Goal: Transaction & Acquisition: Purchase product/service

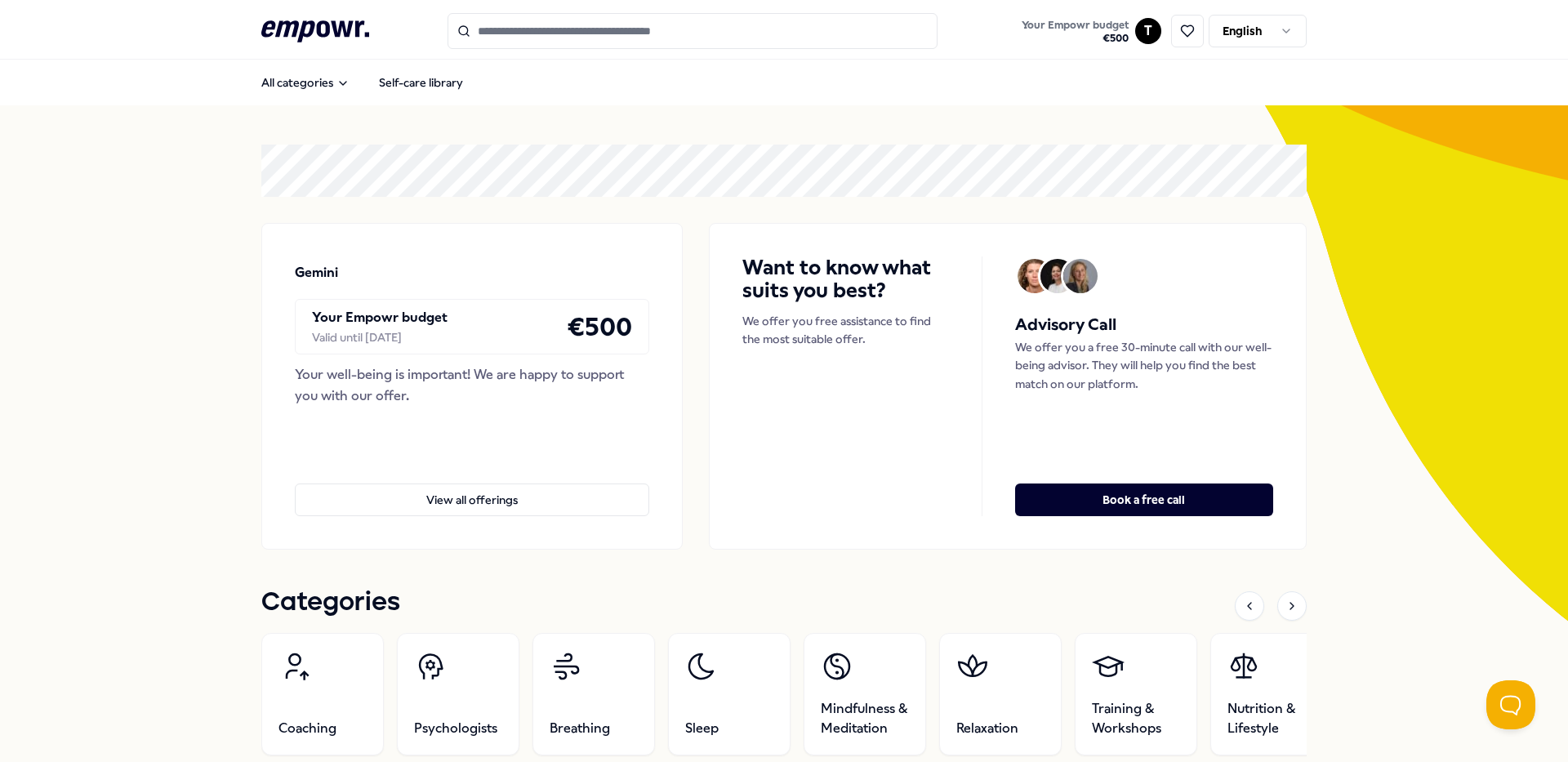
click at [1266, 37] on html ".empowr-logo_svg__cls-1{fill:#03032f} Your Empowr budget € 500 T English All ca…" at bounding box center [784, 381] width 1568 height 762
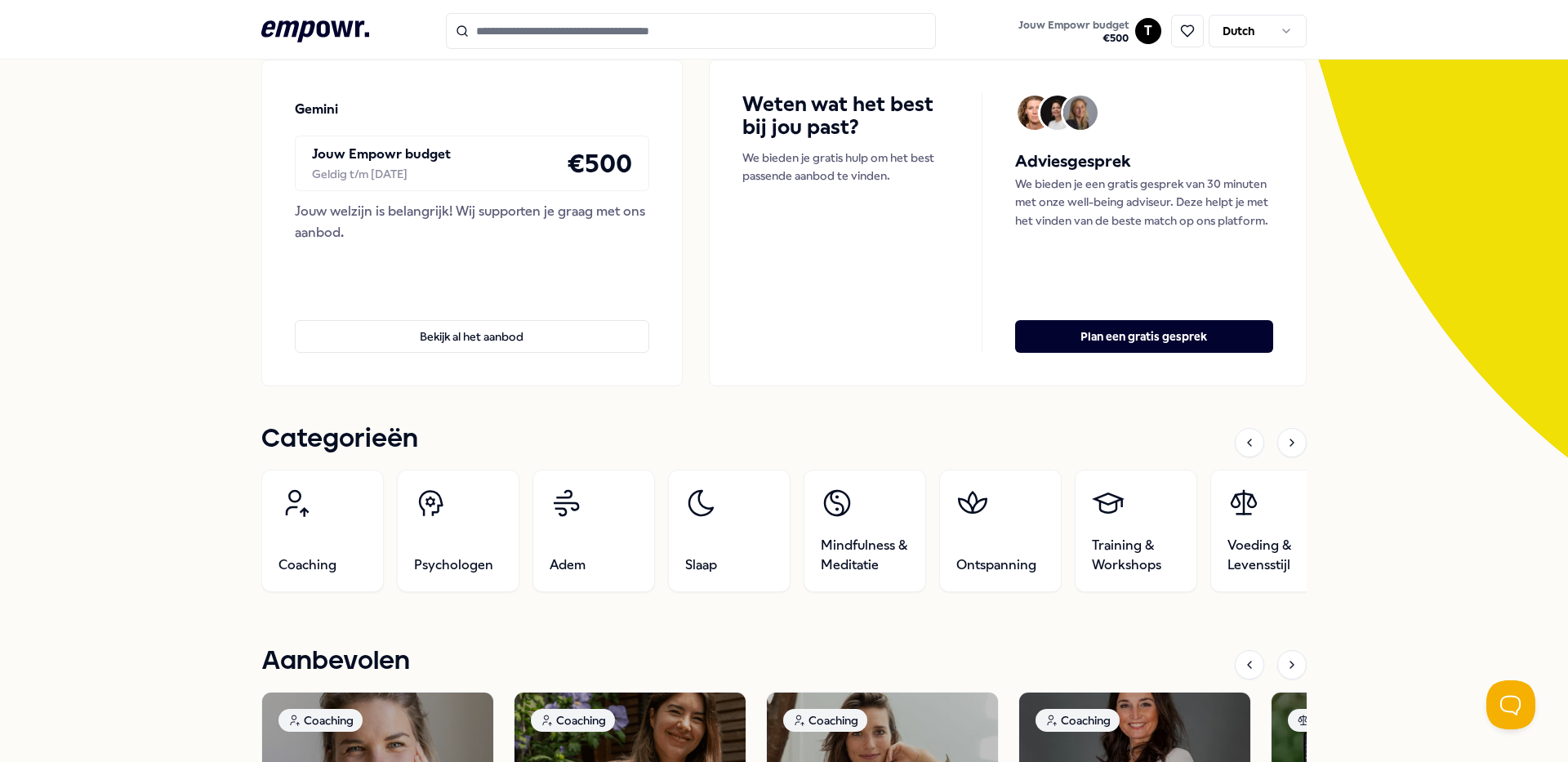
scroll to position [327, 0]
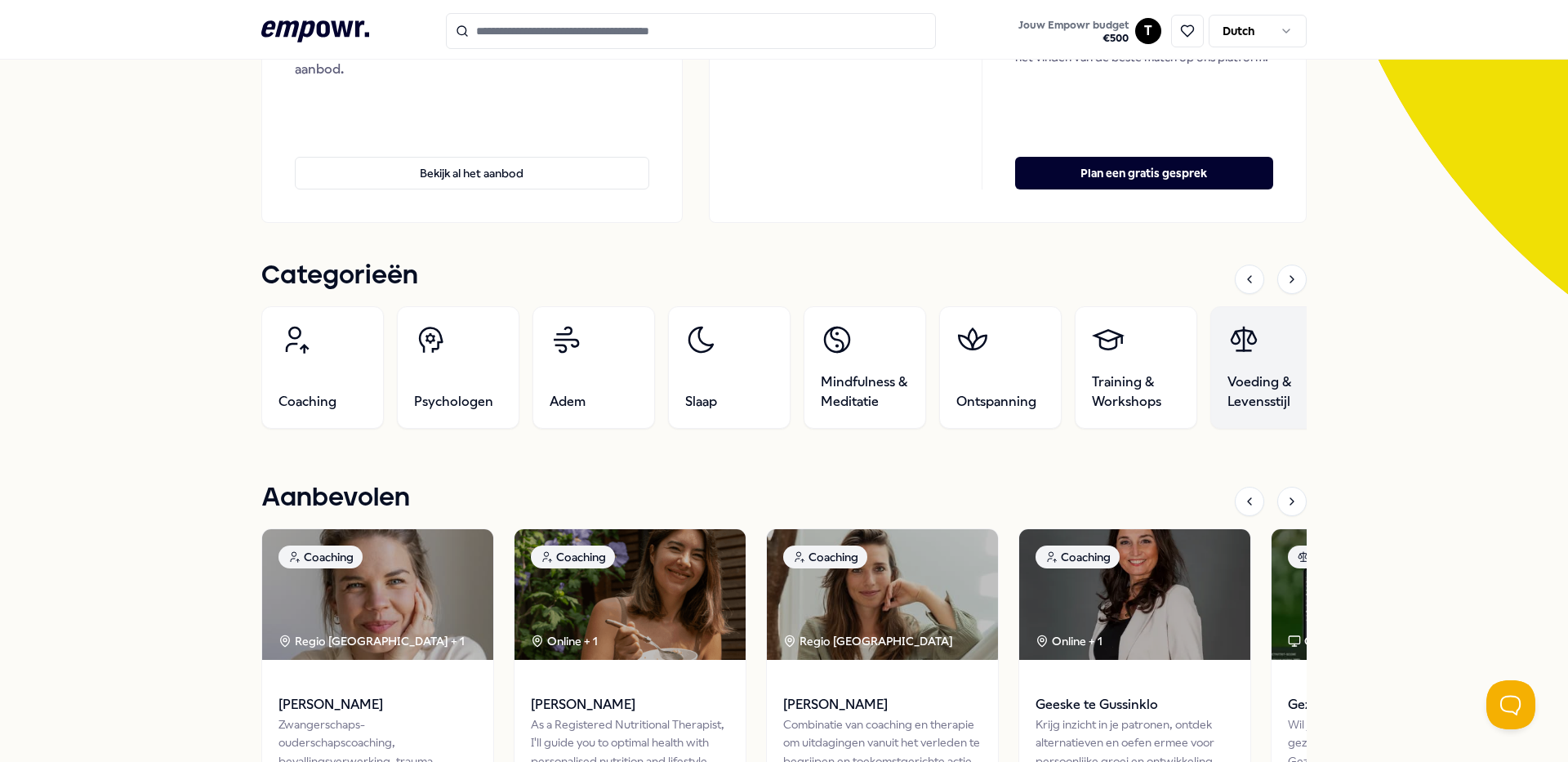
click at [1259, 386] on span "Voeding & Levensstijl" at bounding box center [1271, 392] width 88 height 39
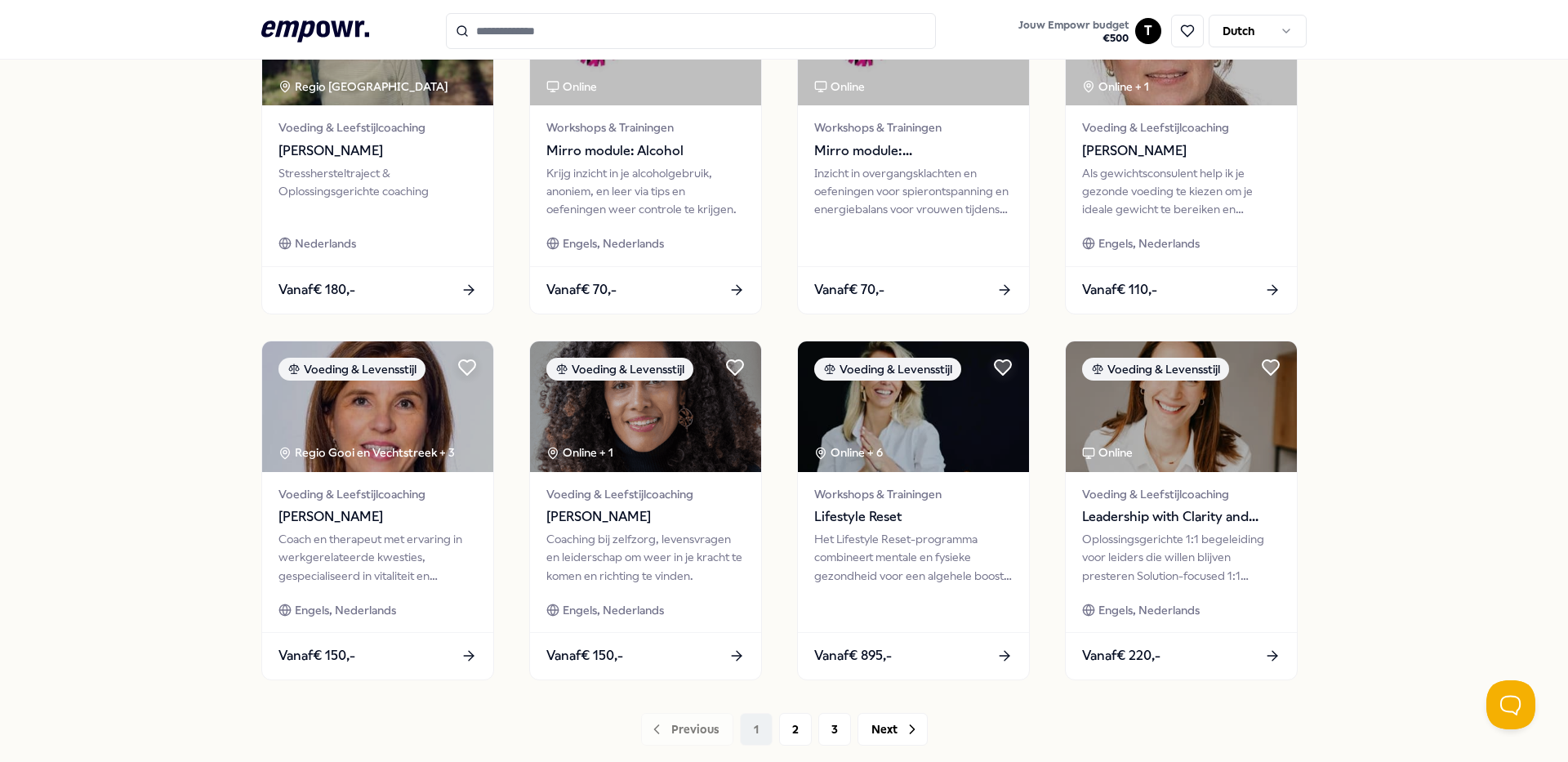
scroll to position [677, 0]
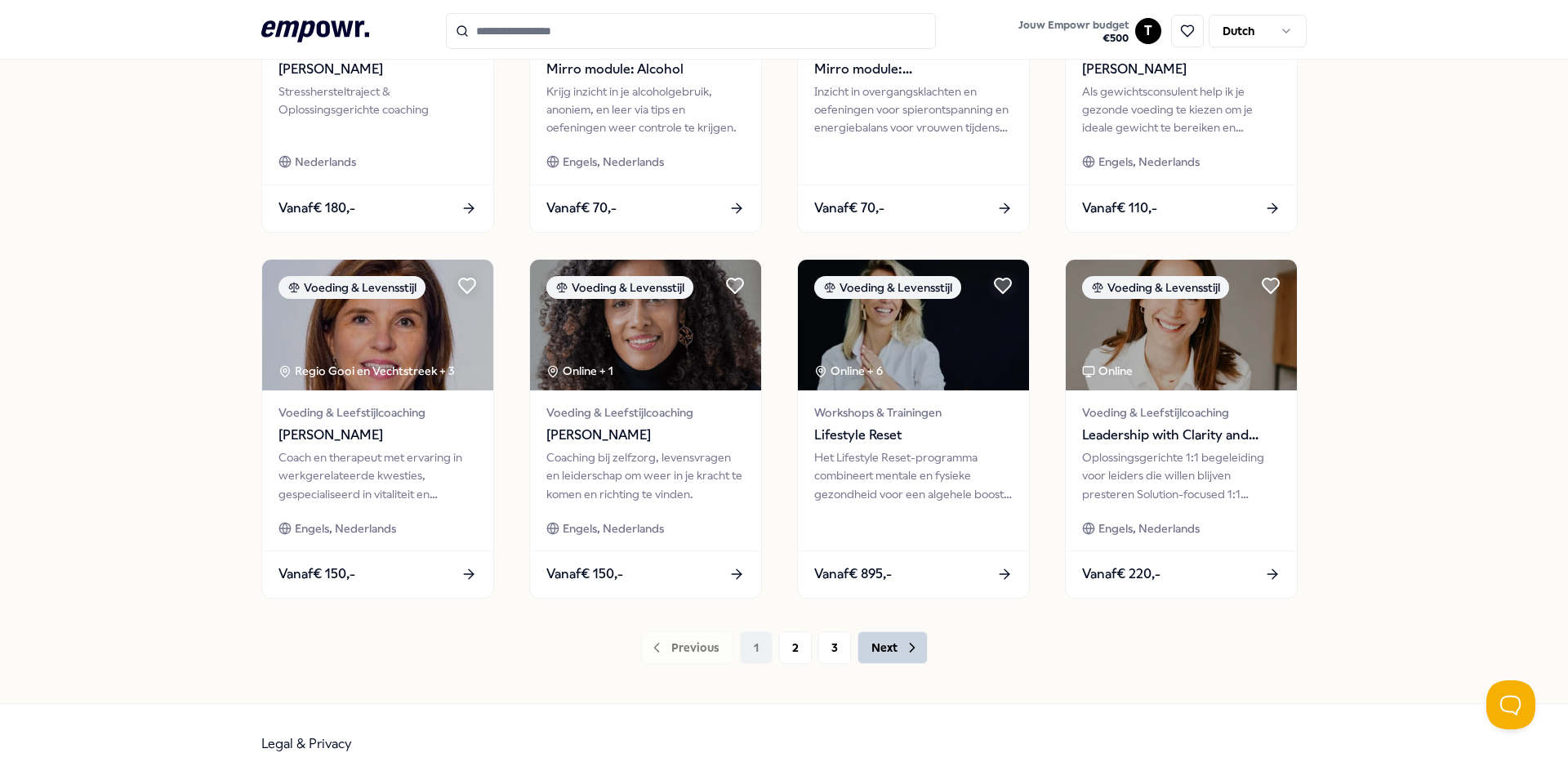
click at [892, 645] on button "Next" at bounding box center [893, 647] width 70 height 32
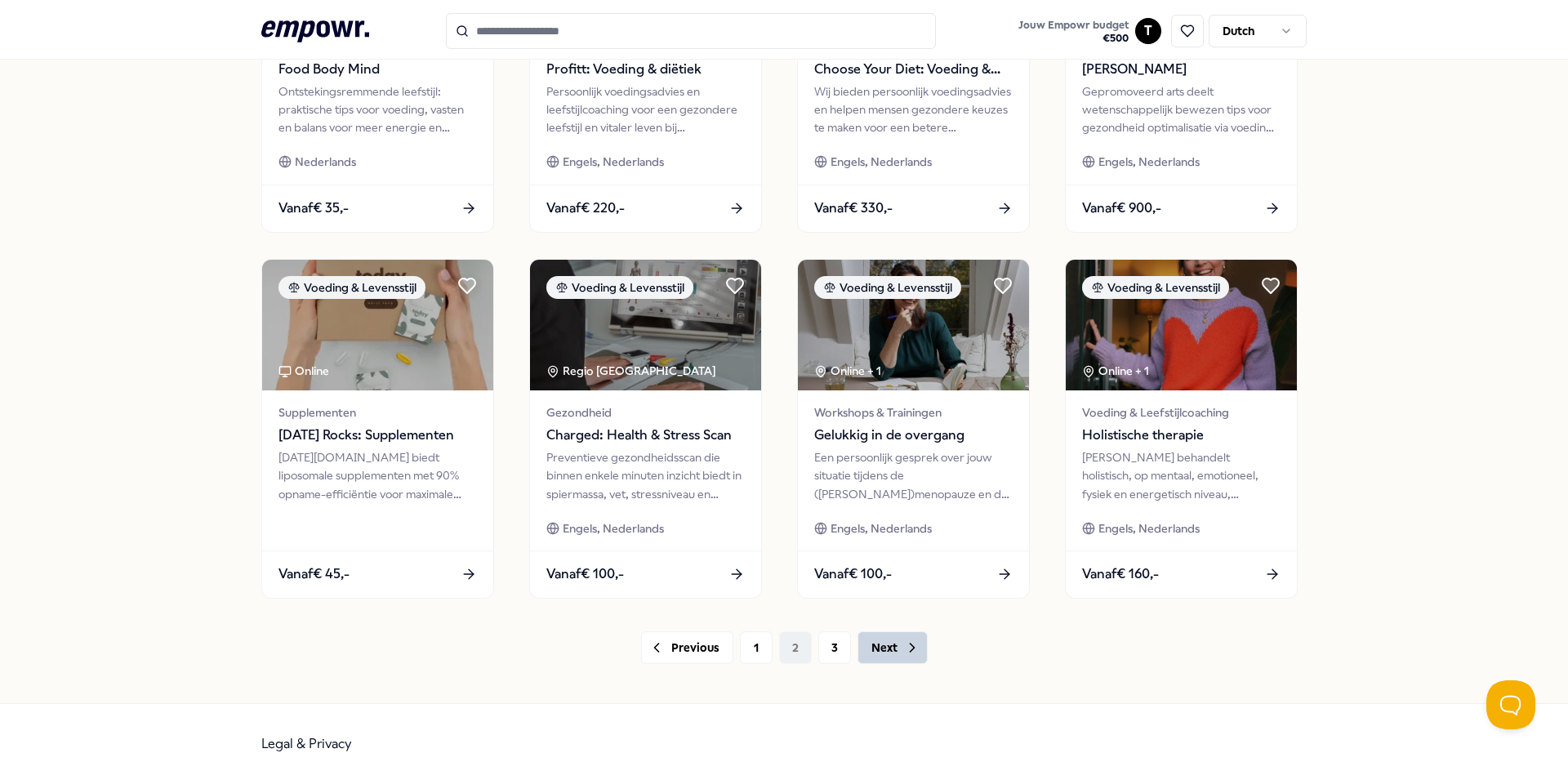
scroll to position [595, 0]
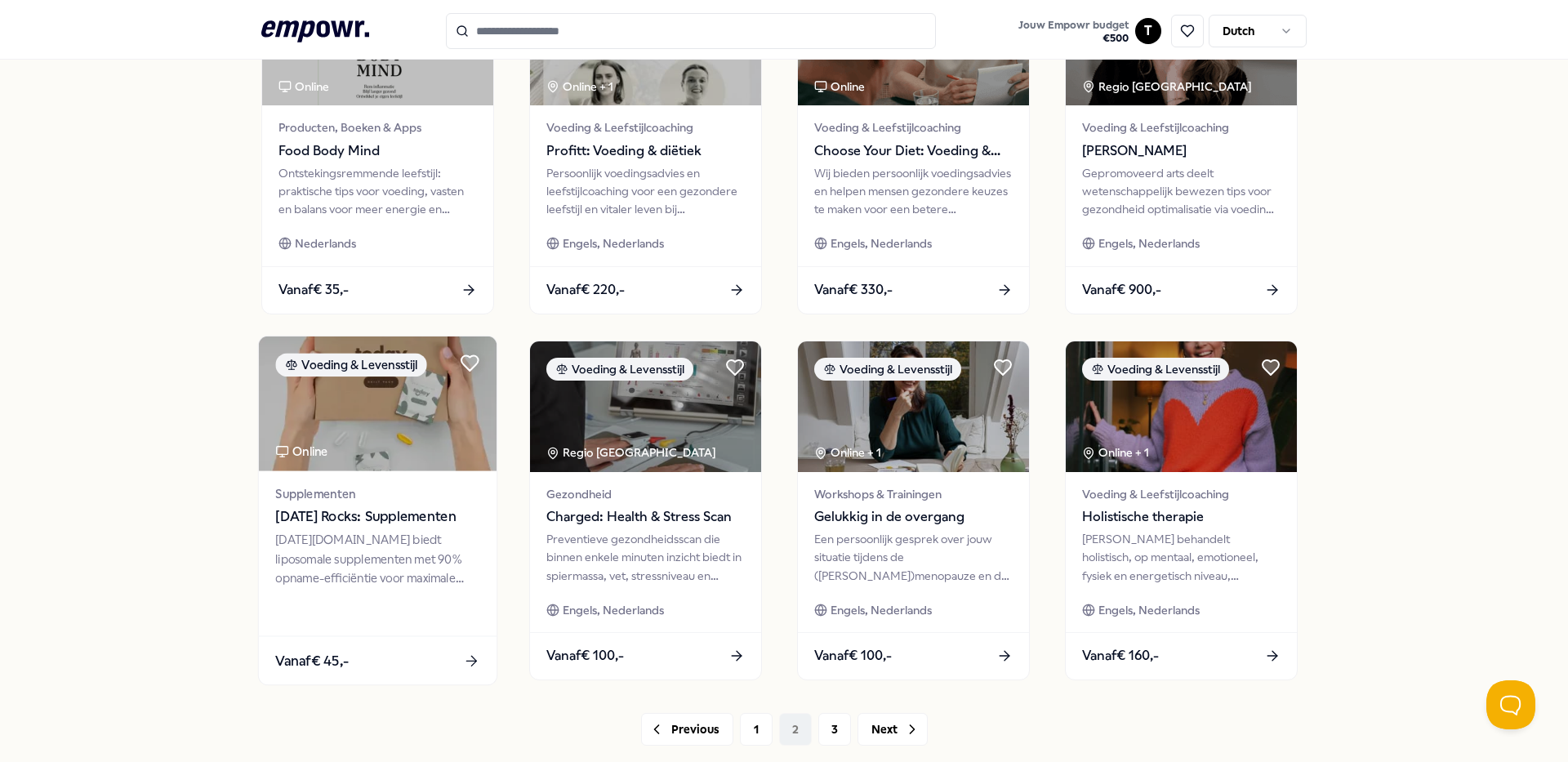
click at [399, 531] on div "[DATE][DOMAIN_NAME] biedt liposomale supplementen met 90% opname-efficiëntie vo…" at bounding box center [377, 559] width 204 height 57
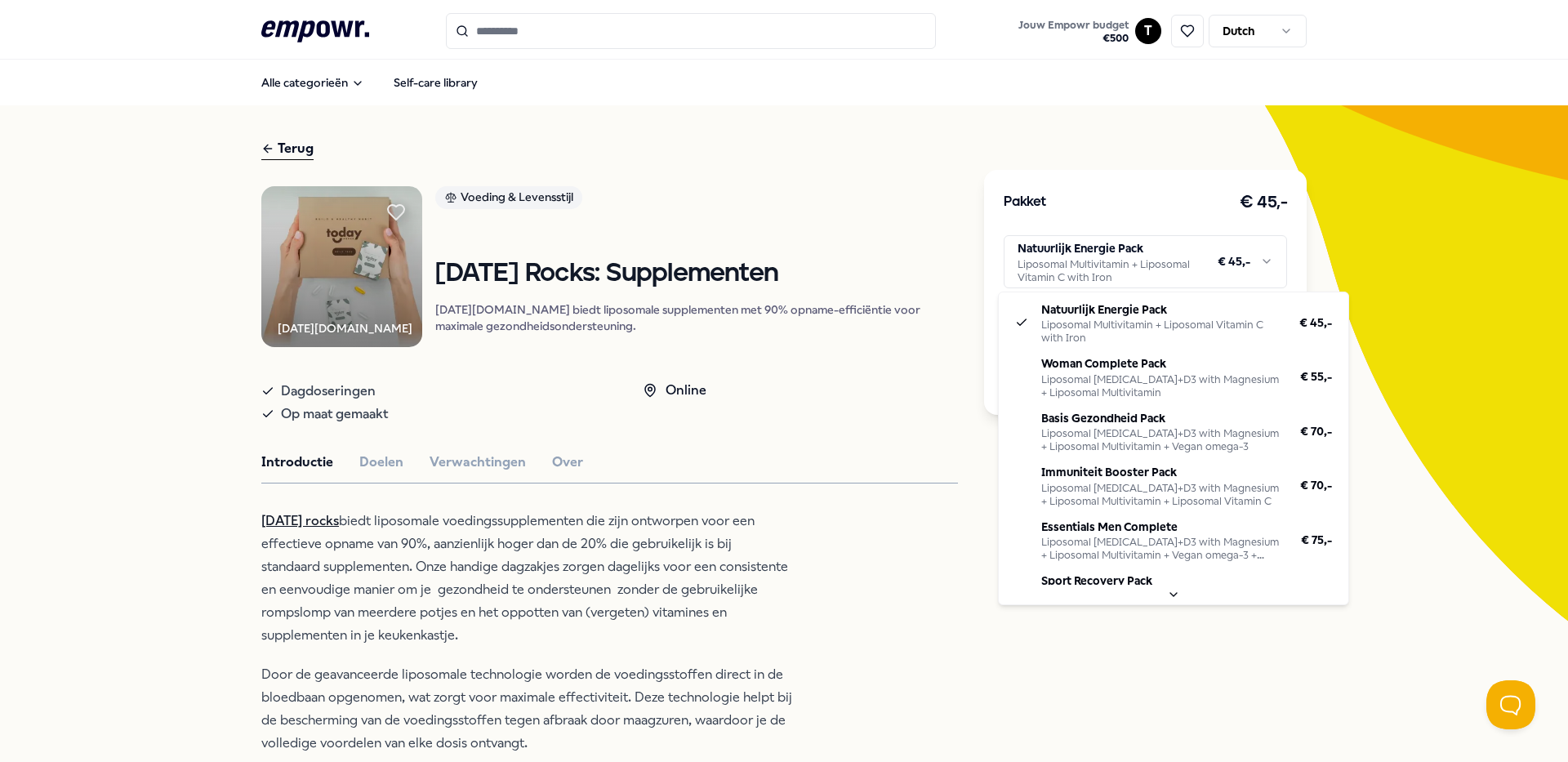
click at [1215, 272] on html ".empowr-logo_svg__cls-1{fill:#03032f} Jouw Empowr budget € 500 T Dutch Alle cat…" at bounding box center [784, 381] width 1568 height 762
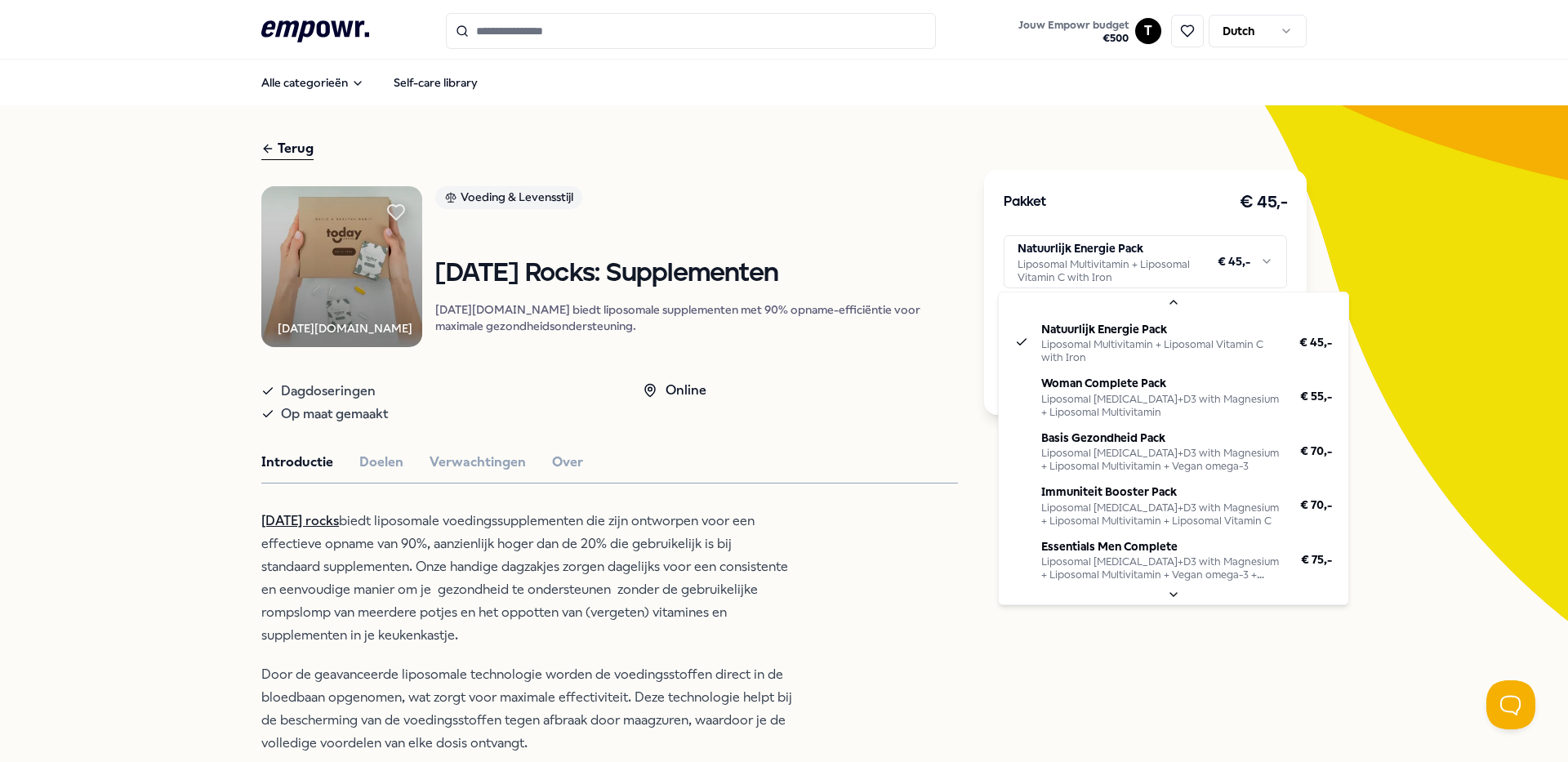
scroll to position [147, 0]
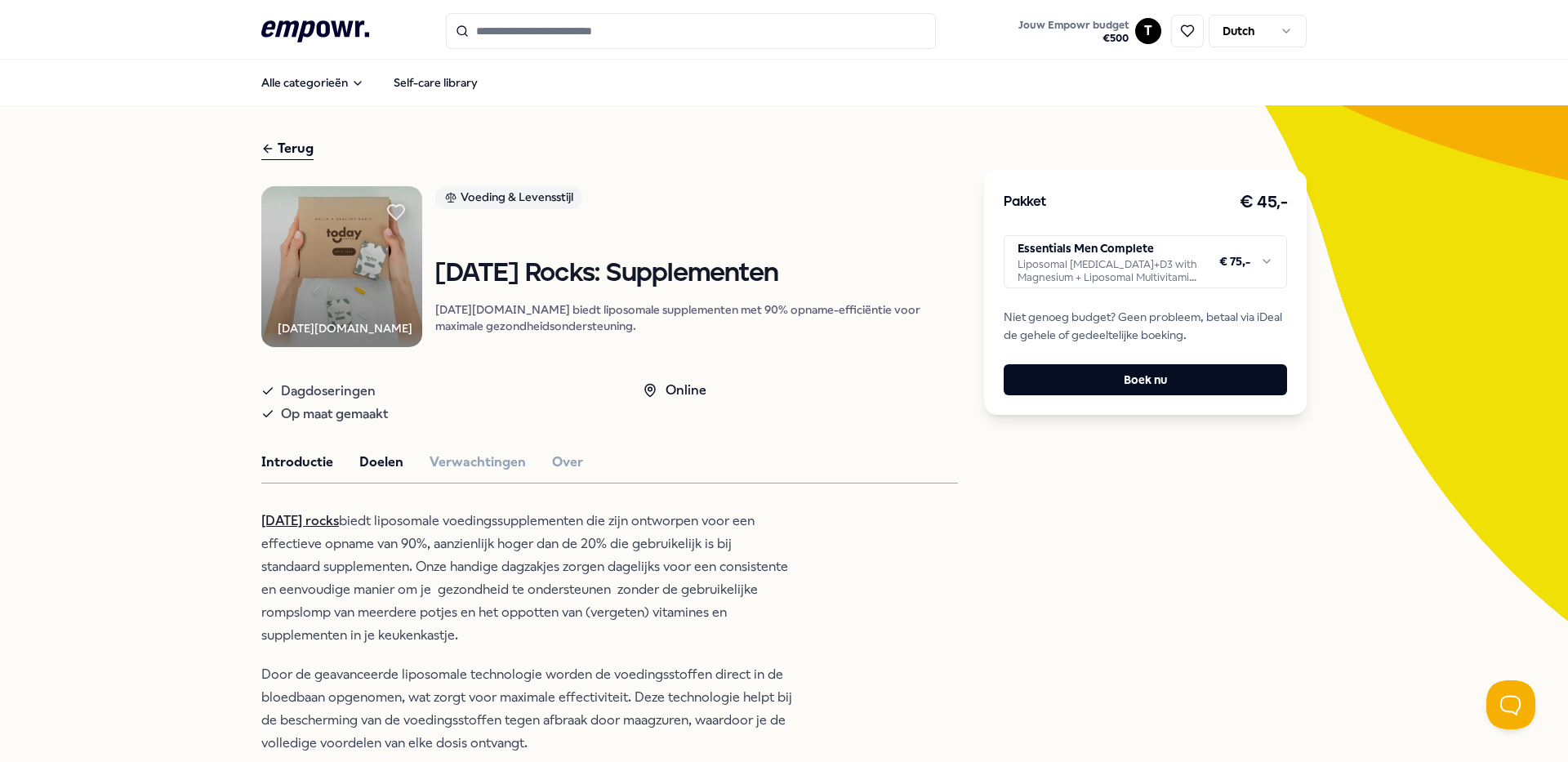
click at [361, 473] on button "Doelen" at bounding box center [381, 462] width 44 height 21
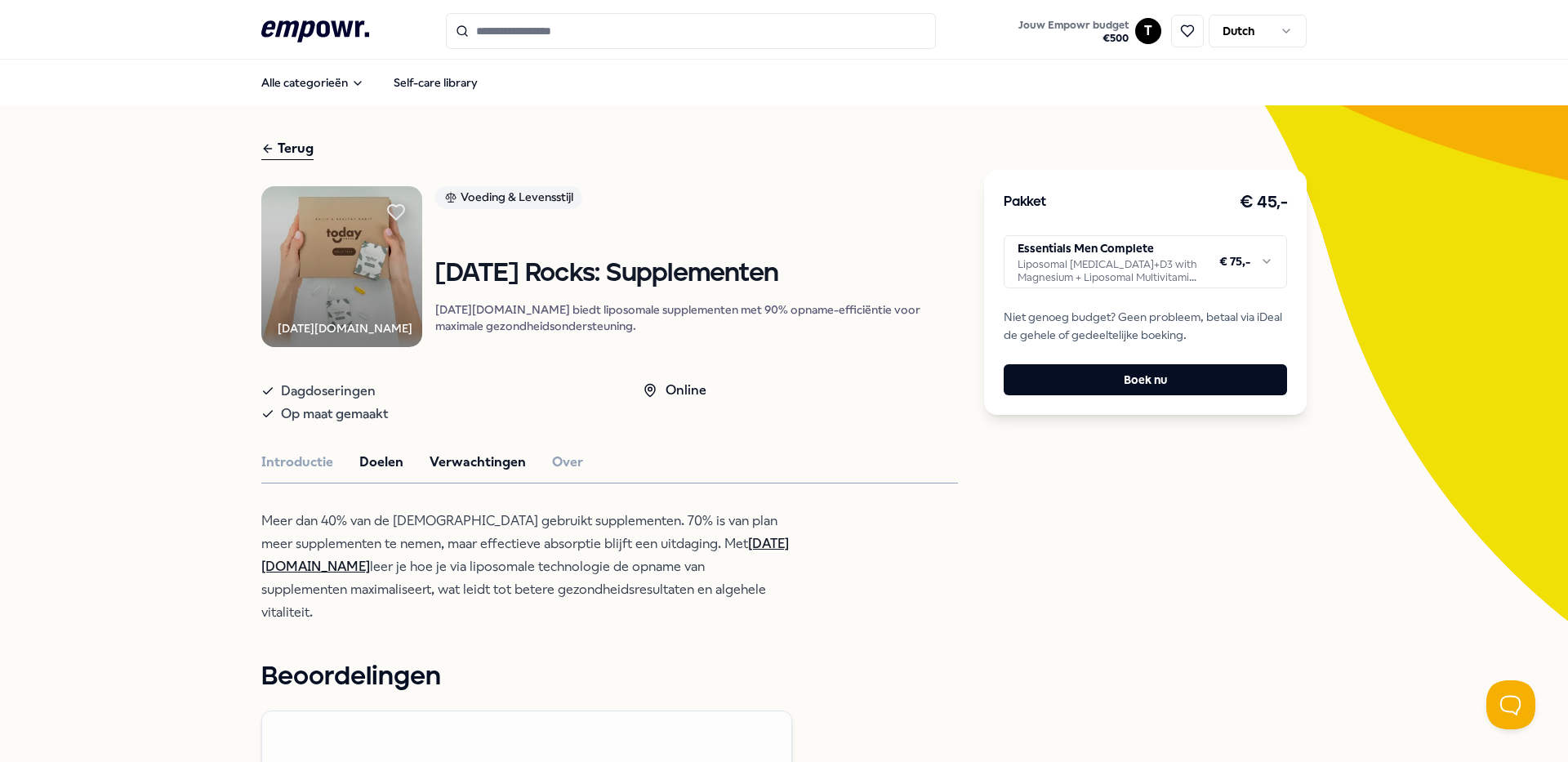
click at [465, 473] on button "Verwachtingen" at bounding box center [477, 462] width 97 height 21
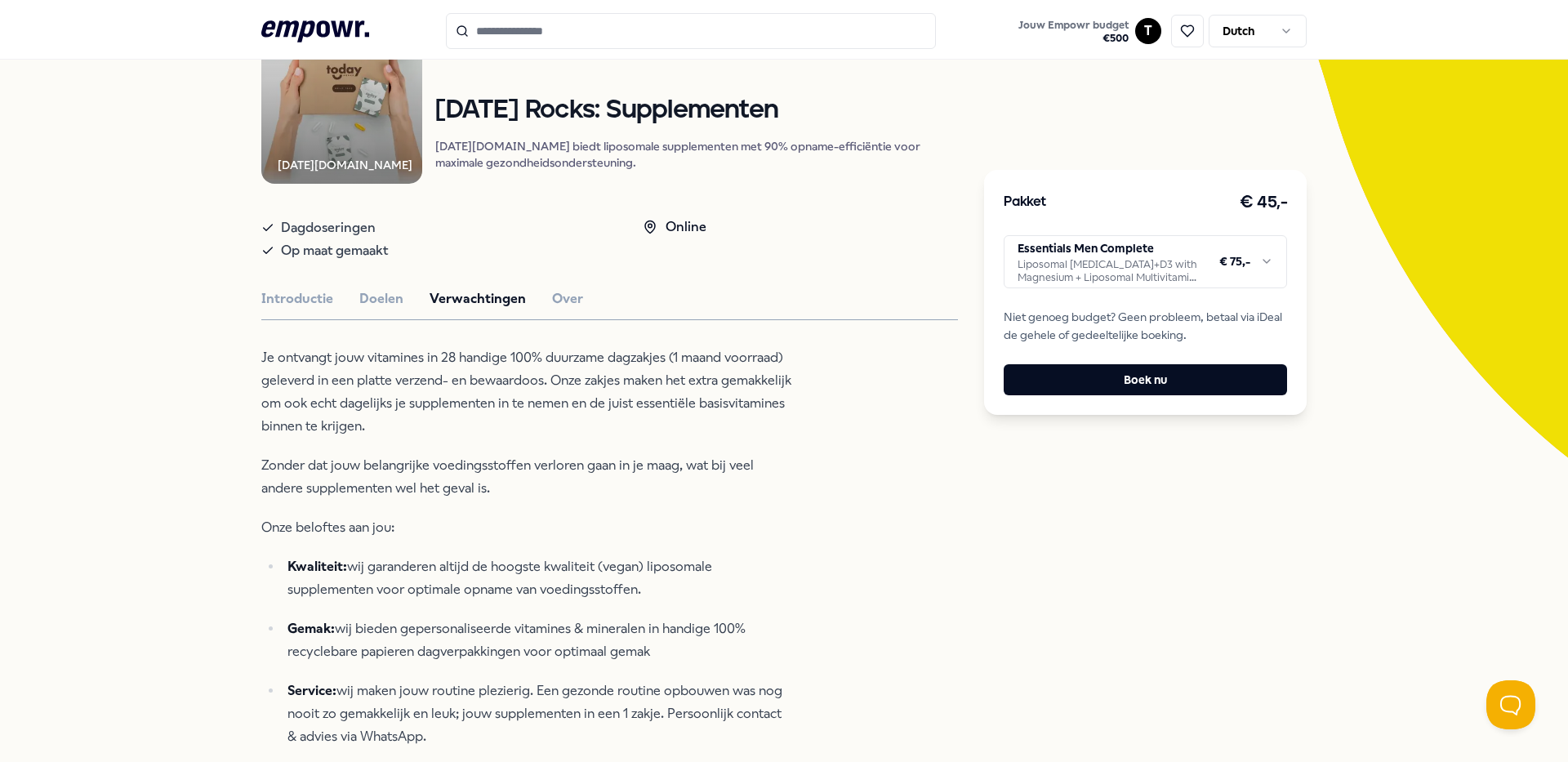
scroll to position [0, 0]
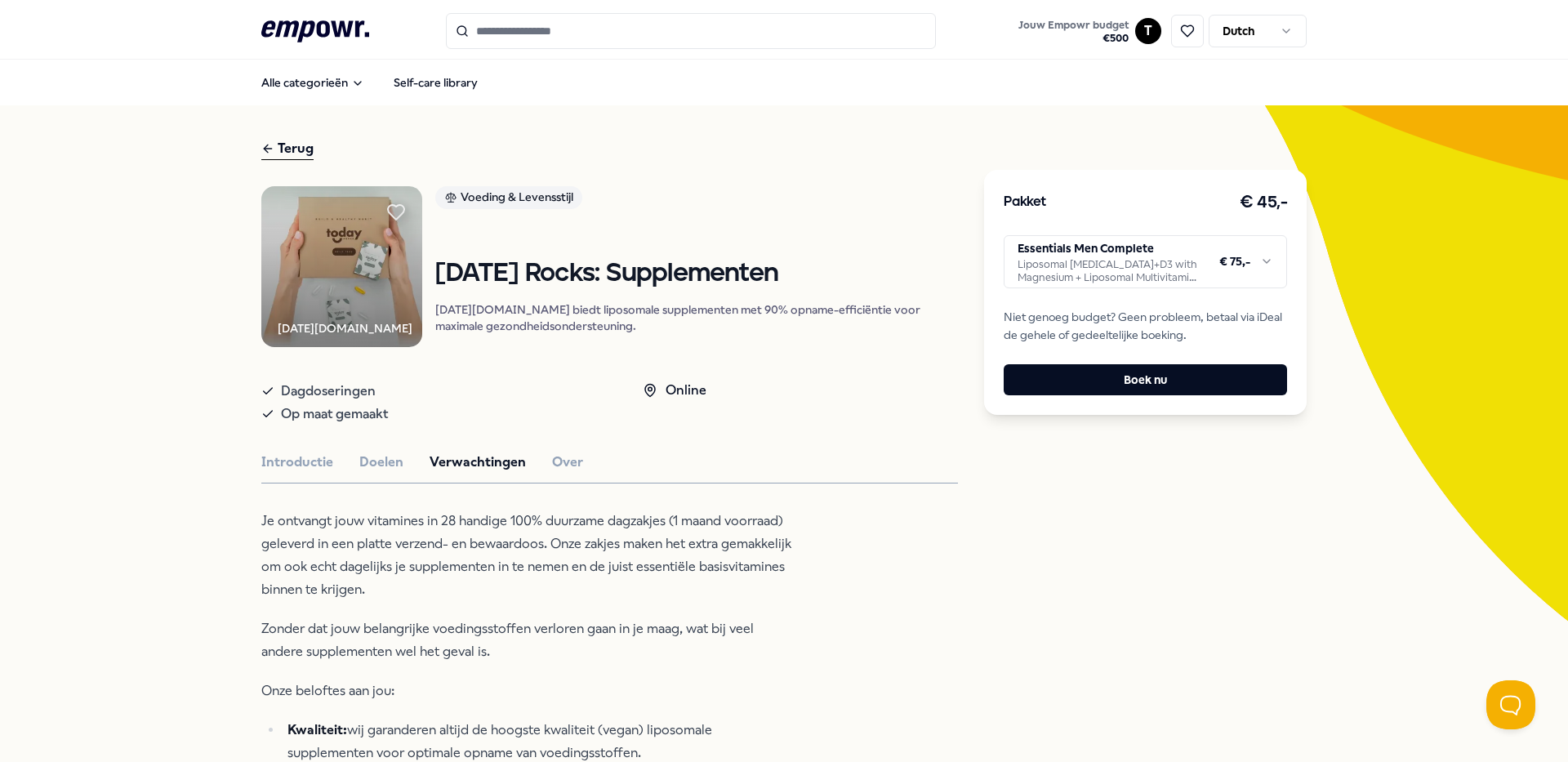
click at [1178, 268] on html ".empowr-logo_svg__cls-1{fill:#03032f} Jouw Empowr budget € 500 T Dutch Alle cat…" at bounding box center [784, 381] width 1568 height 762
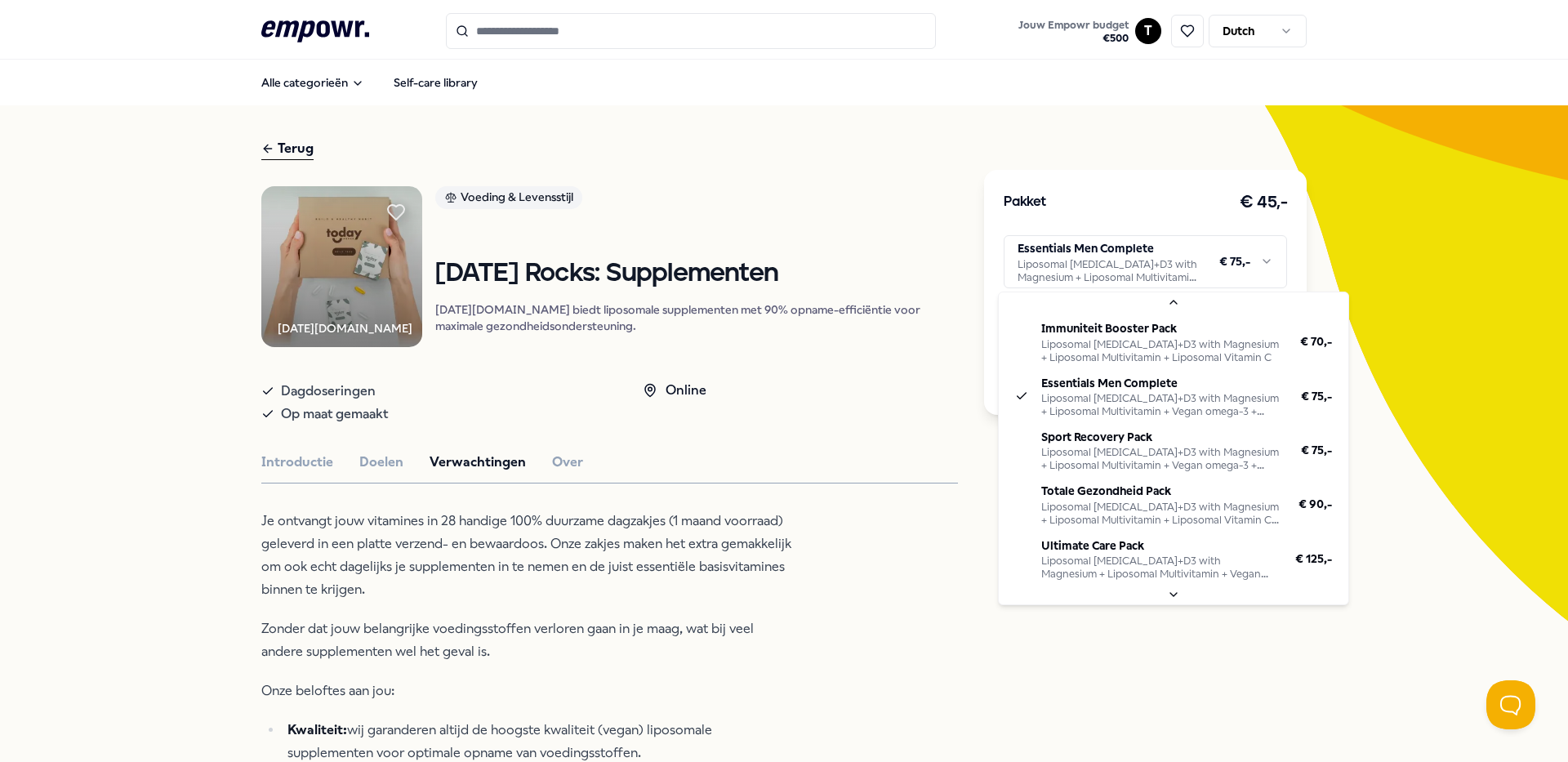
scroll to position [147, 0]
click at [1261, 270] on html ".empowr-logo_svg__cls-1{fill:#03032f} Jouw Empowr budget € 500 T Dutch Alle cat…" at bounding box center [784, 381] width 1568 height 762
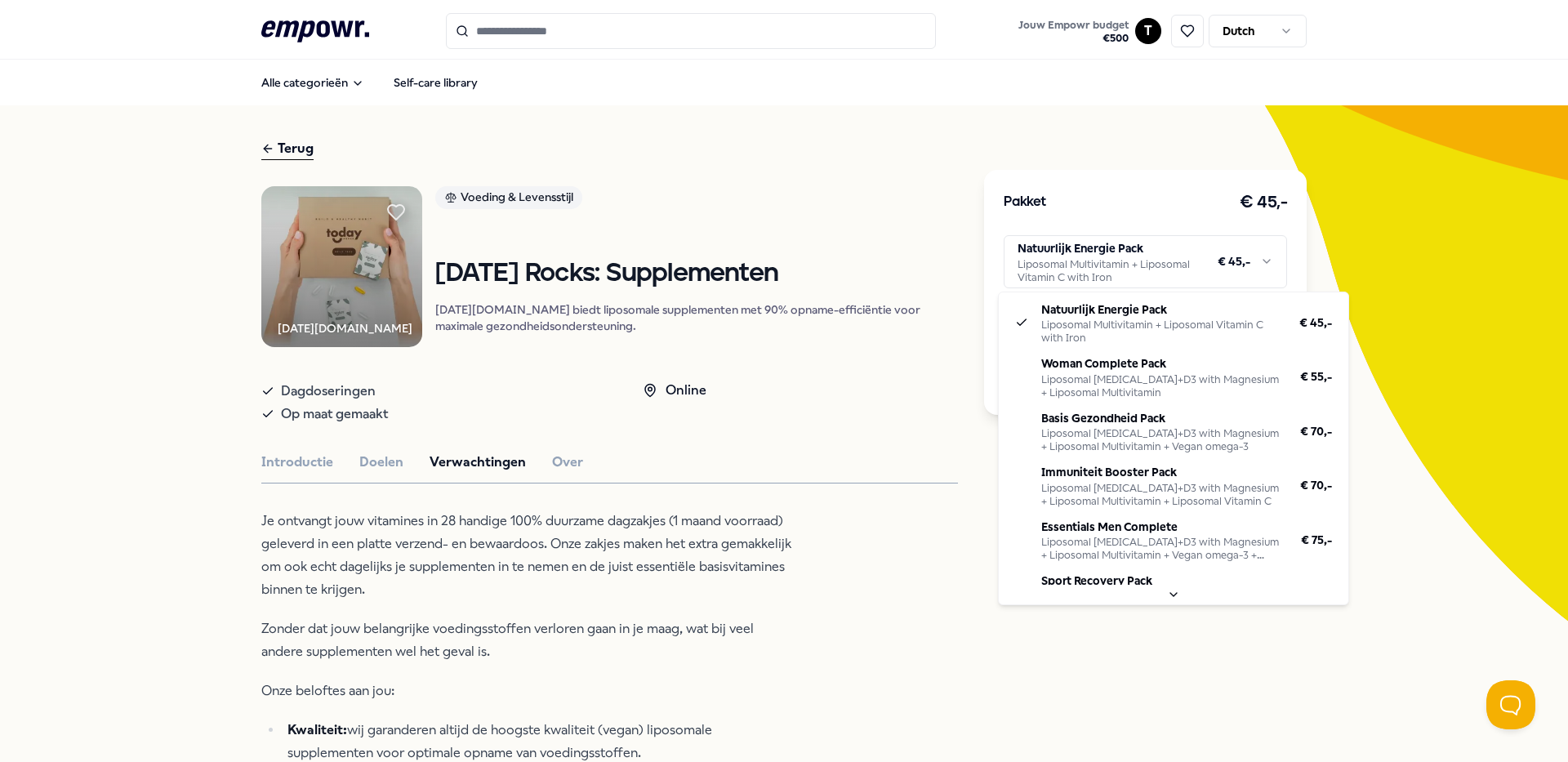
click at [1222, 260] on html ".empowr-logo_svg__cls-1{fill:#03032f} Jouw Empowr budget € 500 T Dutch Alle cat…" at bounding box center [784, 381] width 1568 height 762
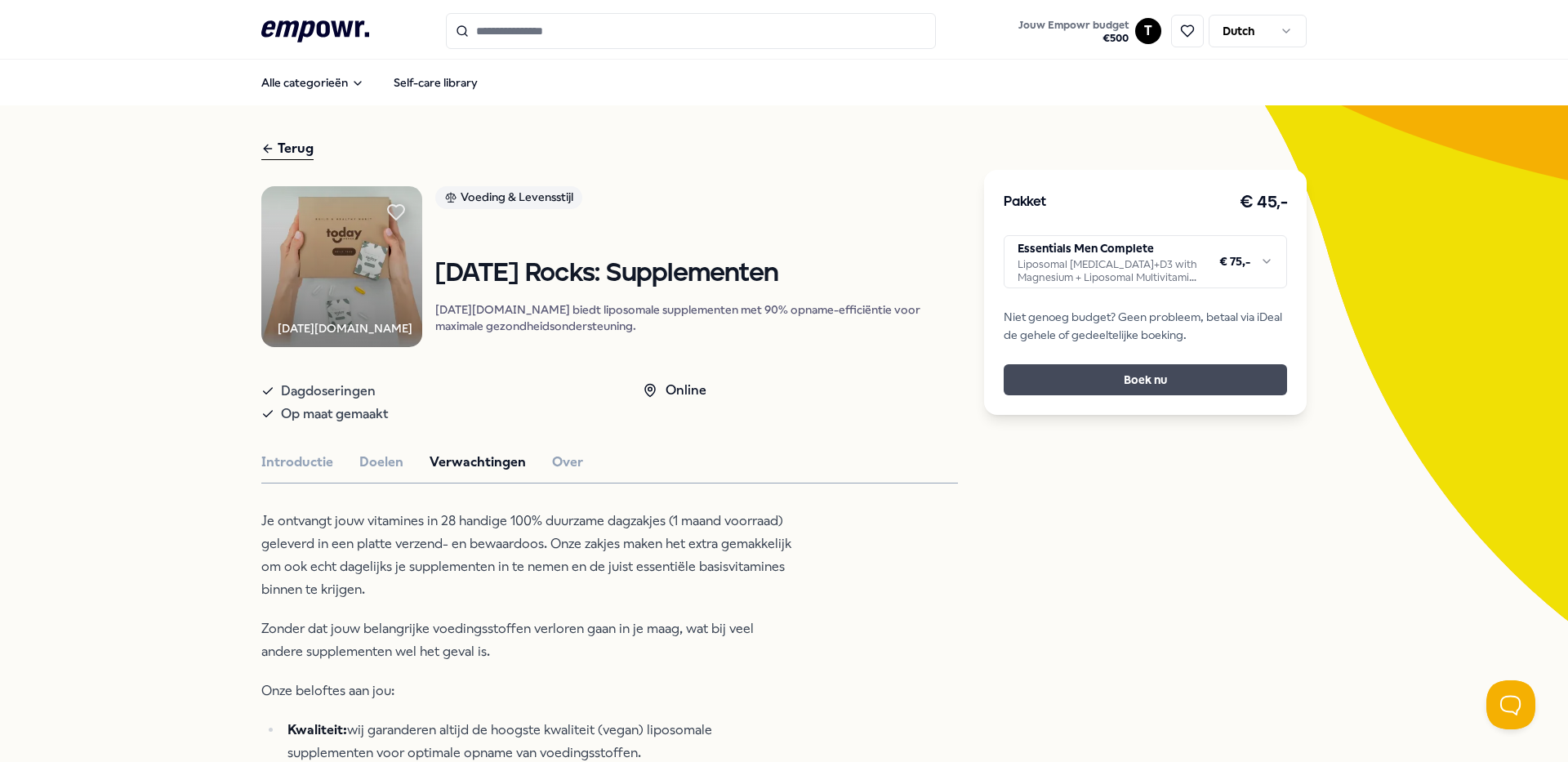
click at [1094, 378] on button "Boek nu" at bounding box center [1145, 380] width 283 height 31
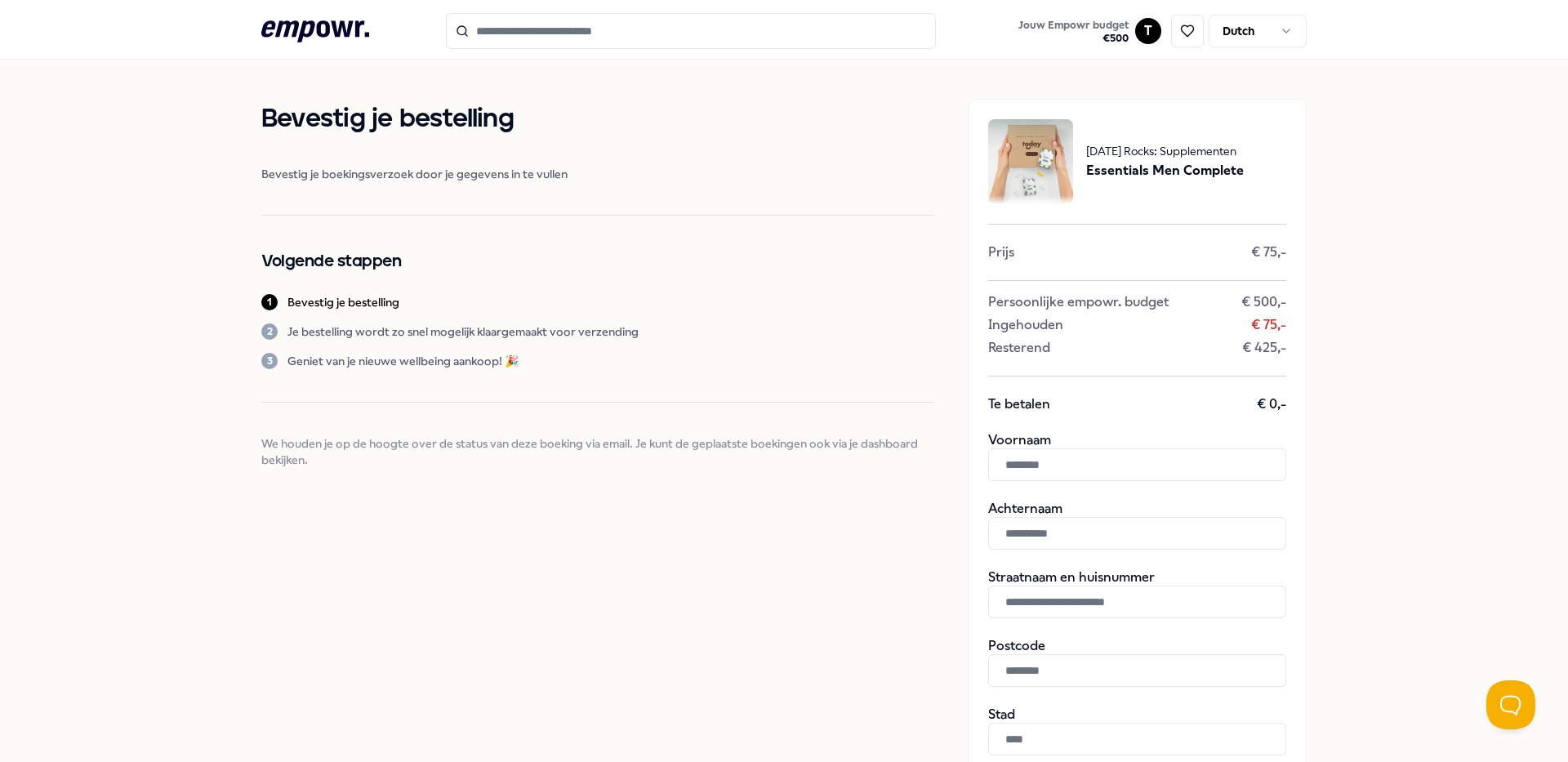
click at [328, 28] on icon at bounding box center [315, 31] width 107 height 21
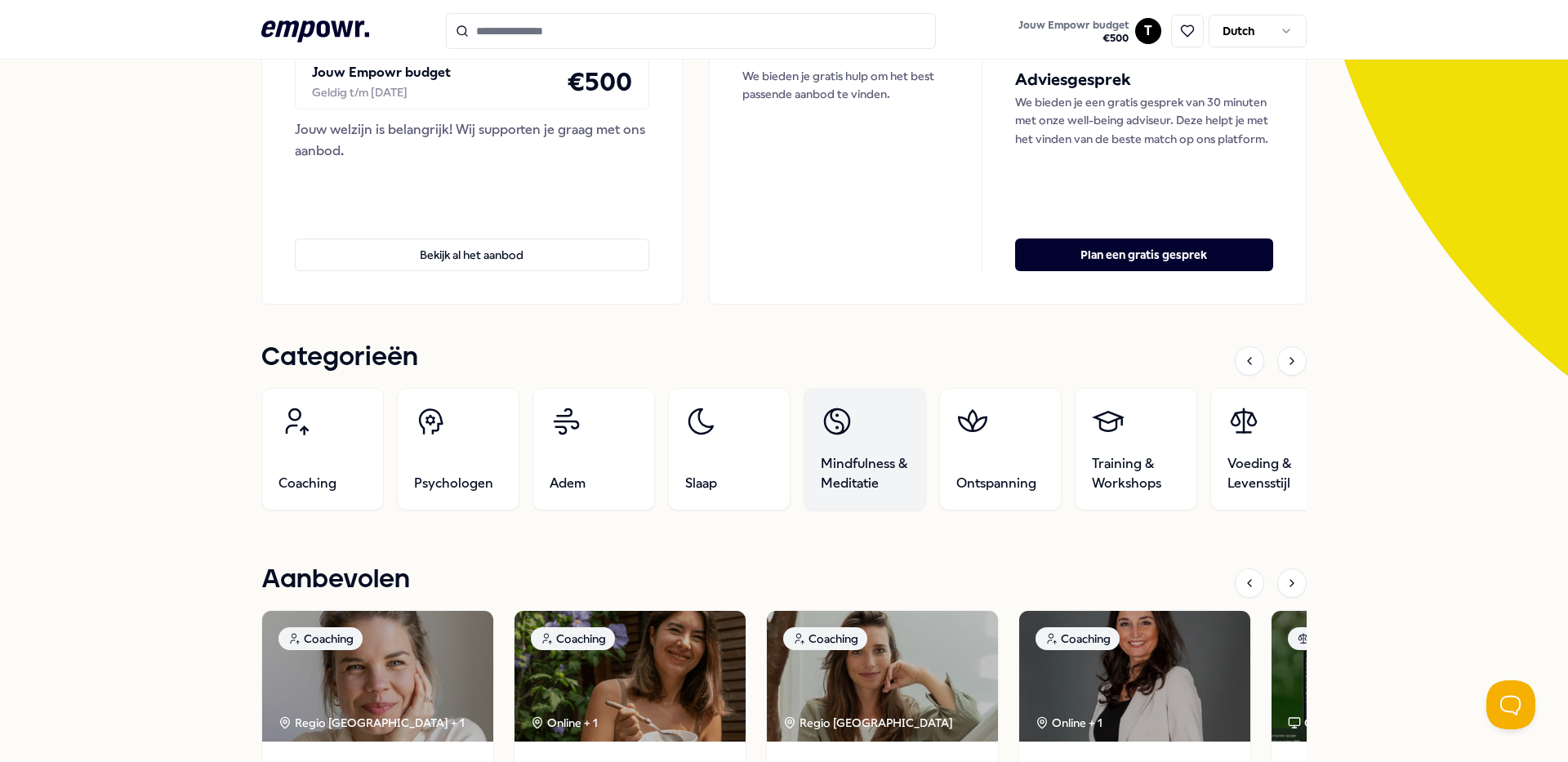
scroll to position [327, 0]
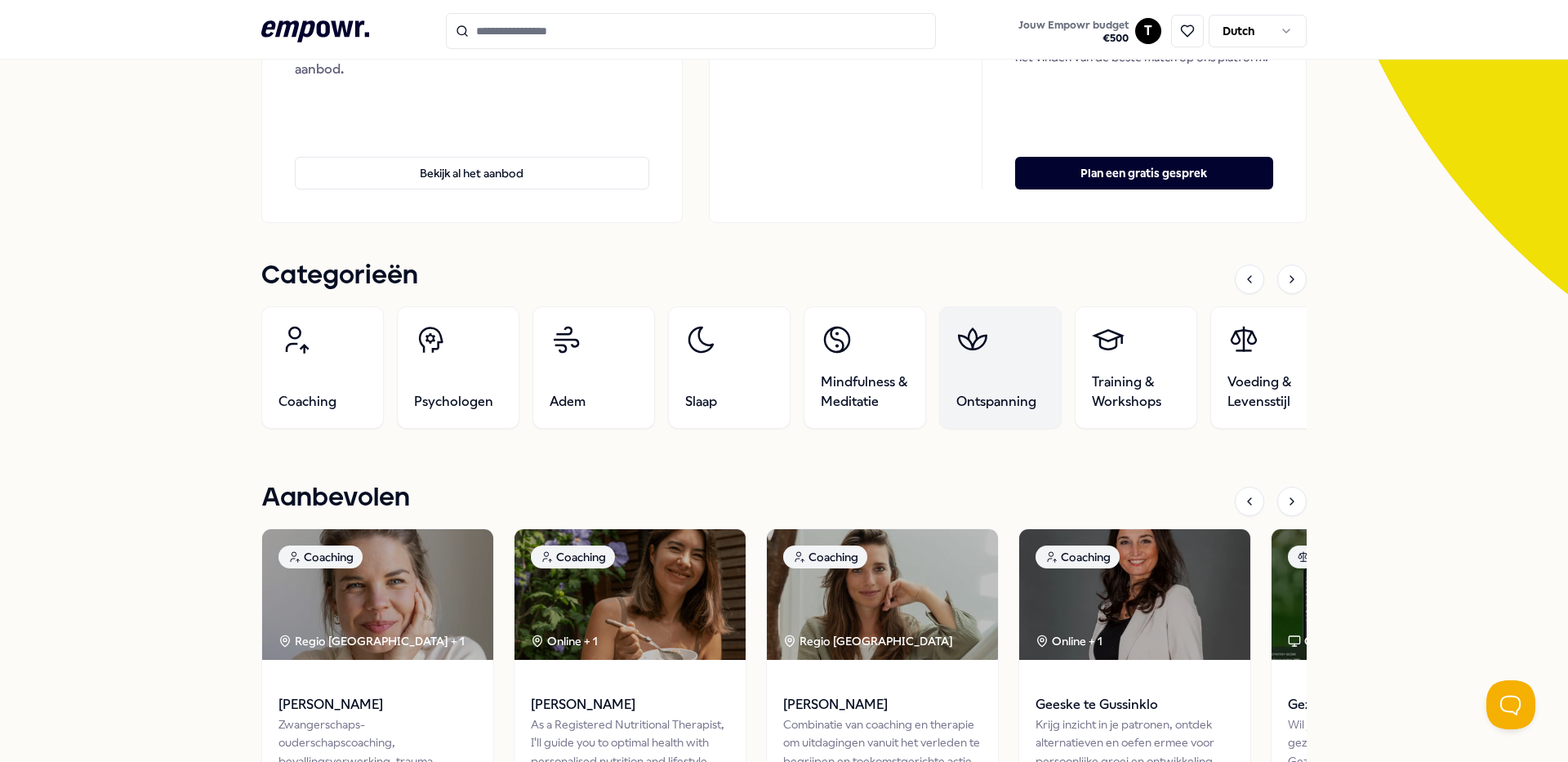
click at [999, 390] on link "Ontspanning" at bounding box center [1000, 368] width 123 height 123
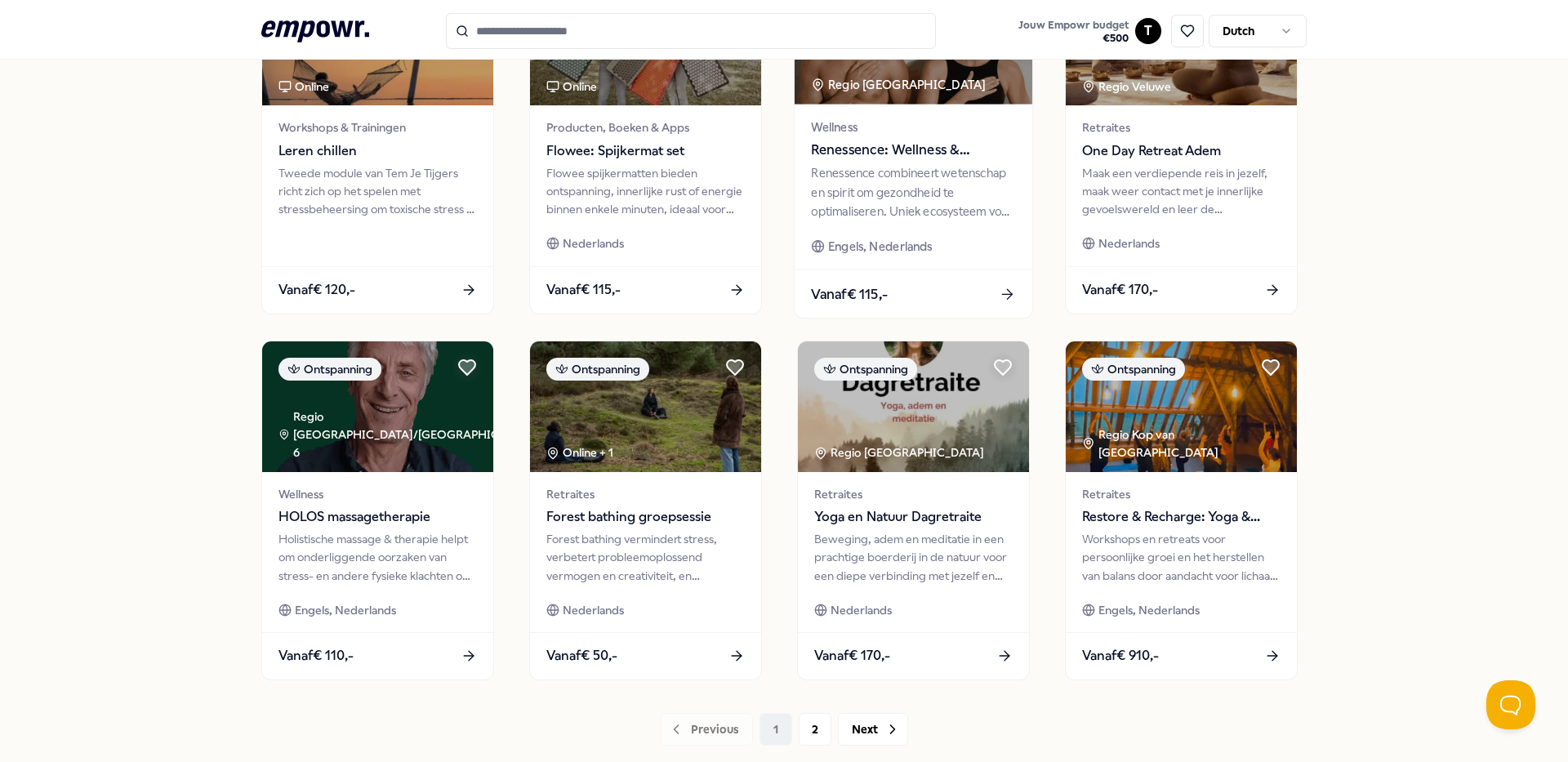
scroll to position [677, 0]
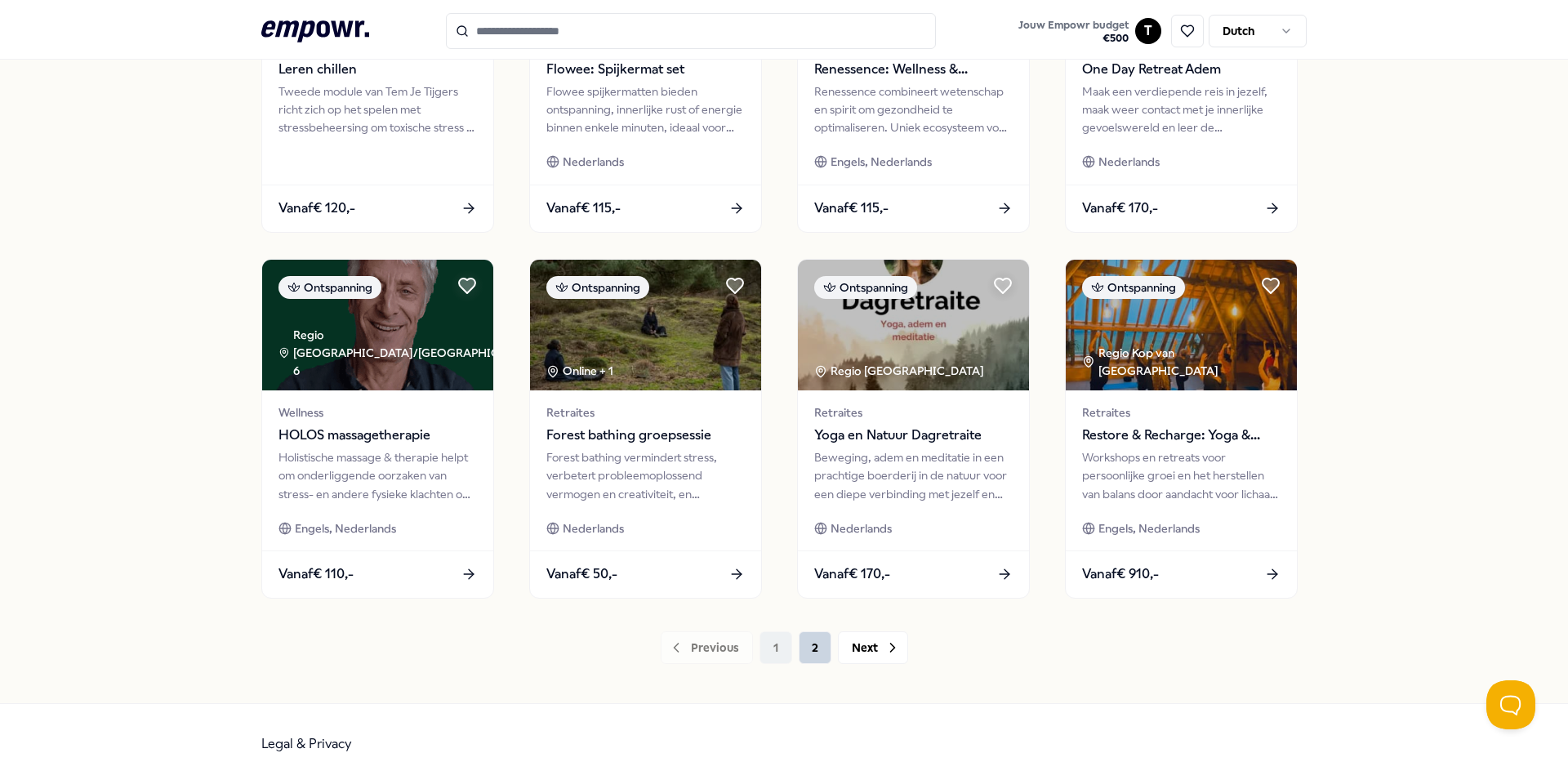
click at [803, 646] on button "2" at bounding box center [814, 647] width 32 height 32
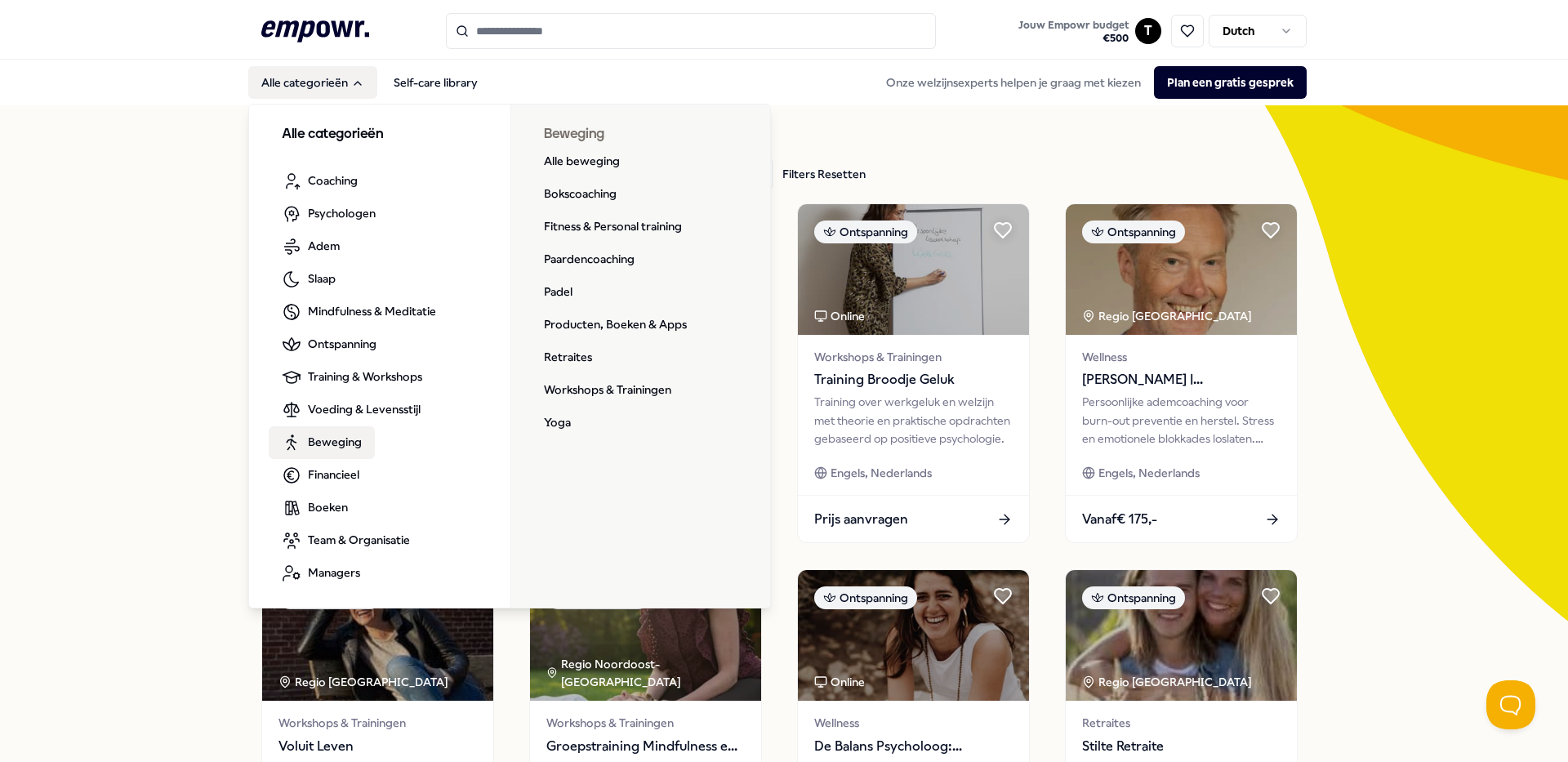
click at [336, 436] on span "Beweging" at bounding box center [334, 442] width 54 height 18
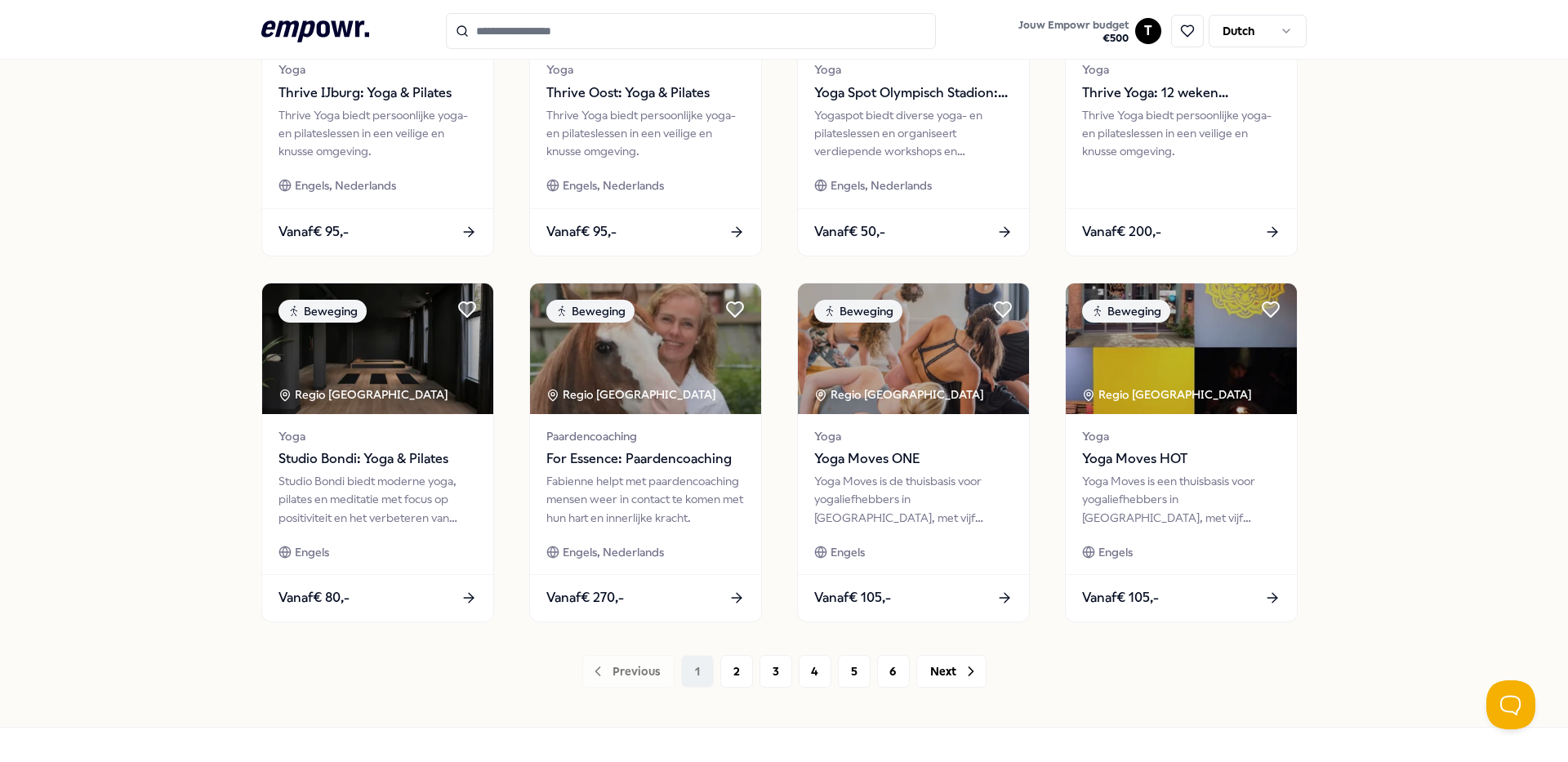
scroll to position [699, 0]
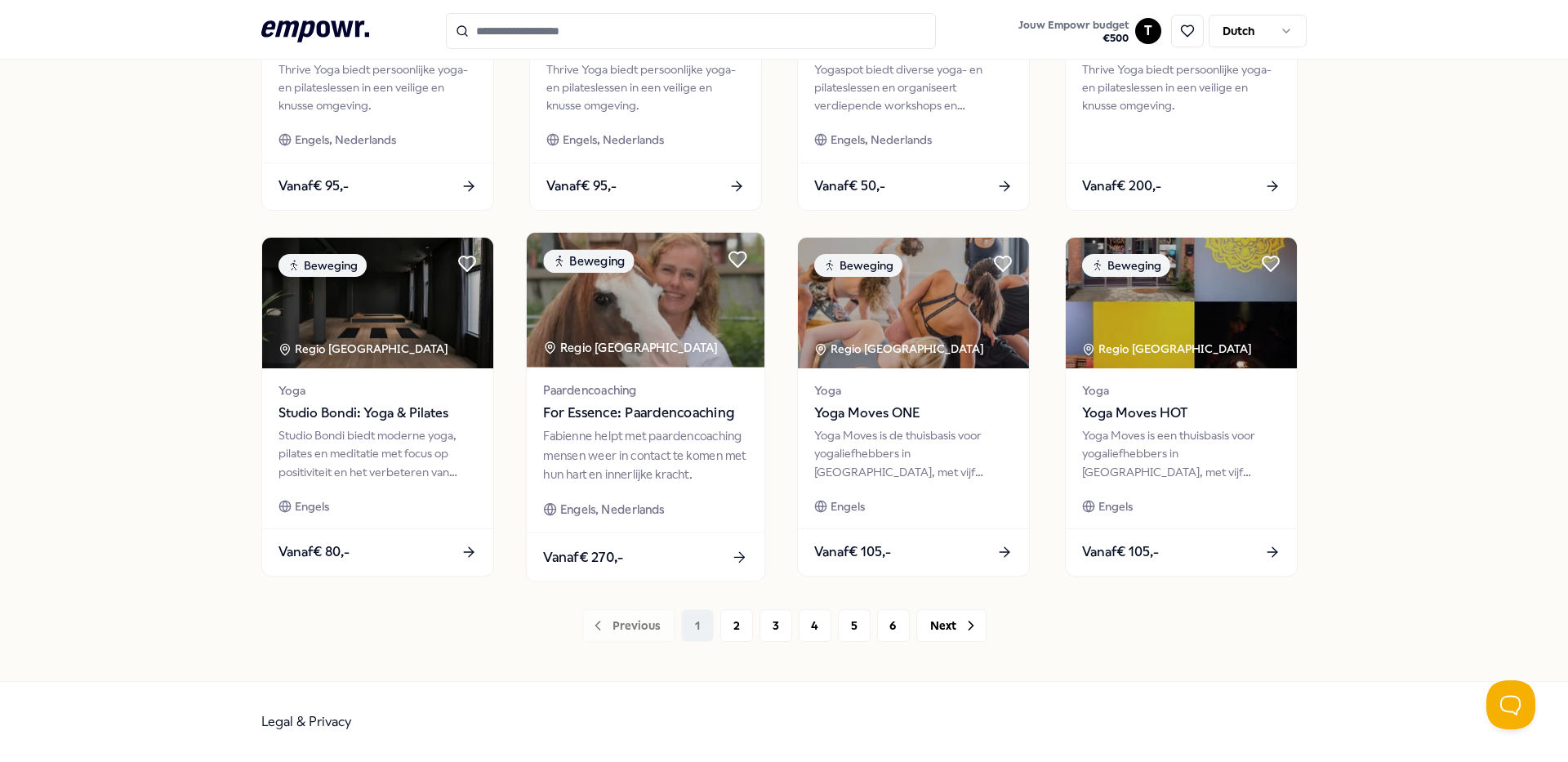
click at [690, 412] on span "For Essence: Paardencoaching" at bounding box center [644, 414] width 204 height 21
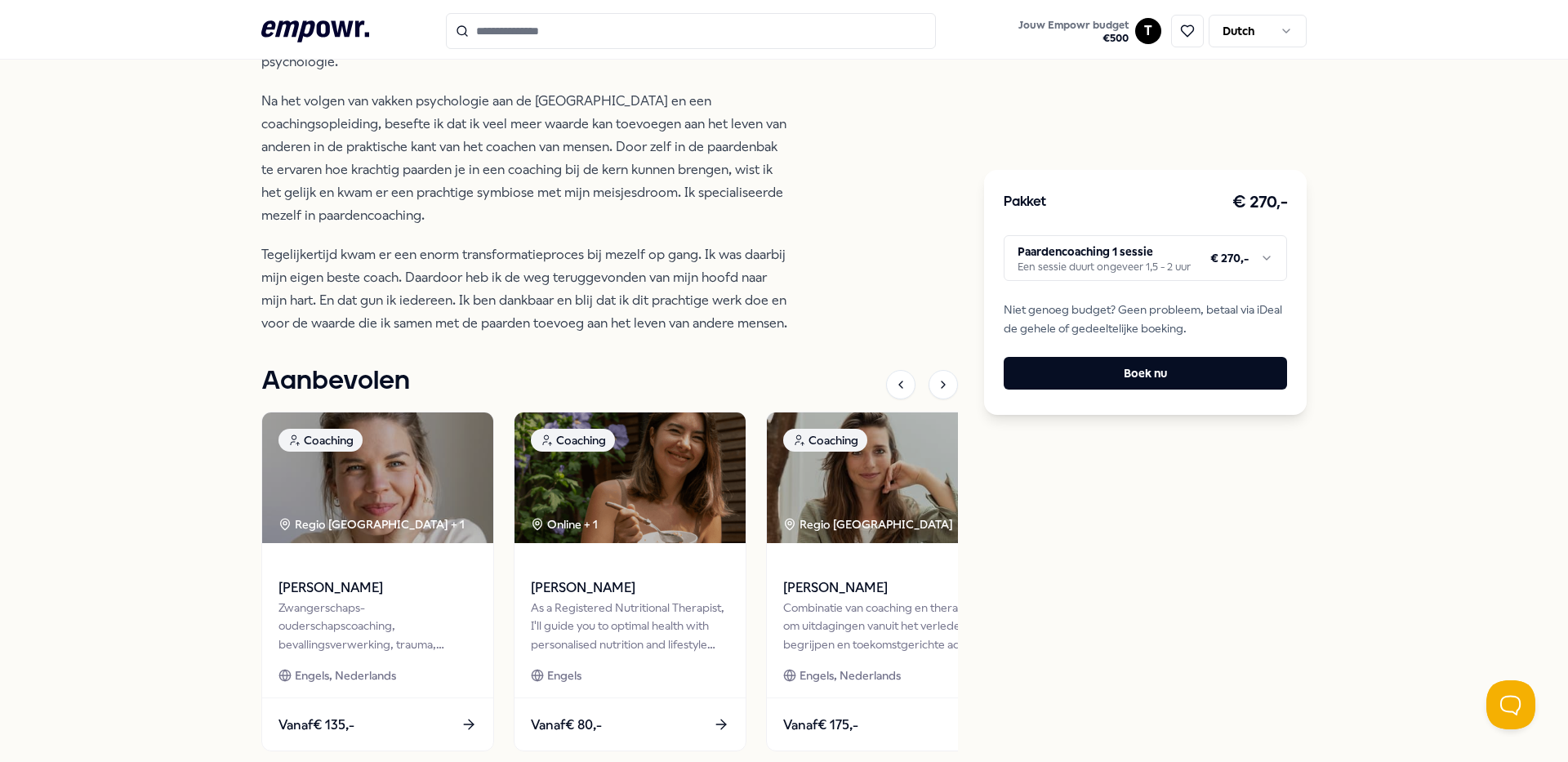
scroll to position [876, 0]
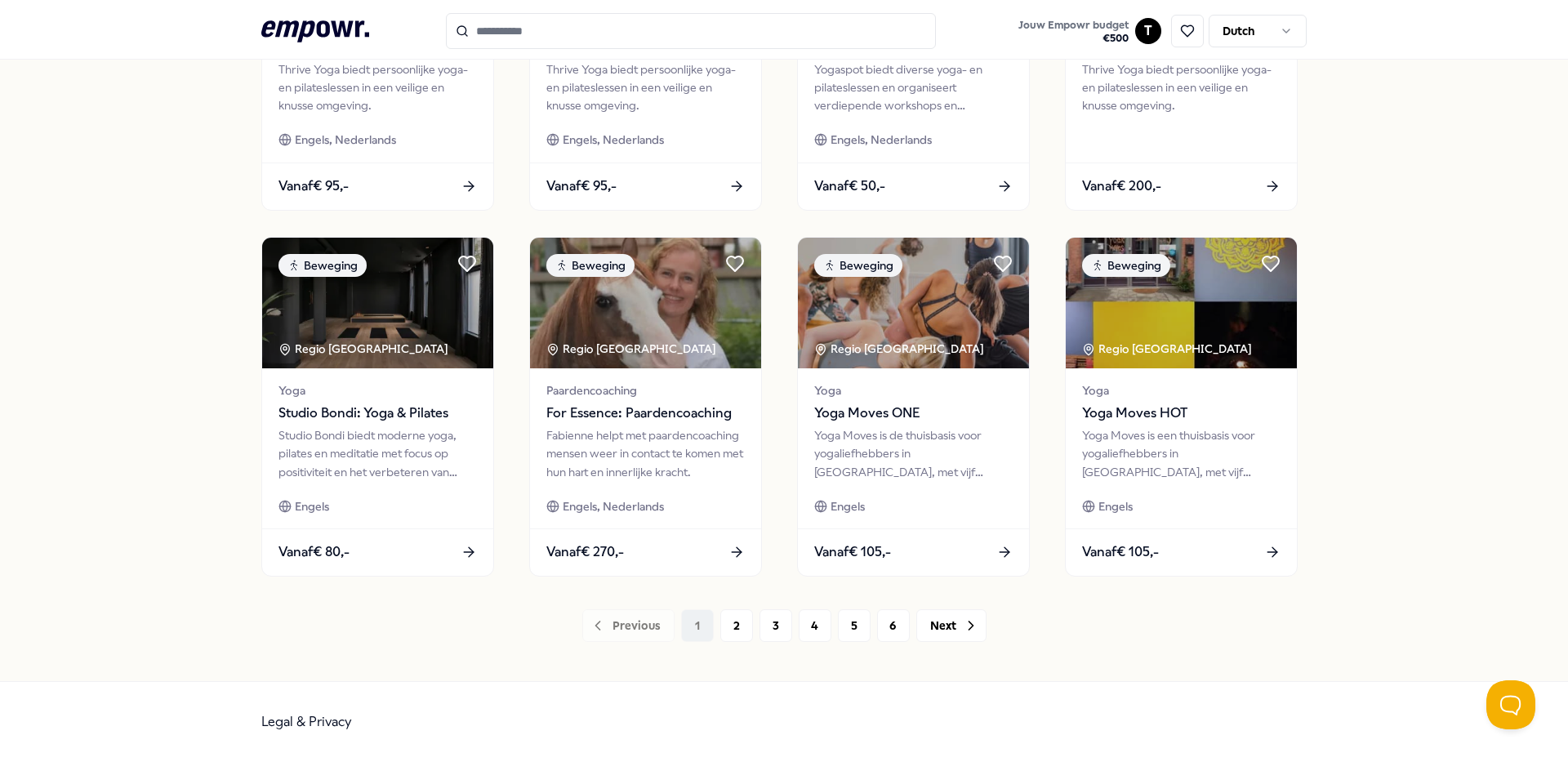
scroll to position [699, 0]
click at [964, 628] on icon at bounding box center [971, 625] width 17 height 17
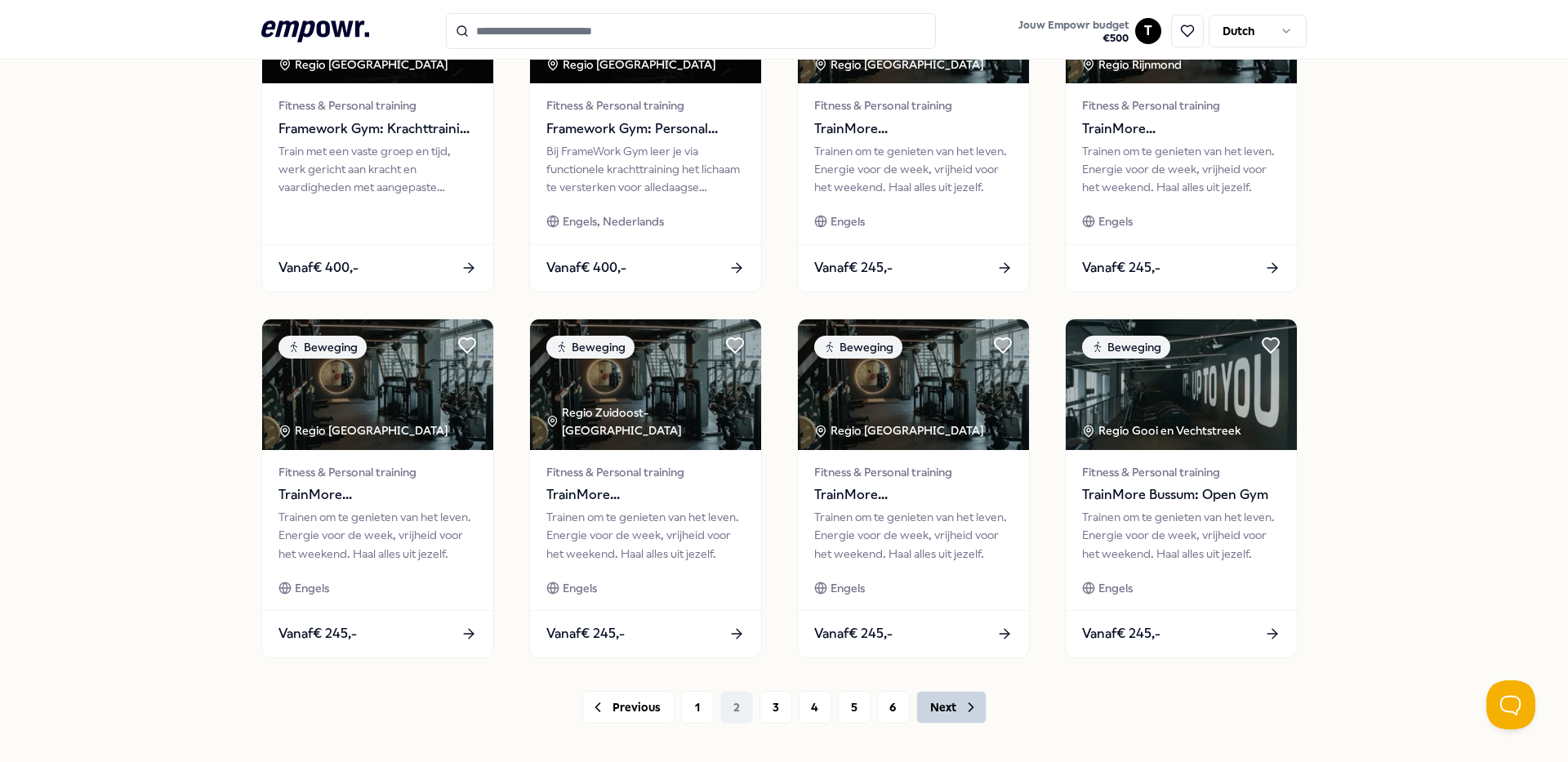
scroll to position [699, 0]
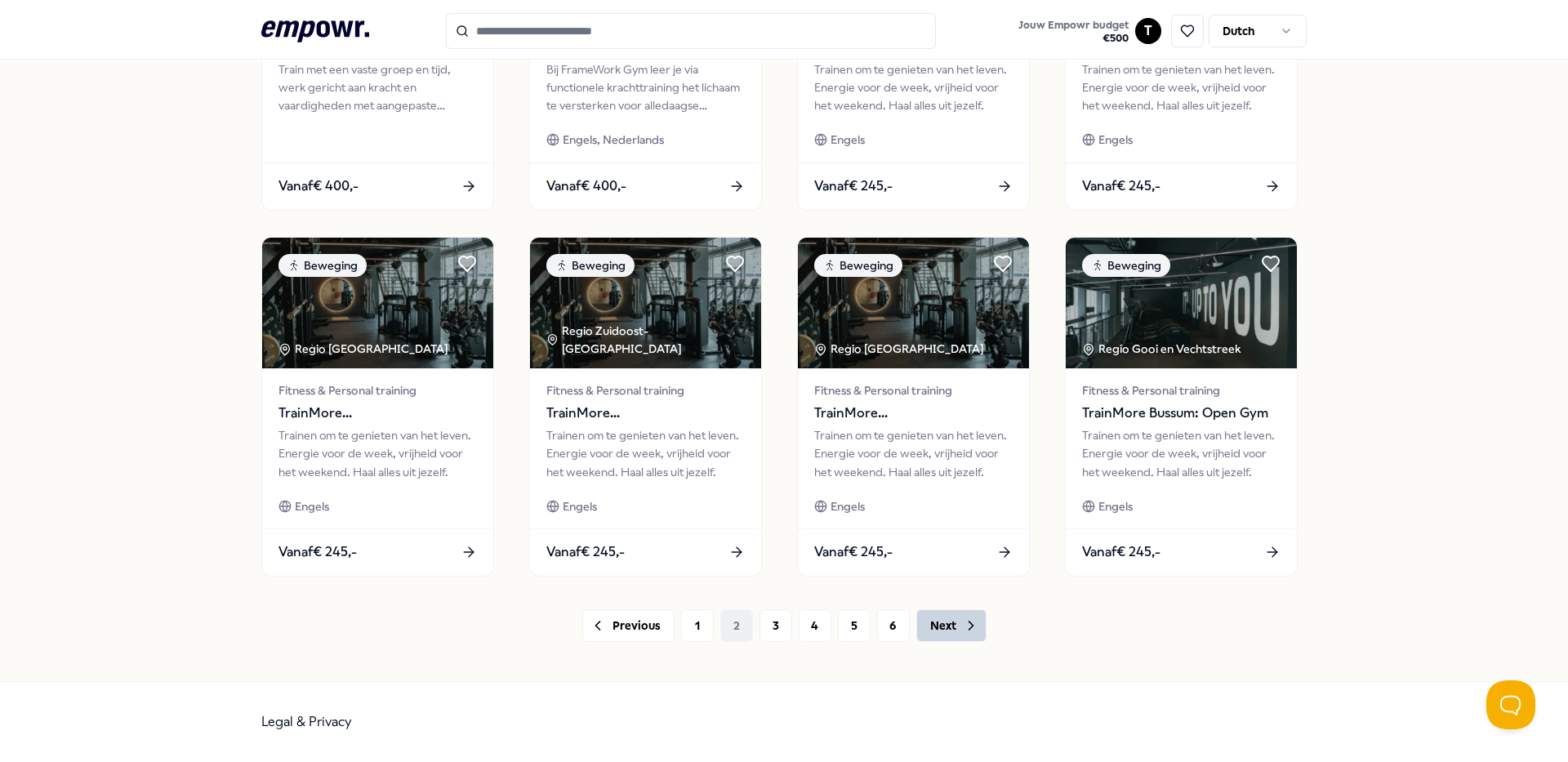
click at [965, 630] on icon at bounding box center [971, 625] width 17 height 17
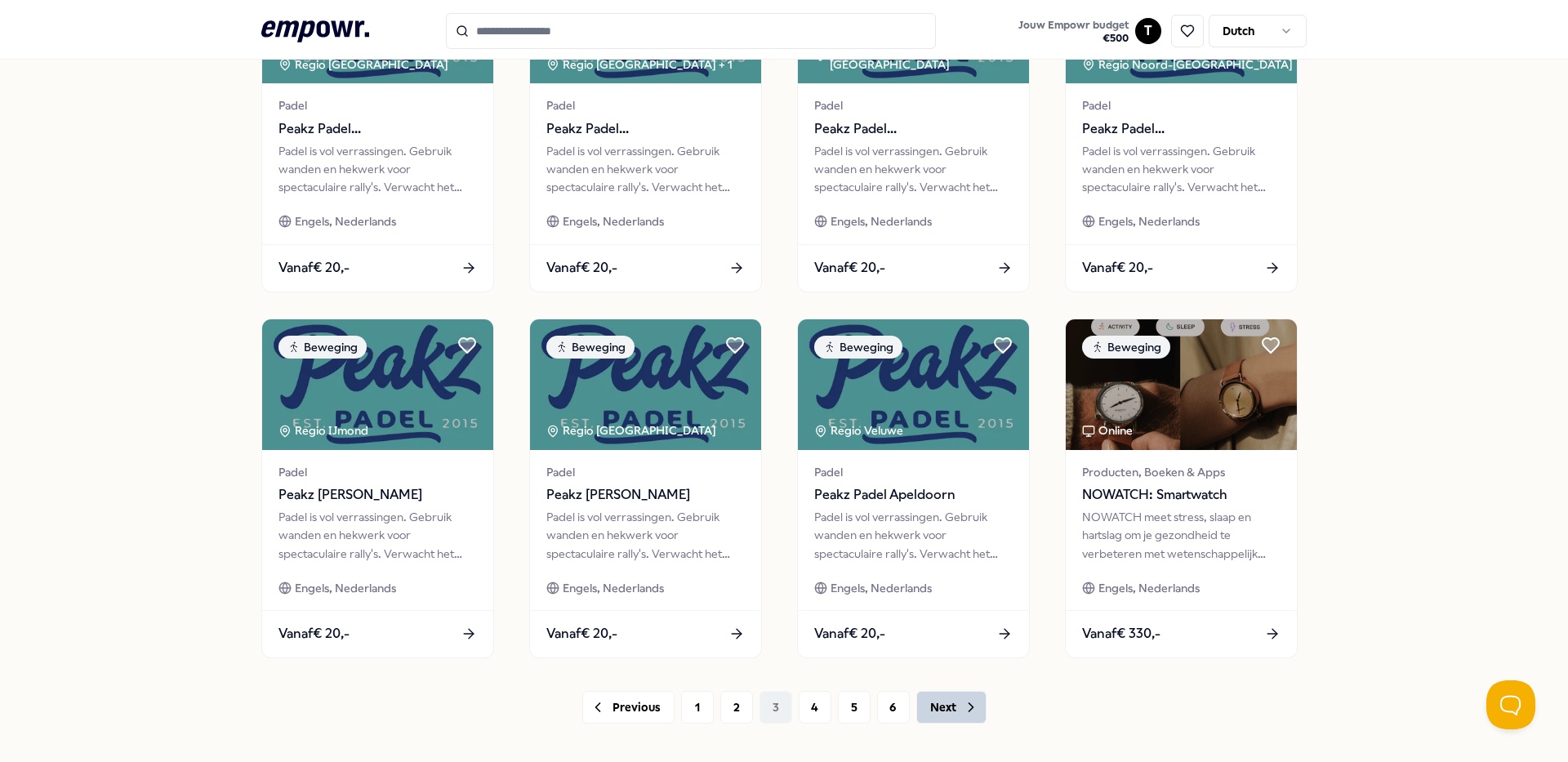
scroll to position [699, 0]
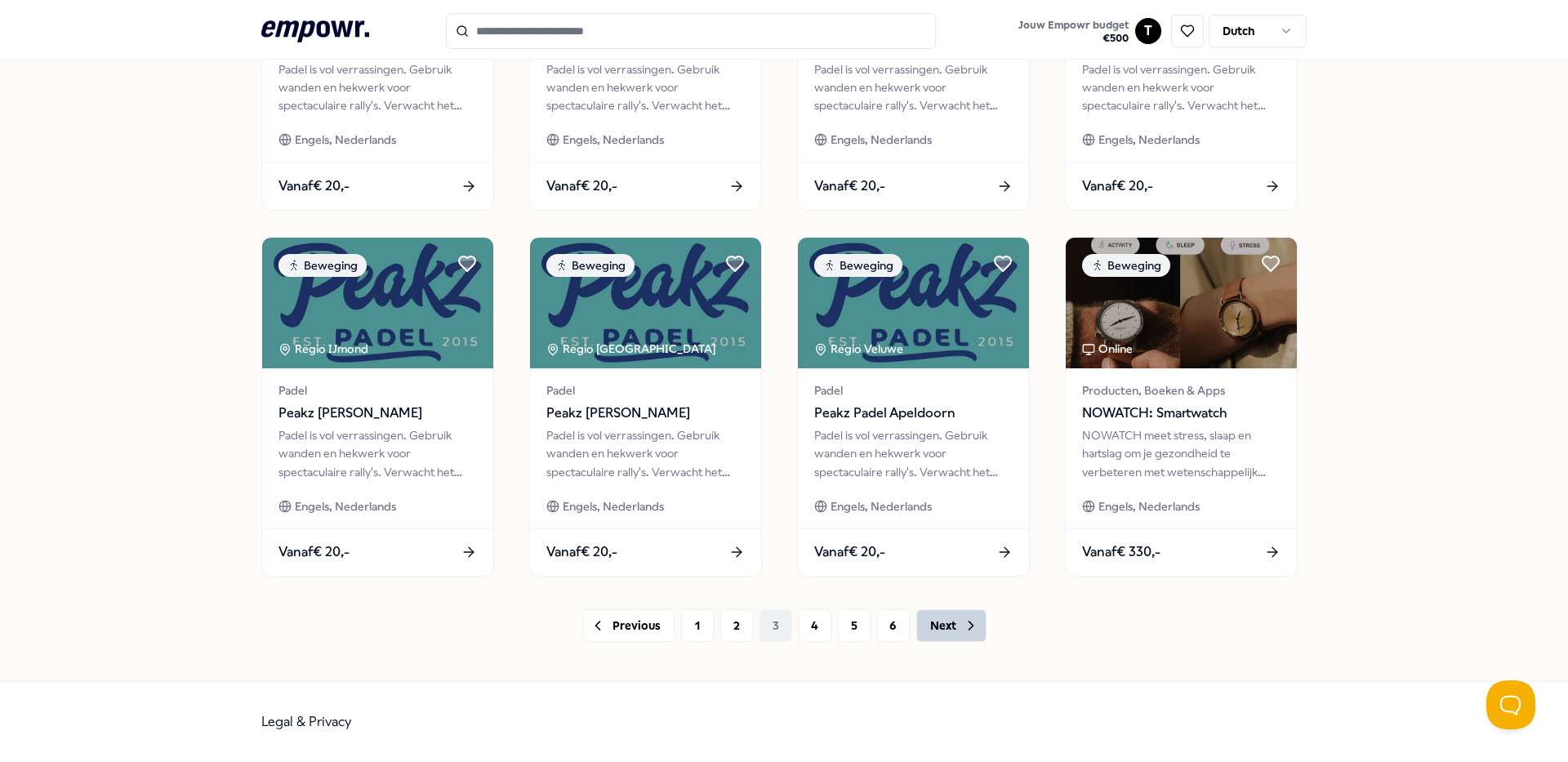
click at [968, 627] on icon at bounding box center [970, 625] width 4 height 8
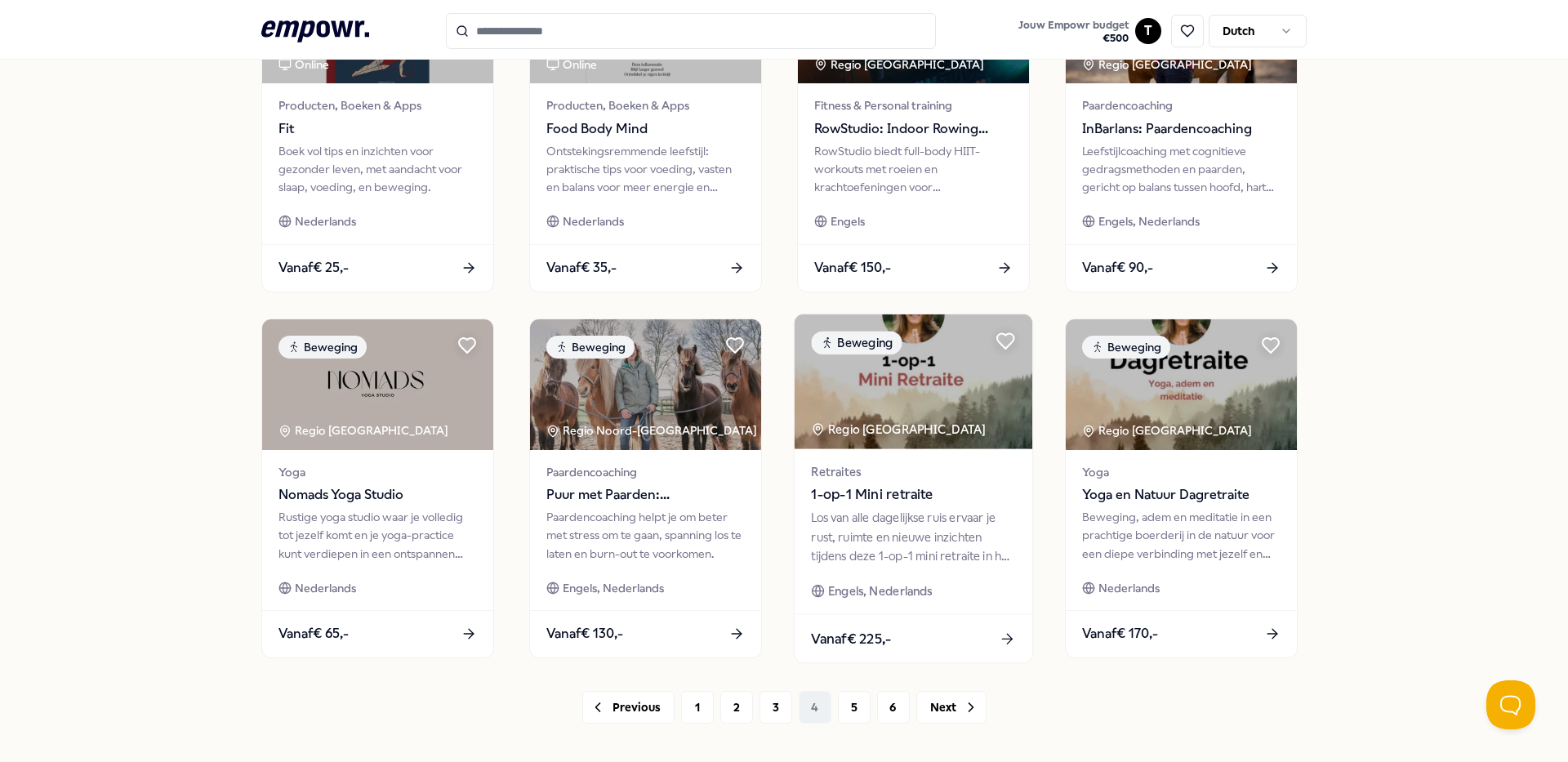
scroll to position [699, 0]
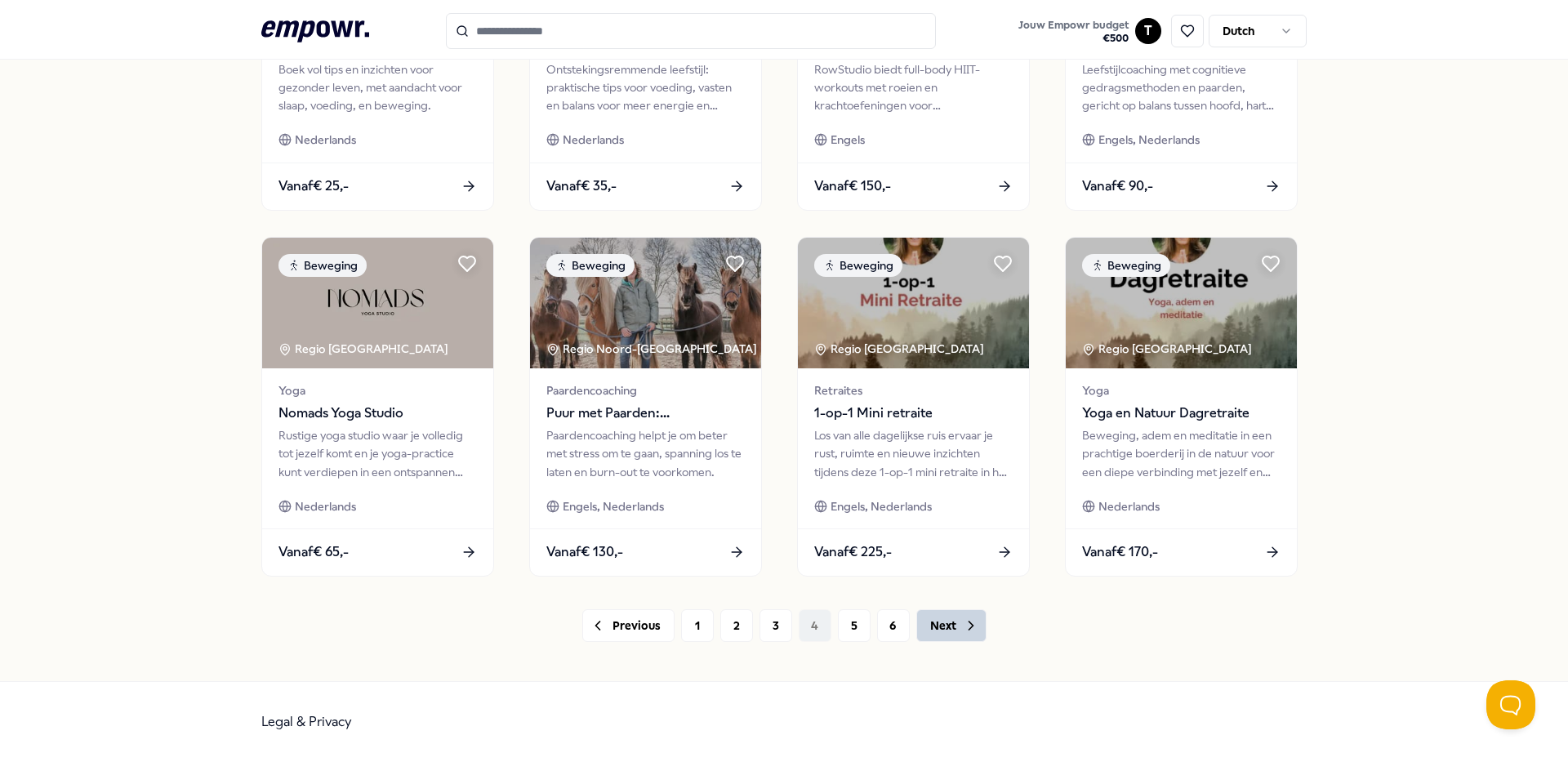
click at [967, 632] on icon at bounding box center [971, 625] width 17 height 17
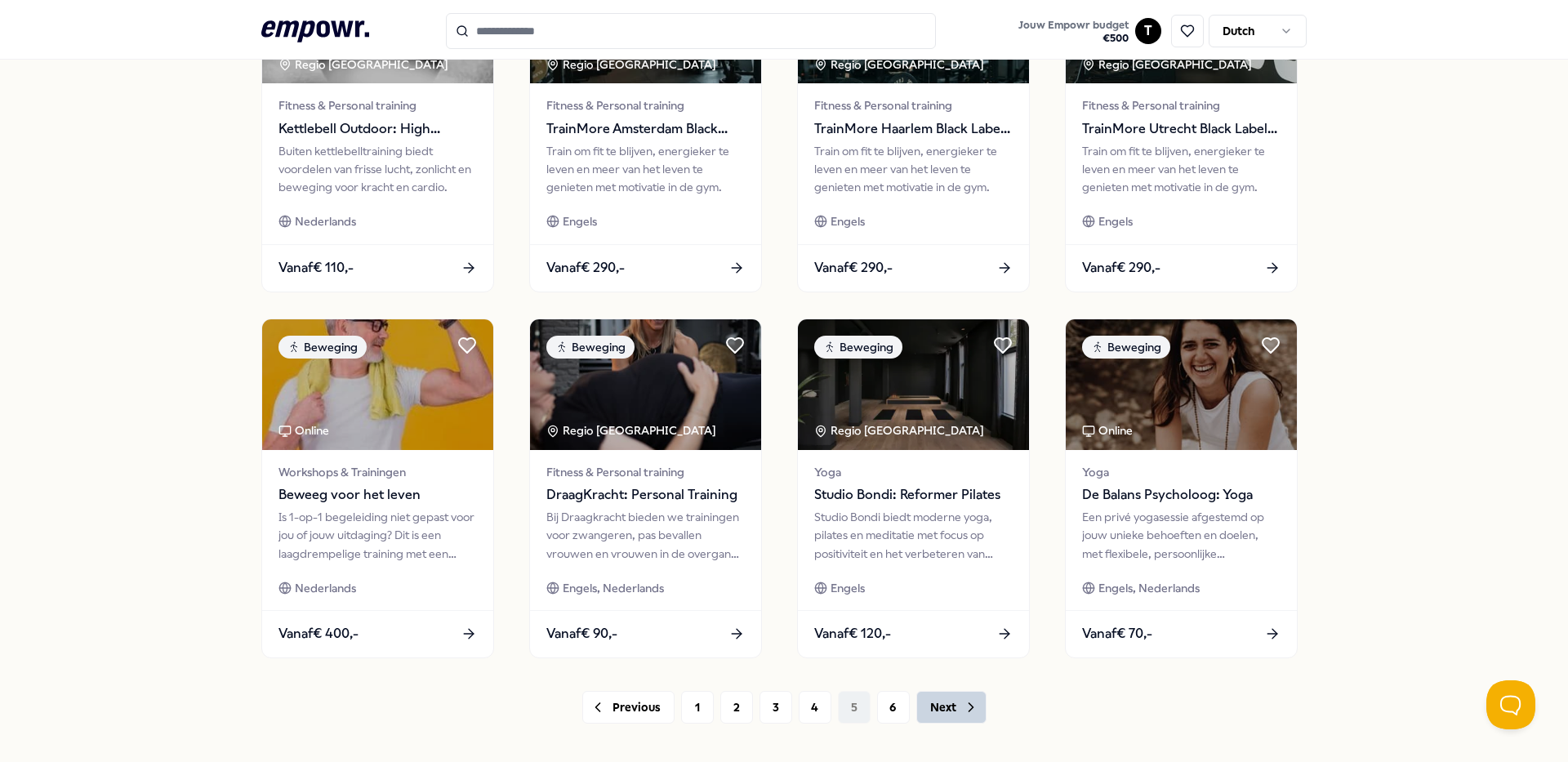
scroll to position [699, 0]
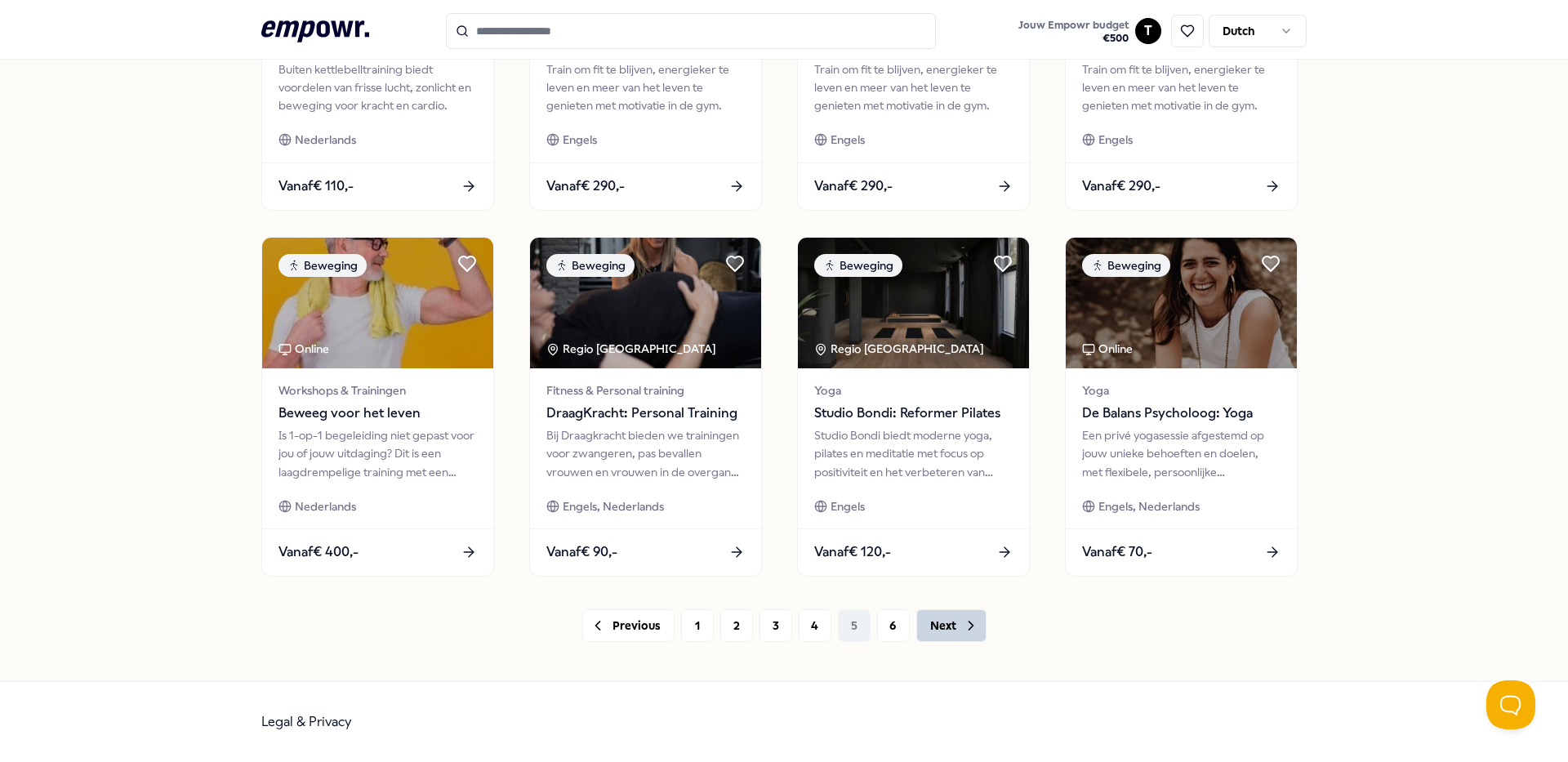
click at [967, 632] on icon at bounding box center [971, 625] width 17 height 17
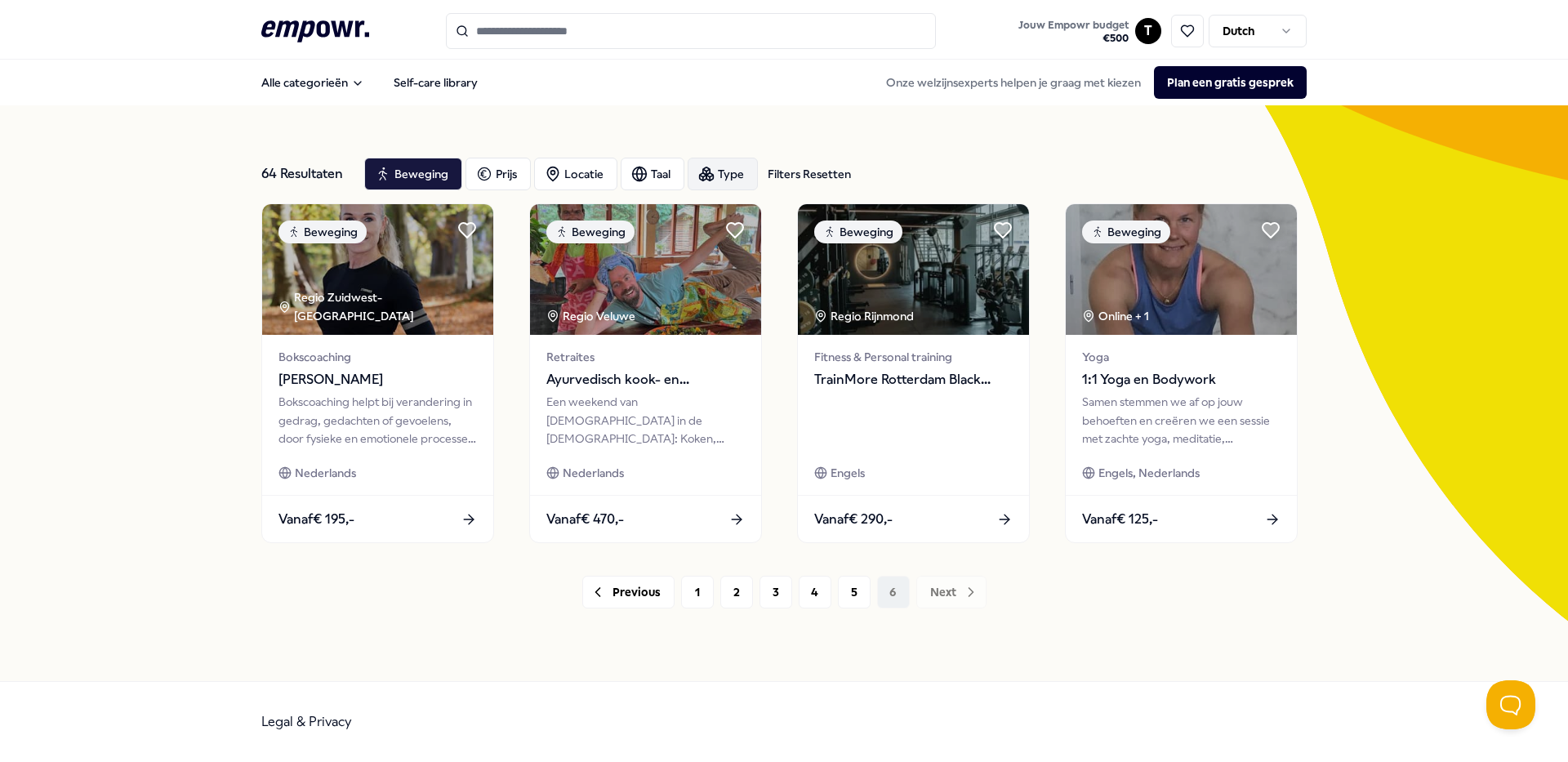
click at [718, 177] on div "Type" at bounding box center [723, 174] width 70 height 32
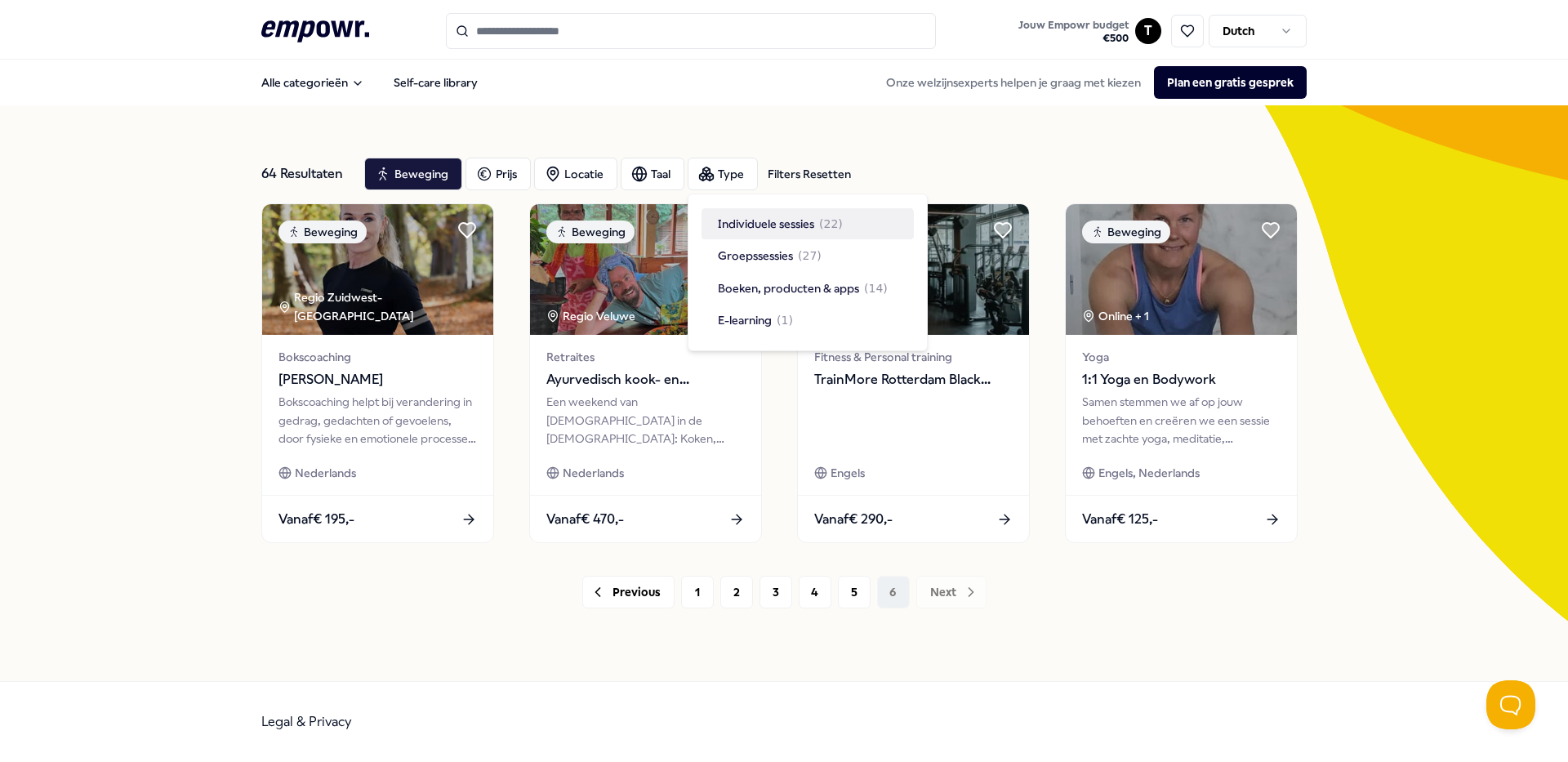
click at [933, 139] on div "64 Resultaten Filters Resetten Beweging Prijs Locatie Taal Type Filters Resette…" at bounding box center [784, 393] width 1045 height 576
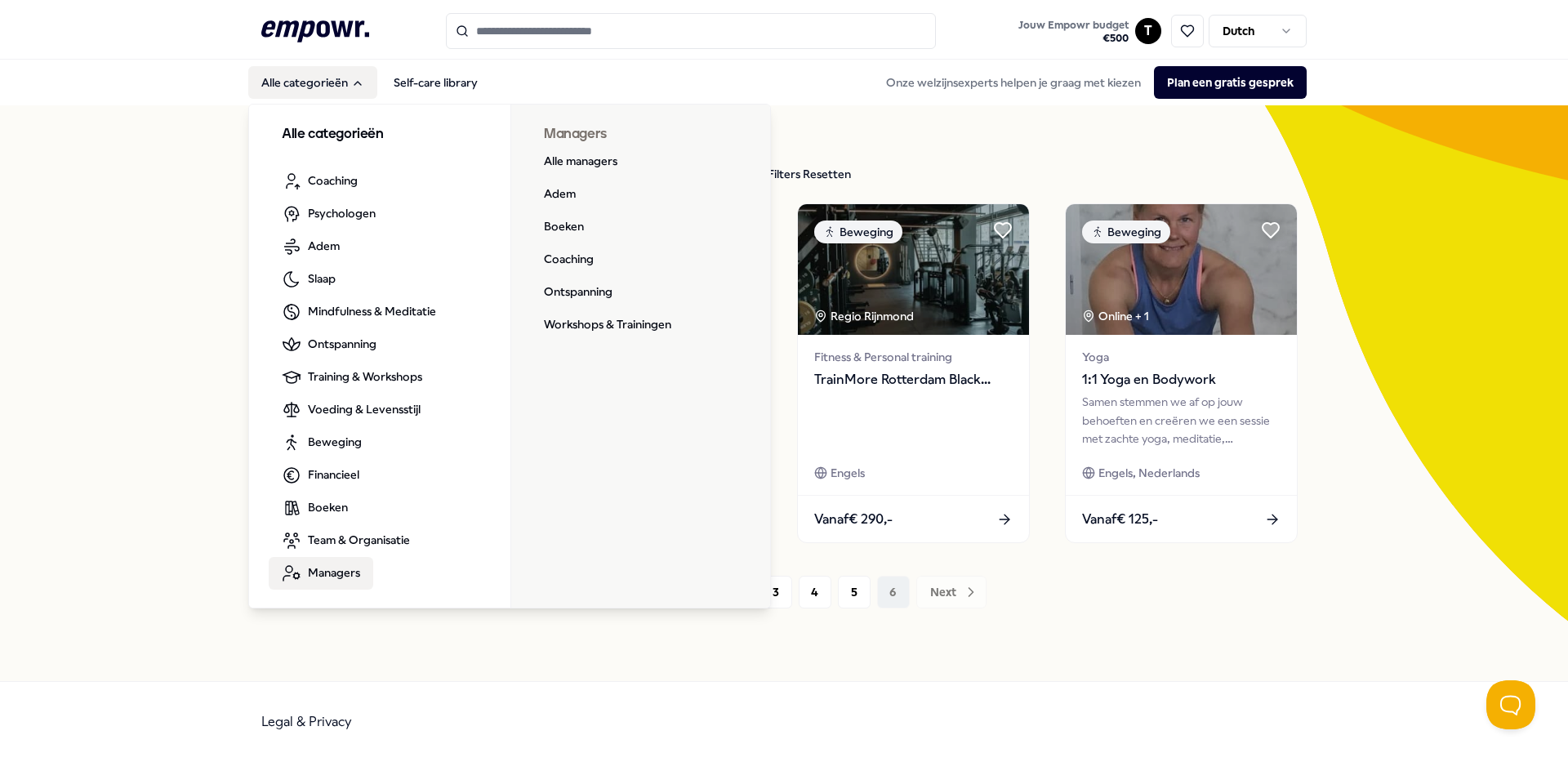
click at [331, 568] on span "Managers" at bounding box center [334, 572] width 53 height 18
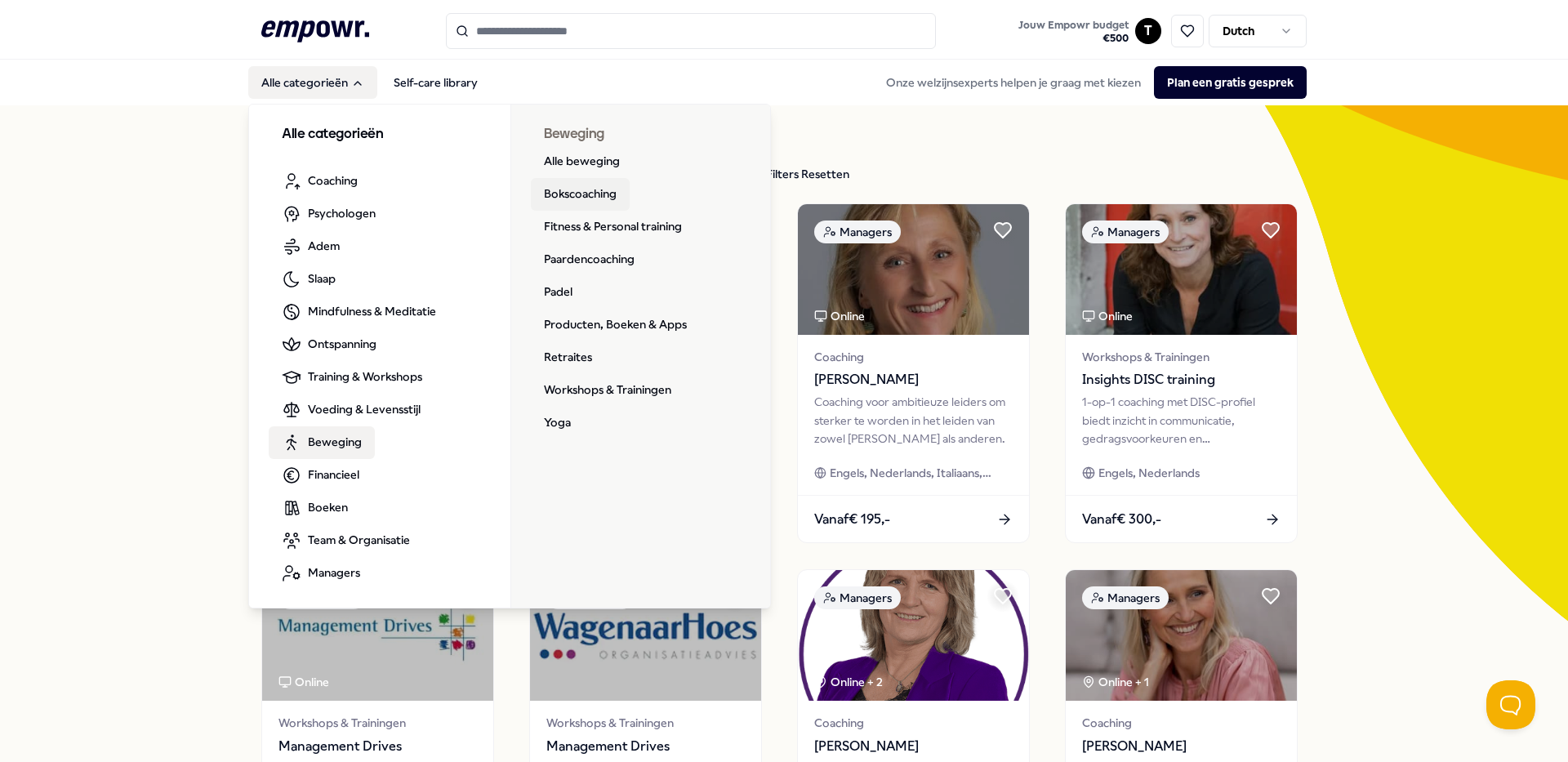
click at [584, 193] on link "Bokscoaching" at bounding box center [580, 193] width 99 height 32
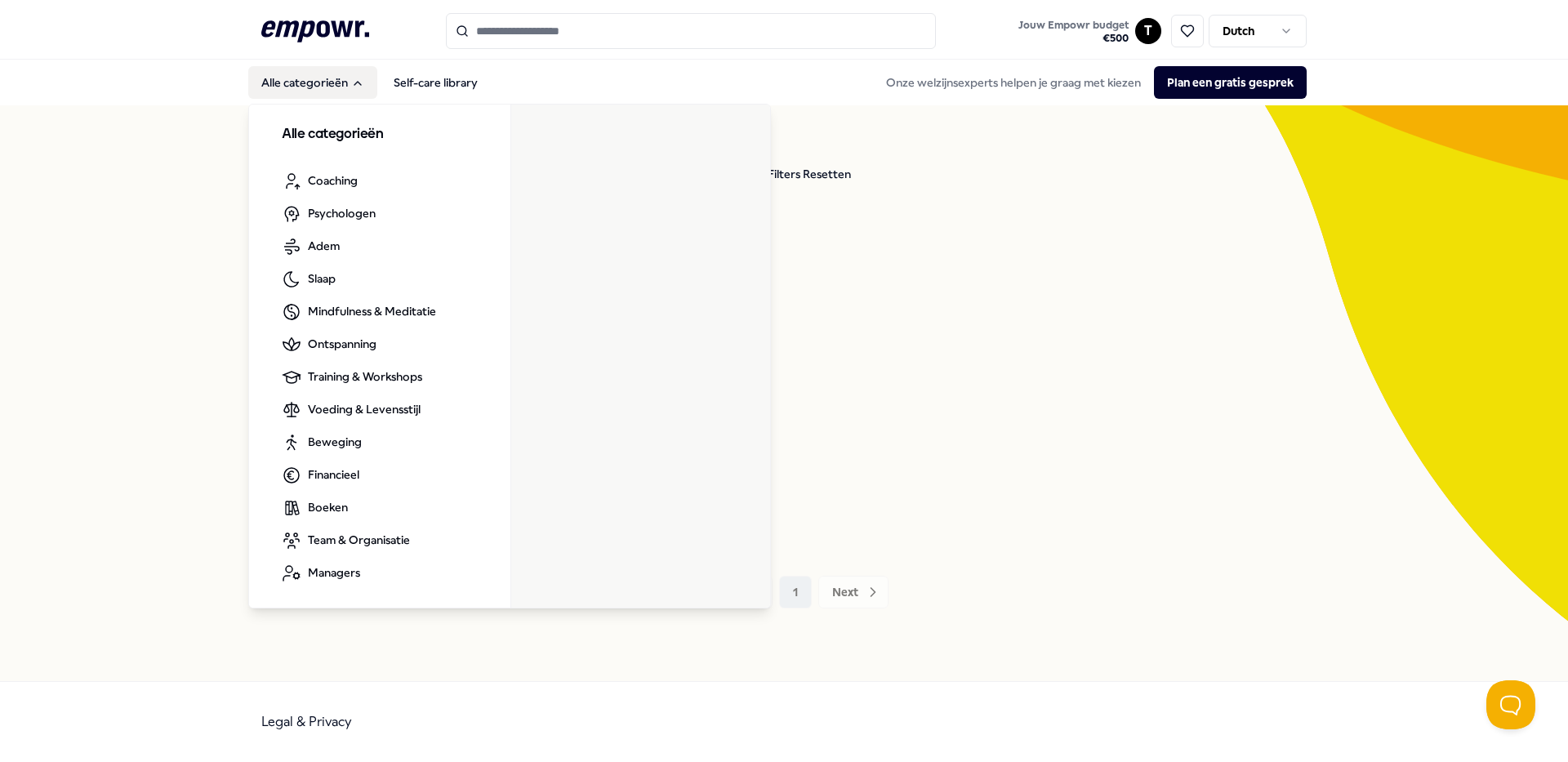
click at [311, 83] on button "Alle categorieën" at bounding box center [312, 82] width 129 height 32
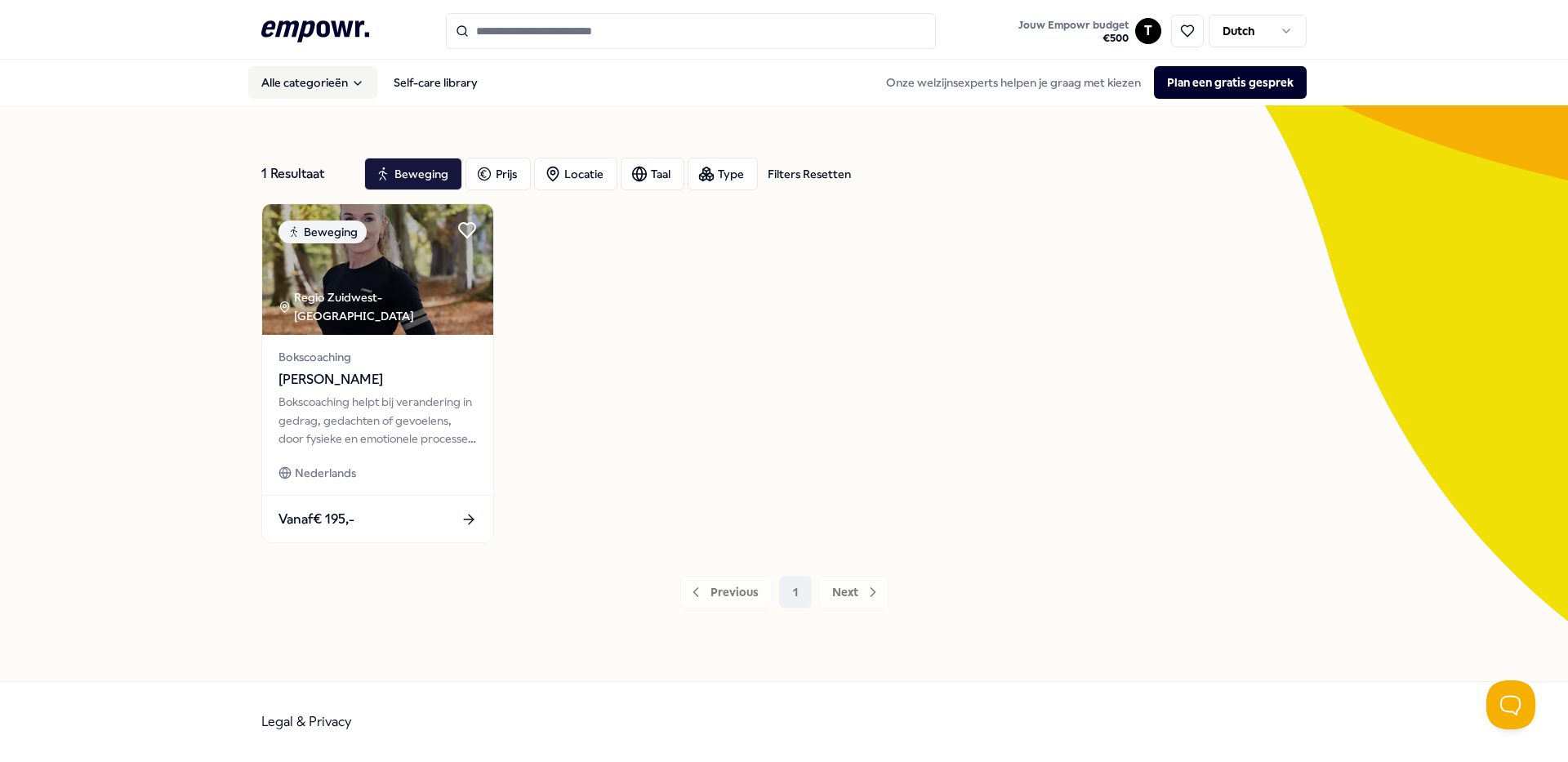
click at [307, 83] on button "Alle categorieën" at bounding box center [312, 82] width 129 height 32
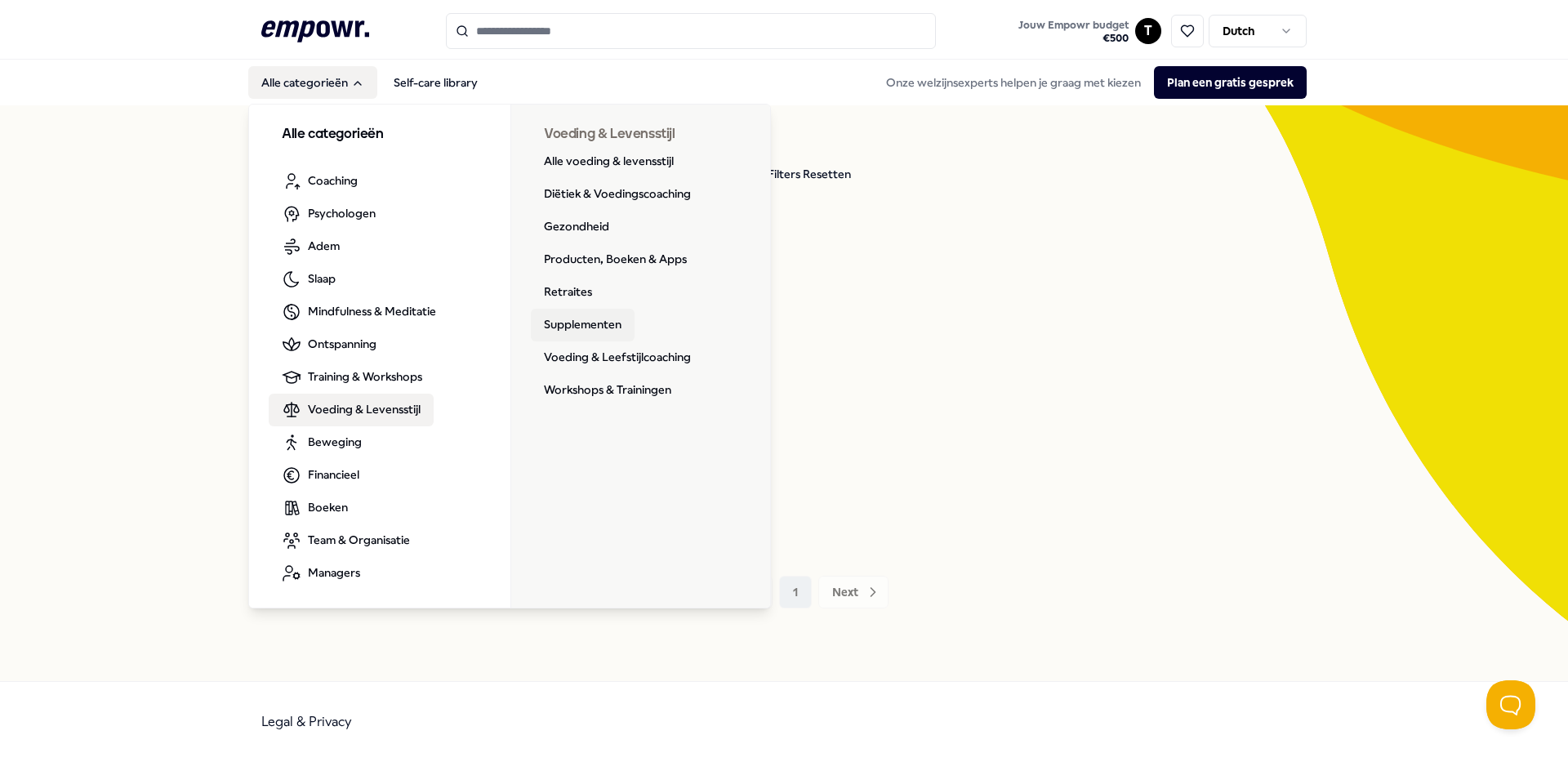
click at [572, 321] on link "Supplementen" at bounding box center [583, 324] width 103 height 32
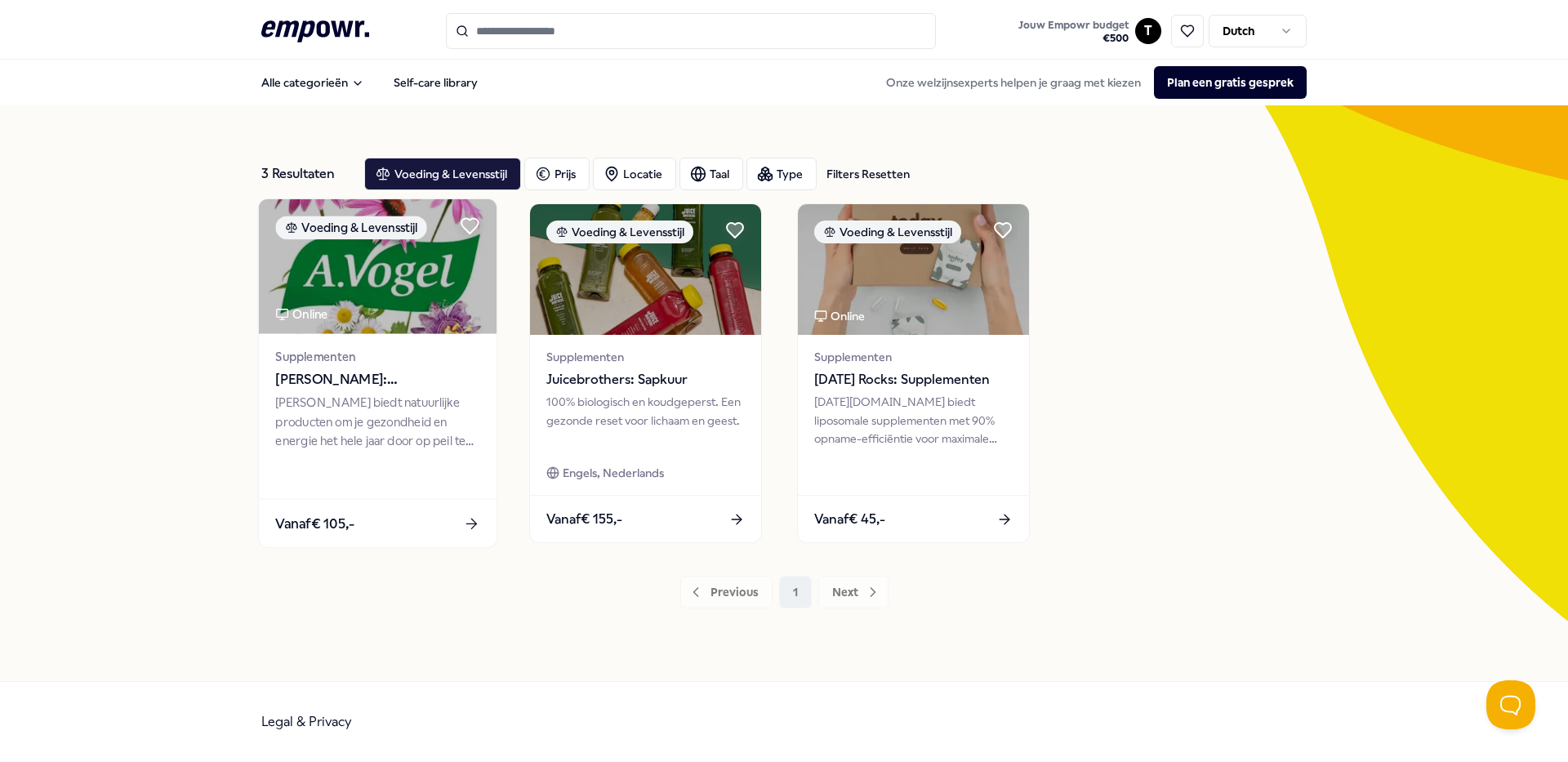
click at [351, 374] on span "[PERSON_NAME]: Supplementen" at bounding box center [377, 380] width 204 height 21
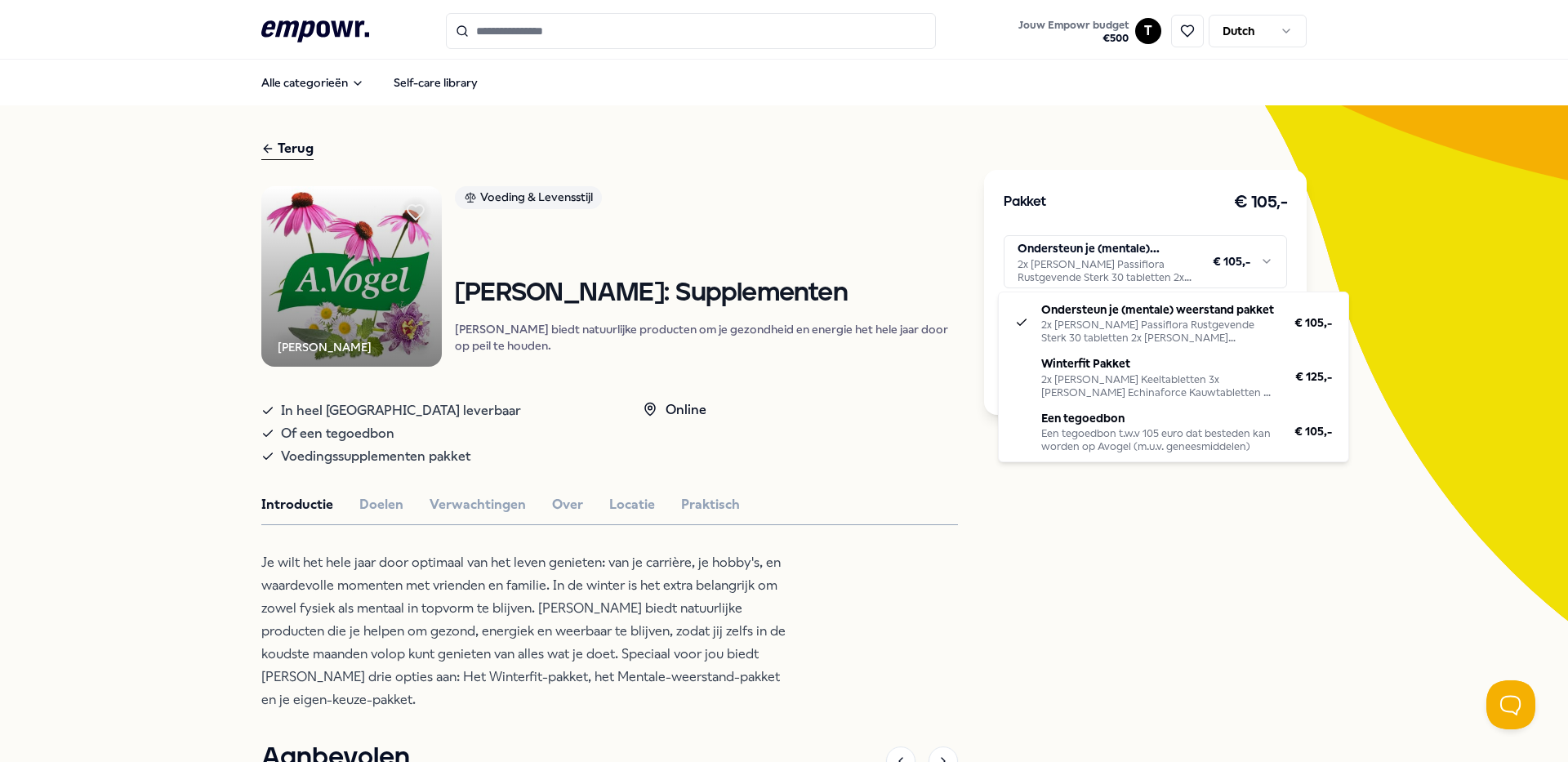
click at [1154, 278] on html ".empowr-logo_svg__cls-1{fill:#03032f} Jouw Empowr budget € 500 T Dutch Alle cat…" at bounding box center [784, 381] width 1568 height 762
click at [274, 142] on html ".empowr-logo_svg__cls-1{fill:#03032f} Jouw Empowr budget € 500 T Dutch Alle cat…" at bounding box center [784, 381] width 1568 height 762
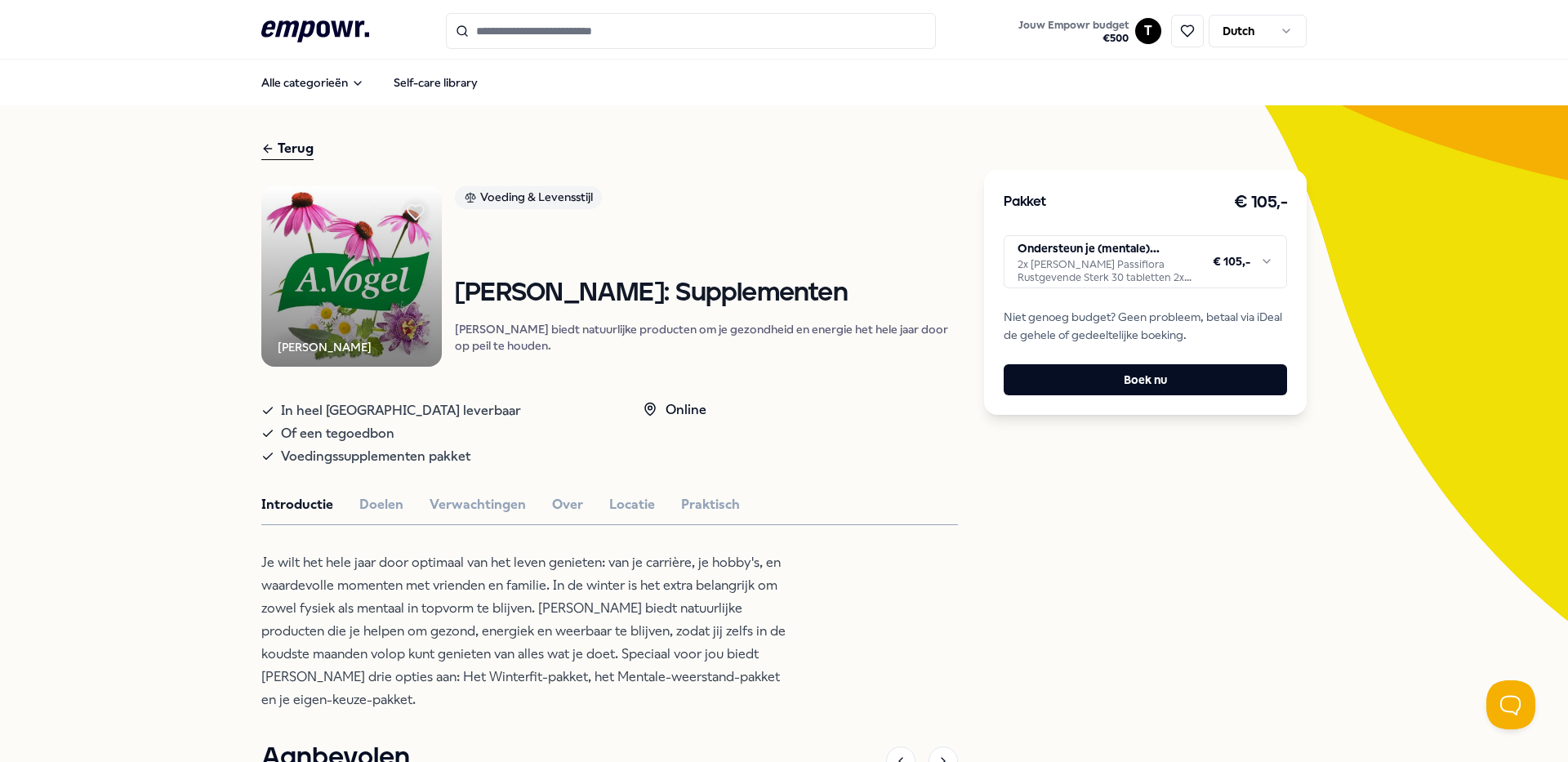
click at [296, 148] on div "Terug" at bounding box center [288, 148] width 53 height 22
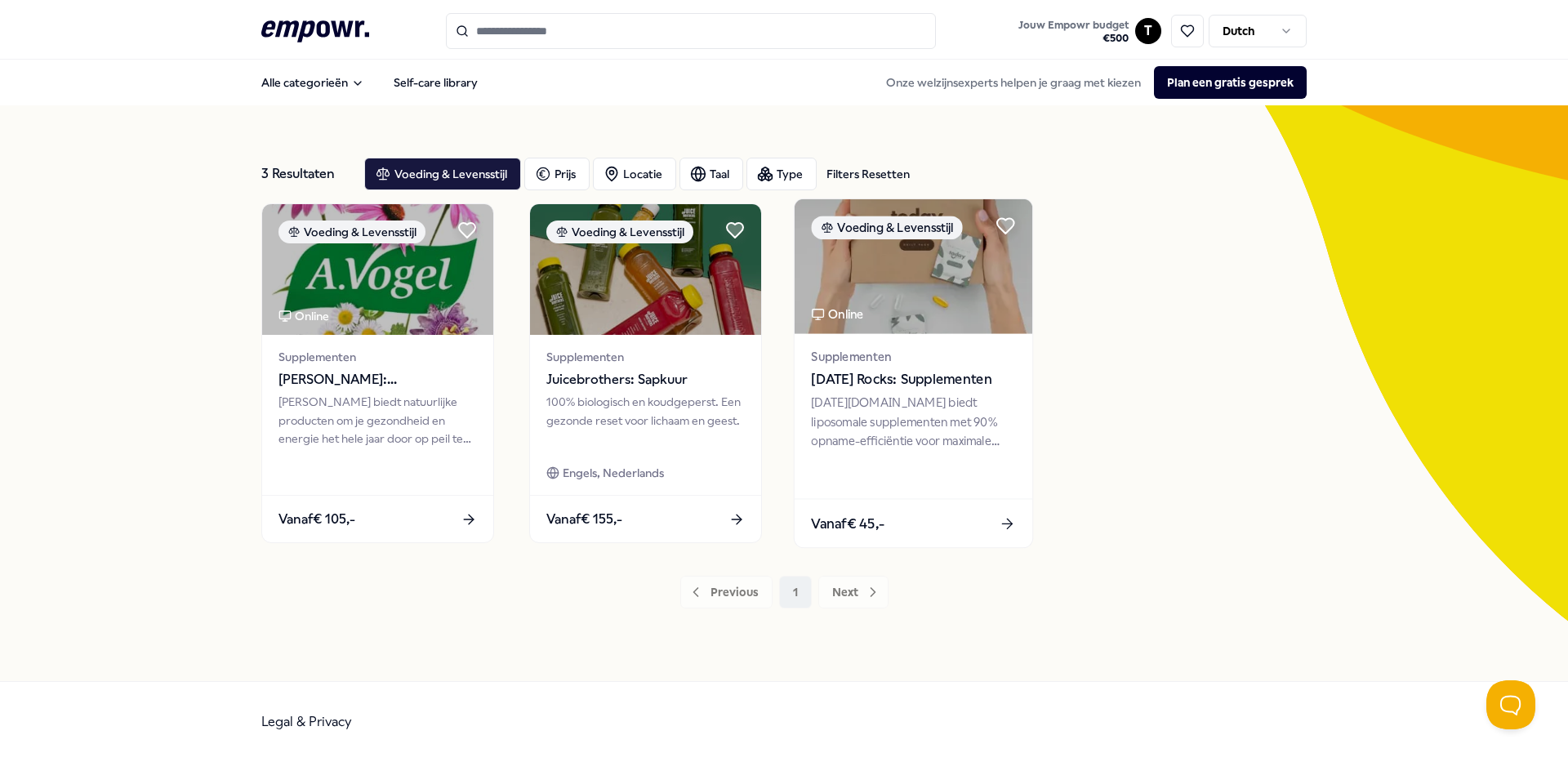
click at [916, 395] on div "[DATE][DOMAIN_NAME] biedt liposomale supplementen met 90% opname-efficiëntie vo…" at bounding box center [912, 421] width 204 height 57
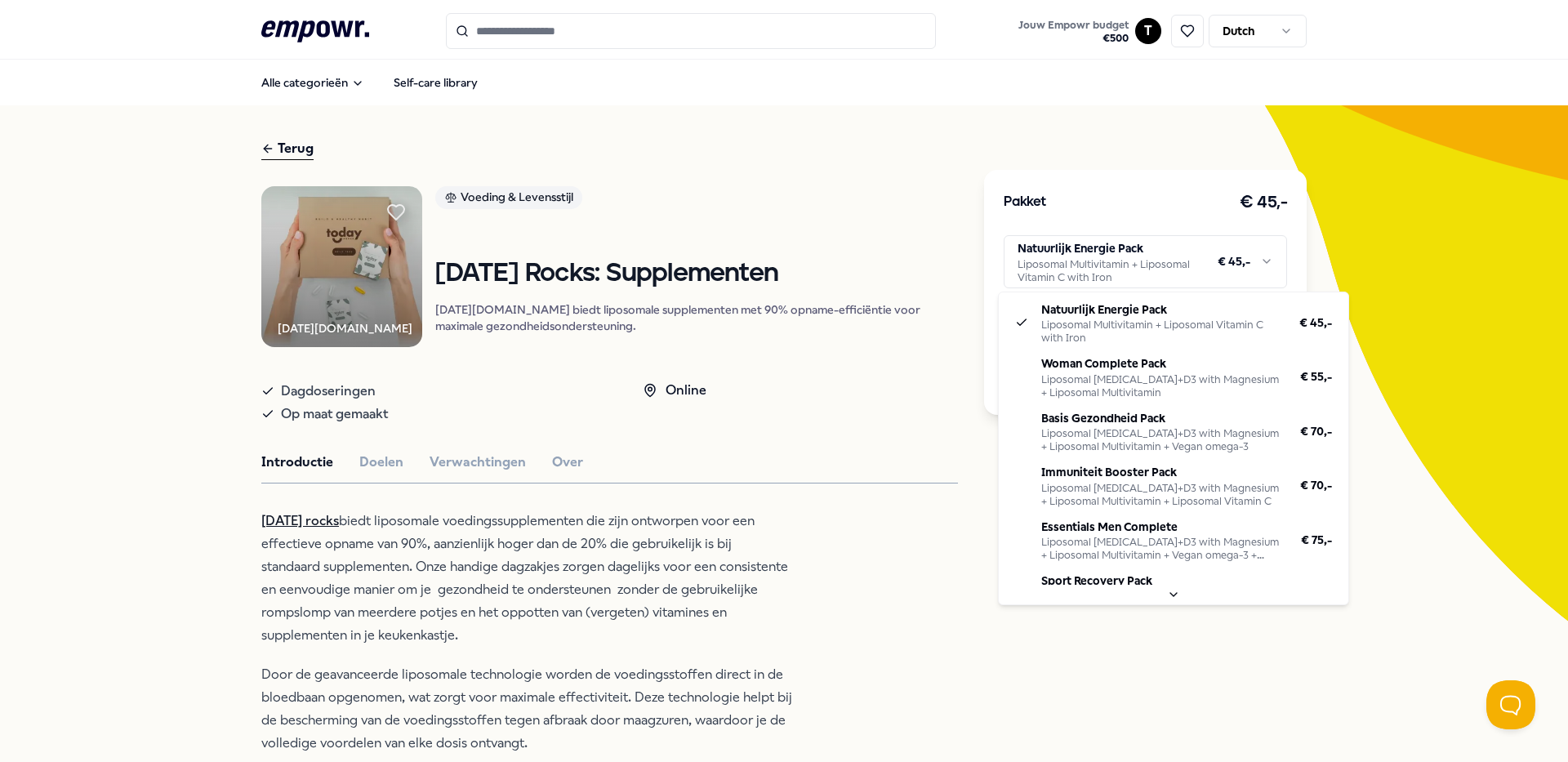
click at [1162, 262] on html ".empowr-logo_svg__cls-1{fill:#03032f} Jouw Empowr budget € 500 T Dutch Alle cat…" at bounding box center [784, 381] width 1568 height 762
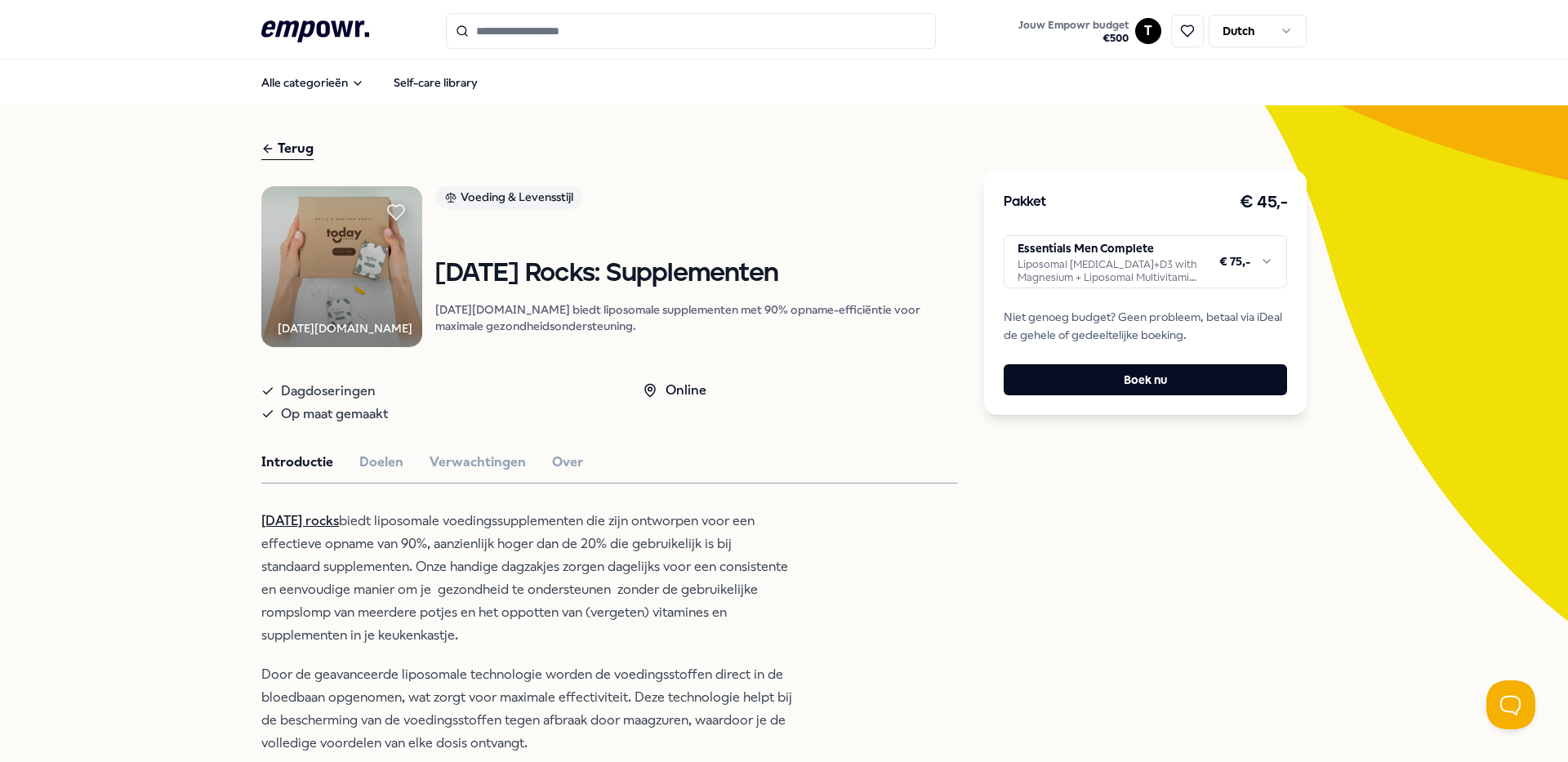
click at [1205, 266] on html ".empowr-logo_svg__cls-1{fill:#03032f} Jouw Empowr budget € 500 T Dutch Alle cat…" at bounding box center [784, 381] width 1568 height 762
click at [1182, 386] on button "Boek nu" at bounding box center [1145, 380] width 283 height 31
click at [1197, 266] on html ".empowr-logo_svg__cls-1{fill:#03032f} Jouw Empowr budget € 500 T Dutch Alle cat…" at bounding box center [784, 381] width 1568 height 762
click at [1138, 381] on button "Boek nu" at bounding box center [1145, 380] width 283 height 31
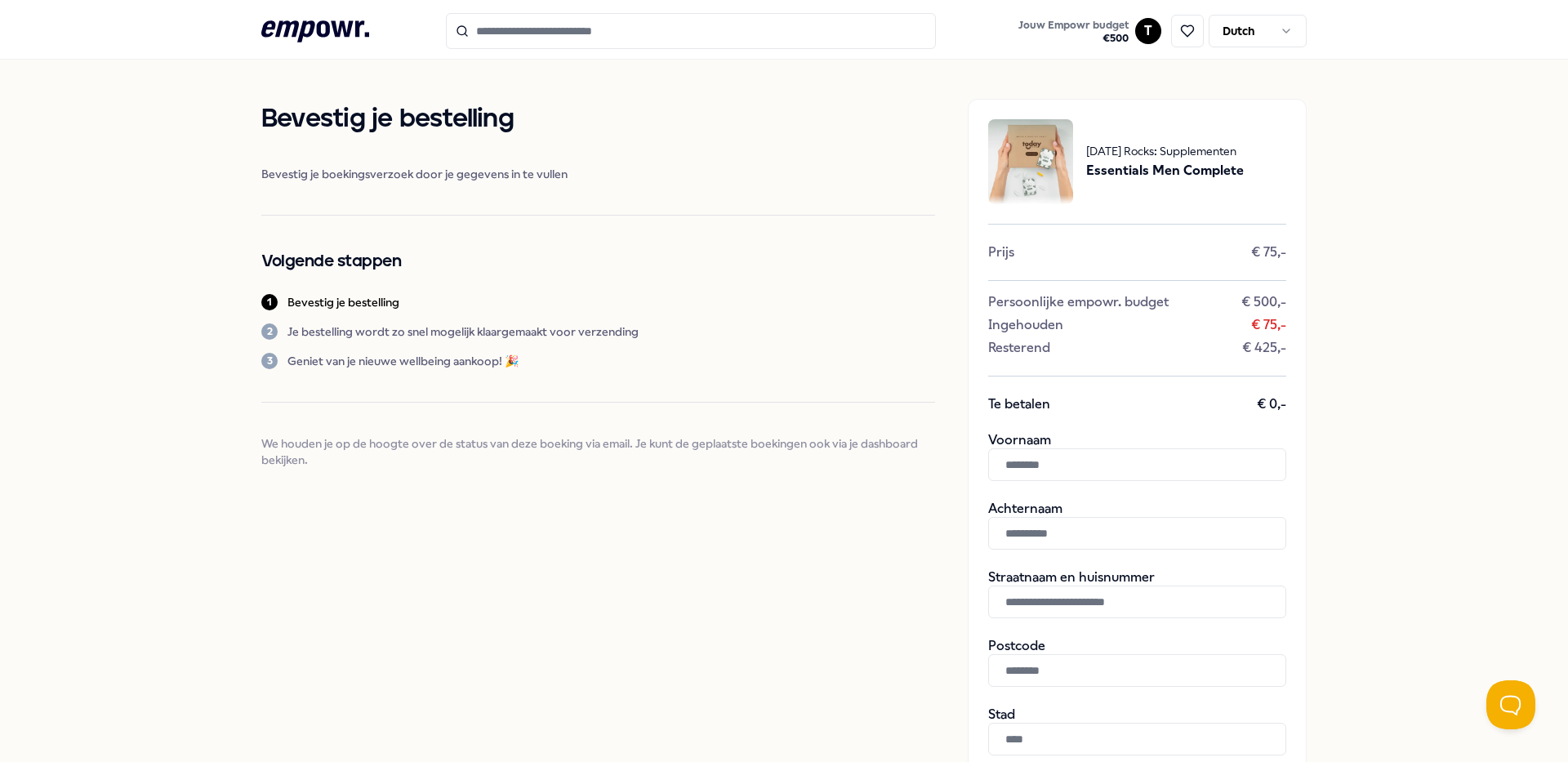
click at [1072, 463] on input "text" at bounding box center [1137, 463] width 298 height 32
type input "***"
type input "*****"
type input "**********"
type input "*******"
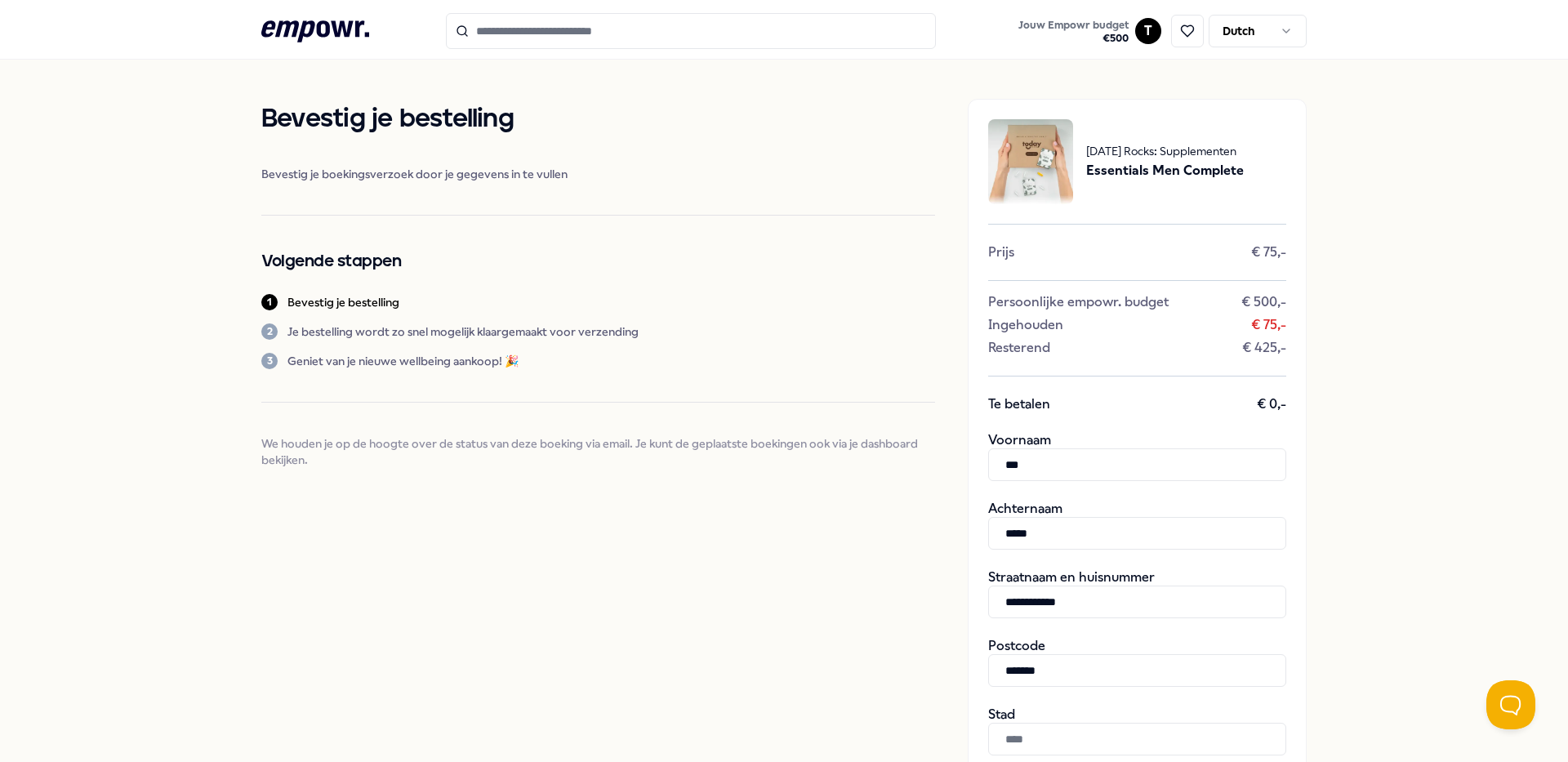
type input "*******"
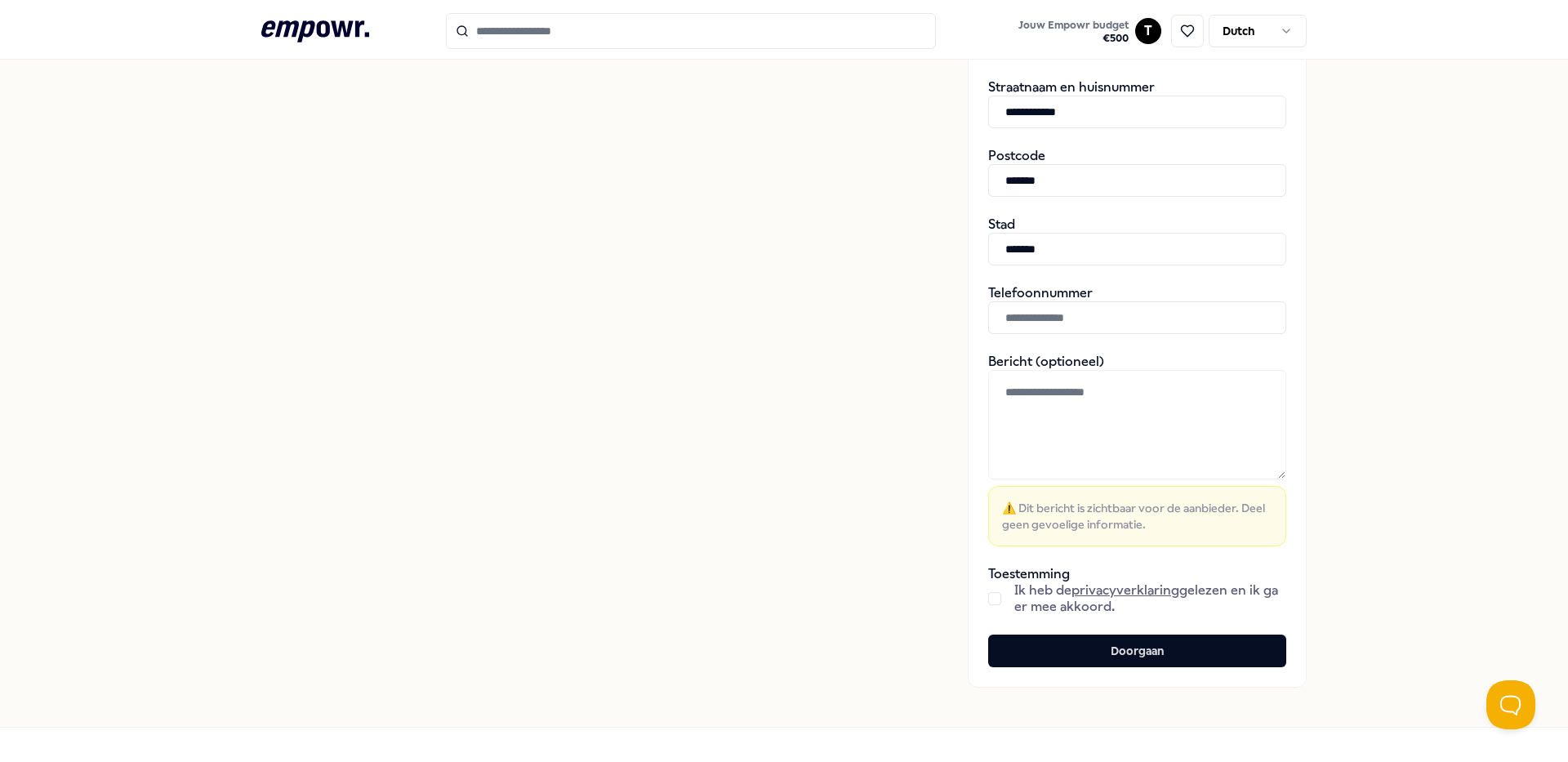
scroll to position [536, 0]
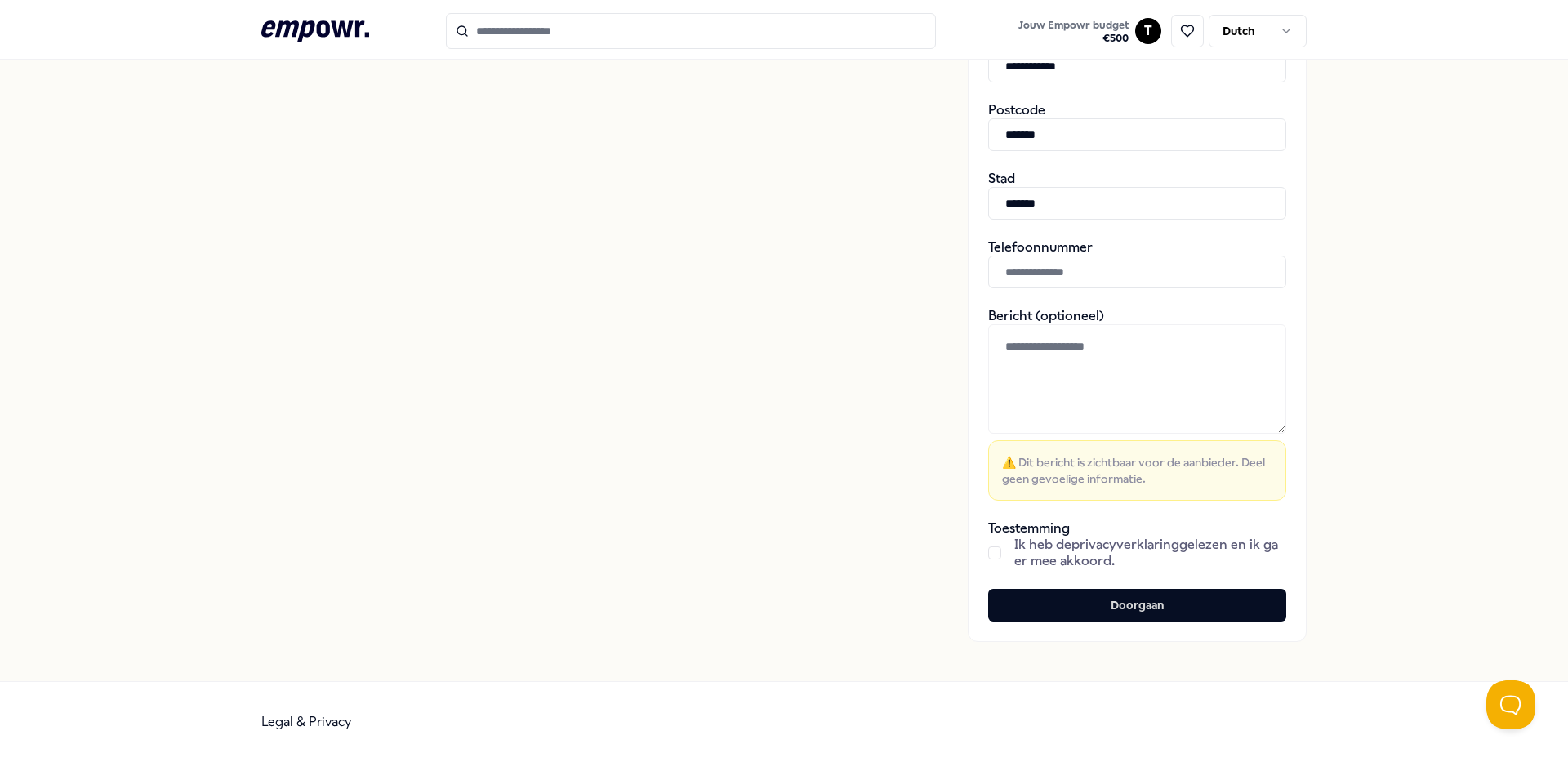
click at [993, 553] on button "button" at bounding box center [994, 552] width 13 height 13
click at [1098, 603] on button "Doorgaan" at bounding box center [1137, 604] width 298 height 32
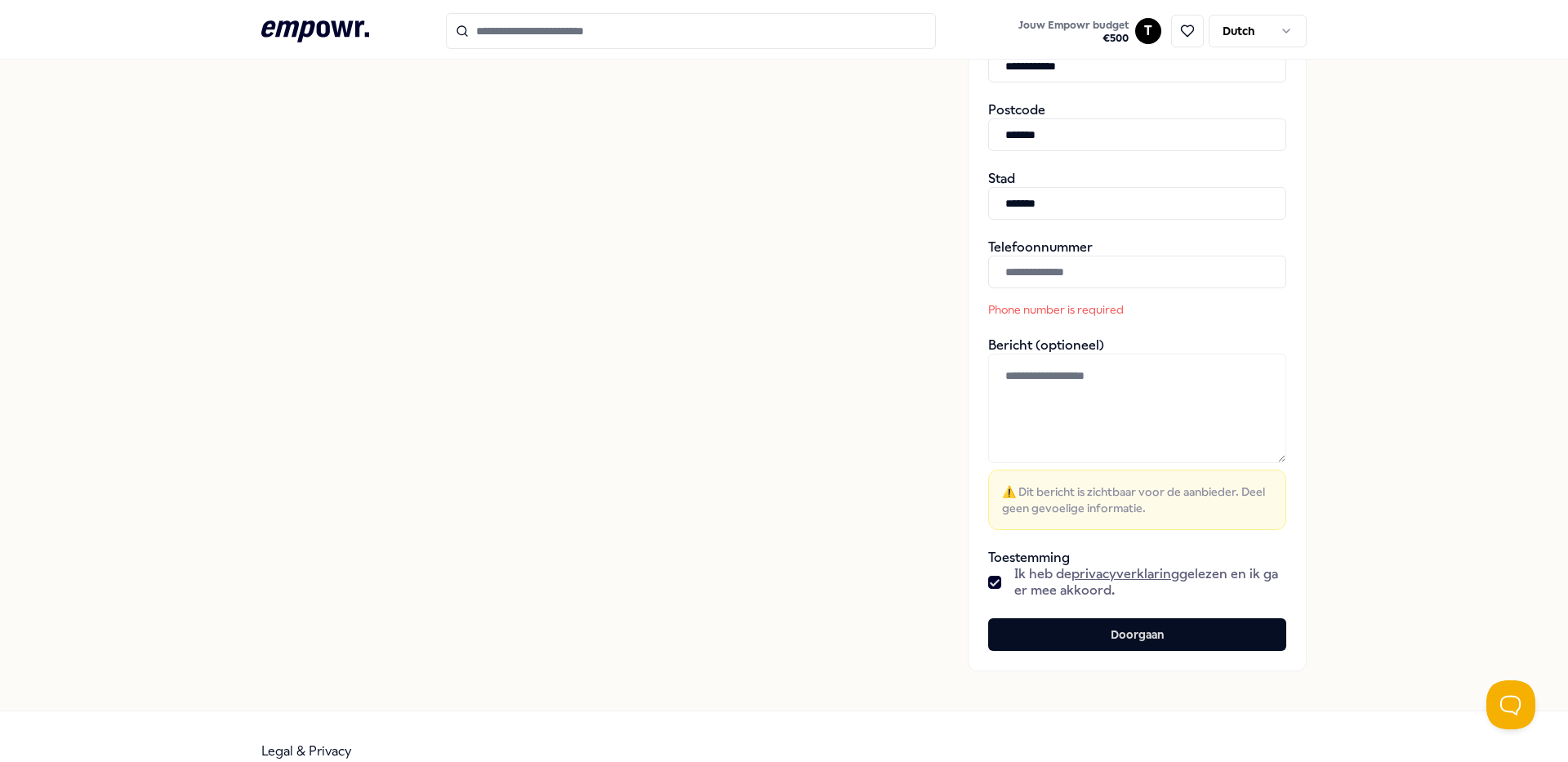
click at [1024, 275] on input "text" at bounding box center [1137, 271] width 298 height 32
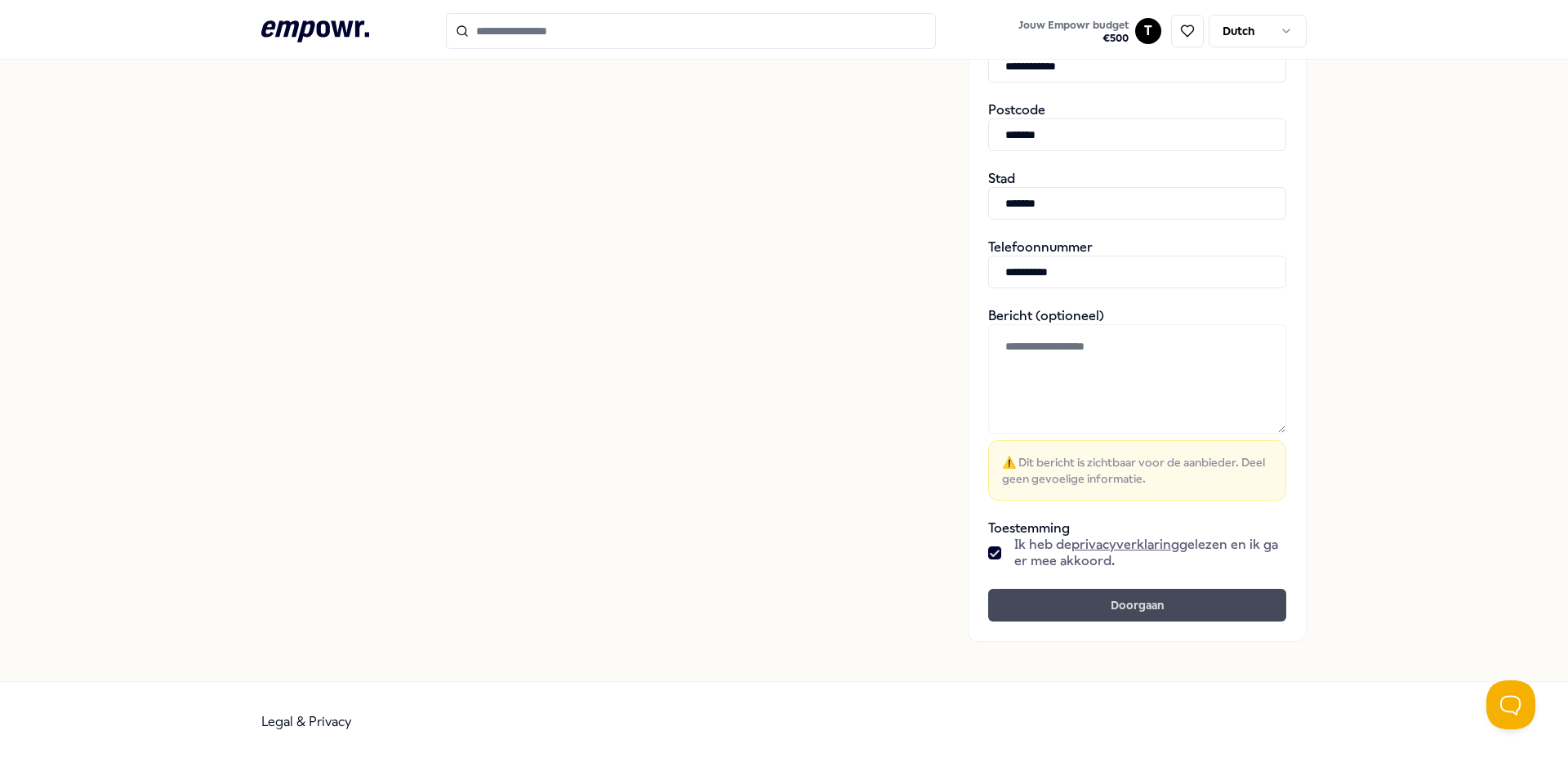
type input "**********"
click at [1093, 602] on button "Doorgaan" at bounding box center [1137, 604] width 298 height 32
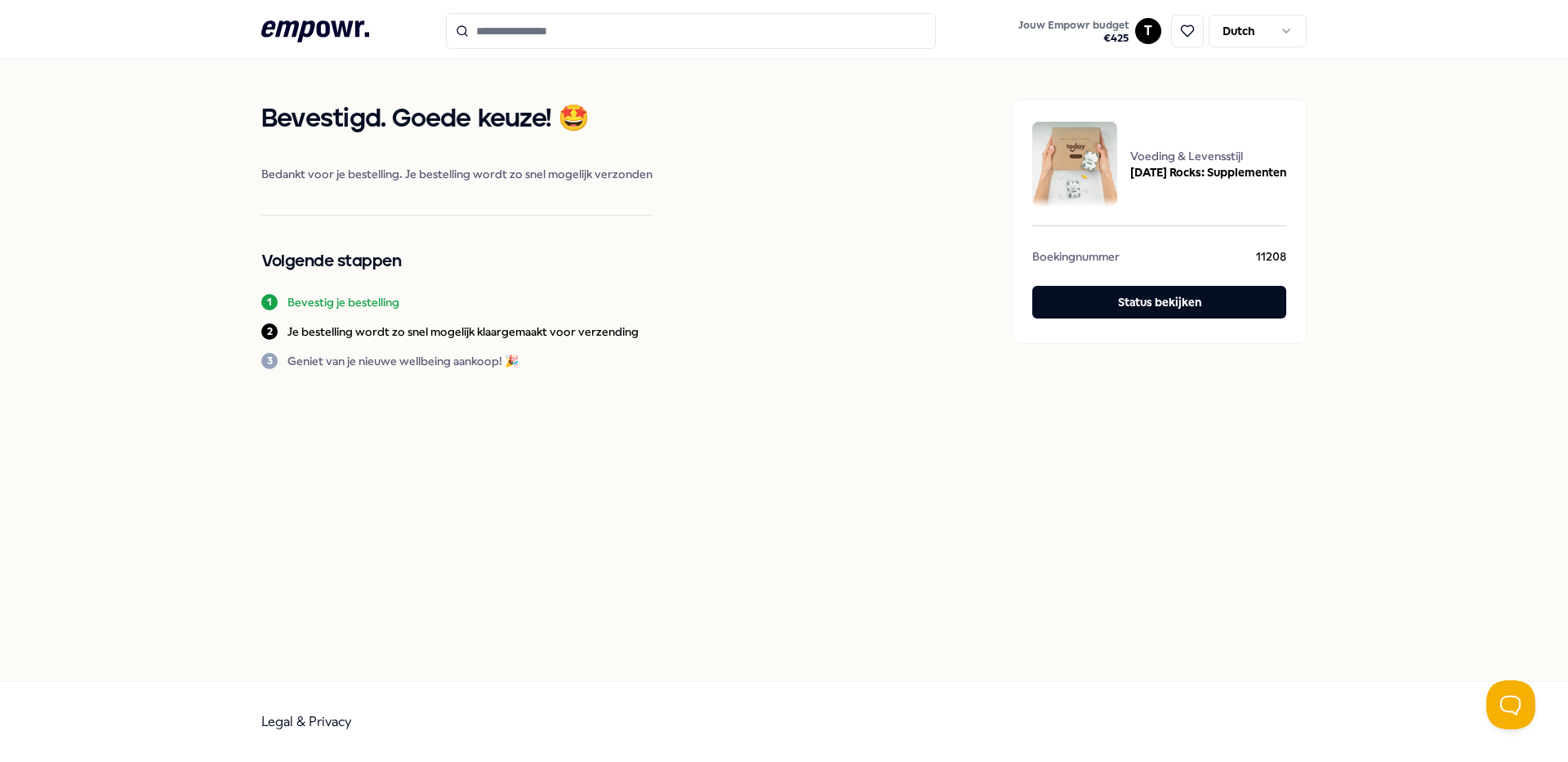
click at [315, 26] on icon ".empowr-logo_svg__cls-1{fill:#03032f}" at bounding box center [315, 31] width 107 height 30
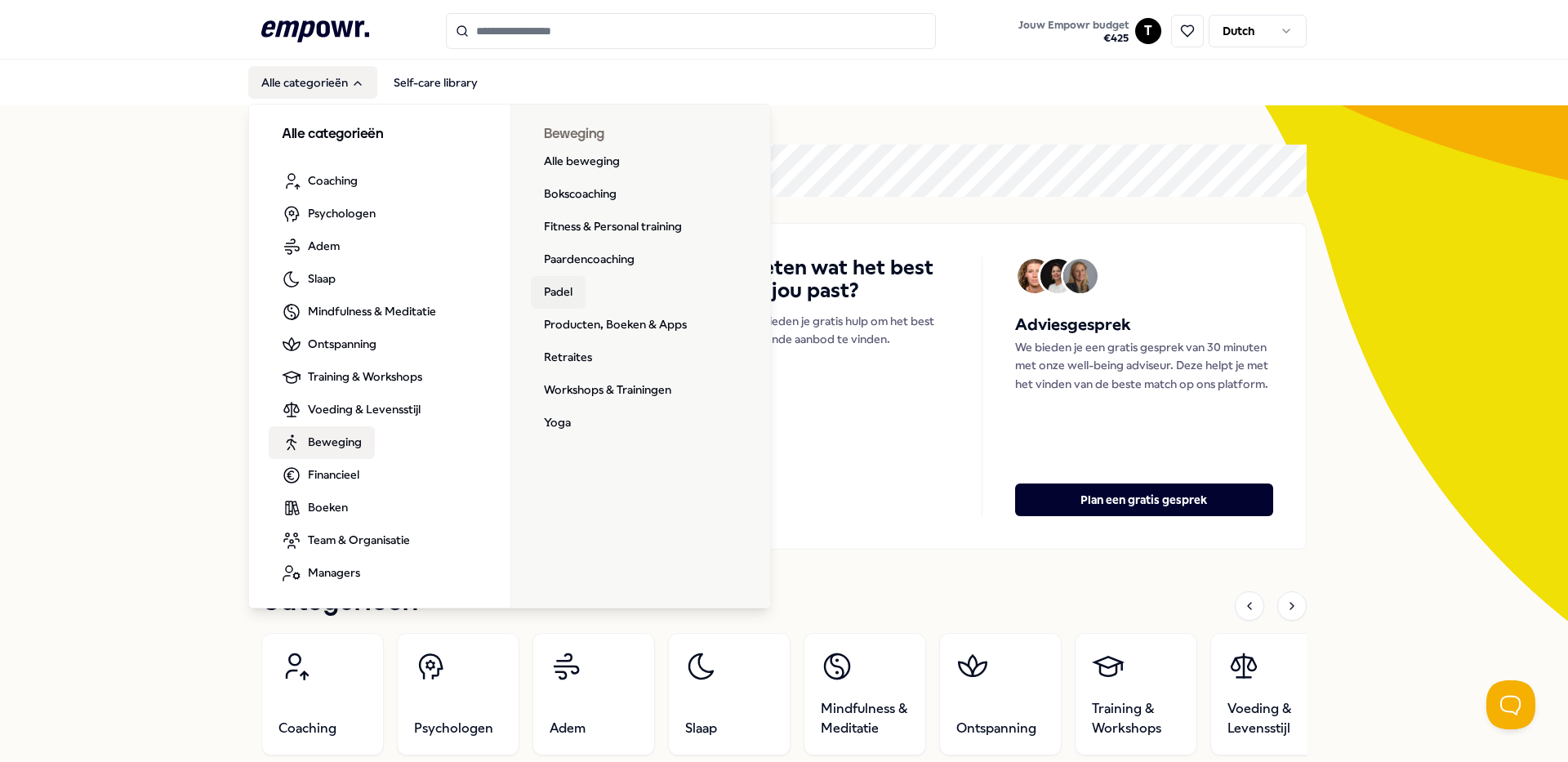
click at [552, 288] on link "Padel" at bounding box center [558, 292] width 55 height 32
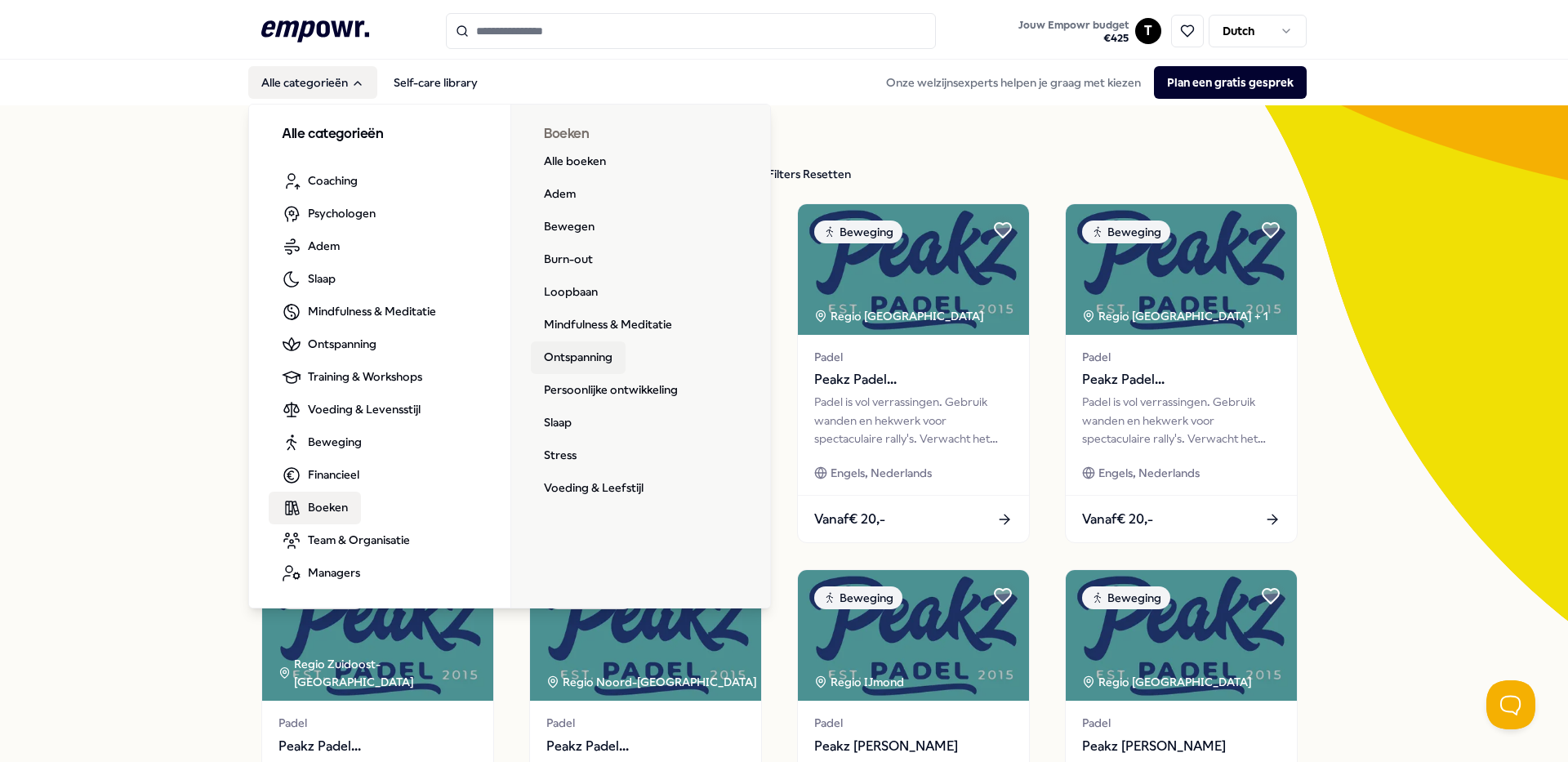
click at [598, 355] on link "Ontspanning" at bounding box center [578, 357] width 95 height 32
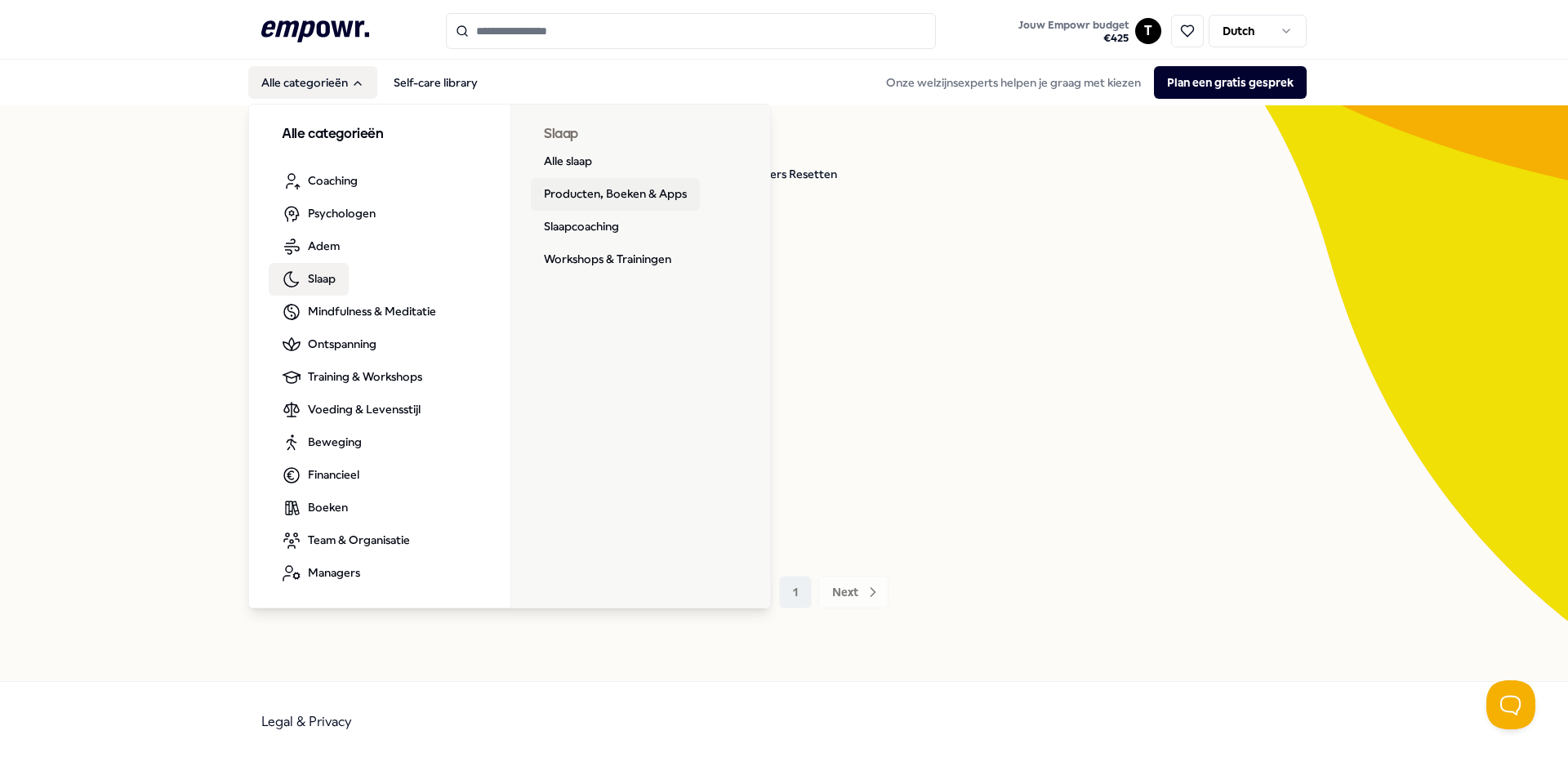
click at [654, 194] on link "Producten, Boeken & Apps" at bounding box center [615, 193] width 169 height 32
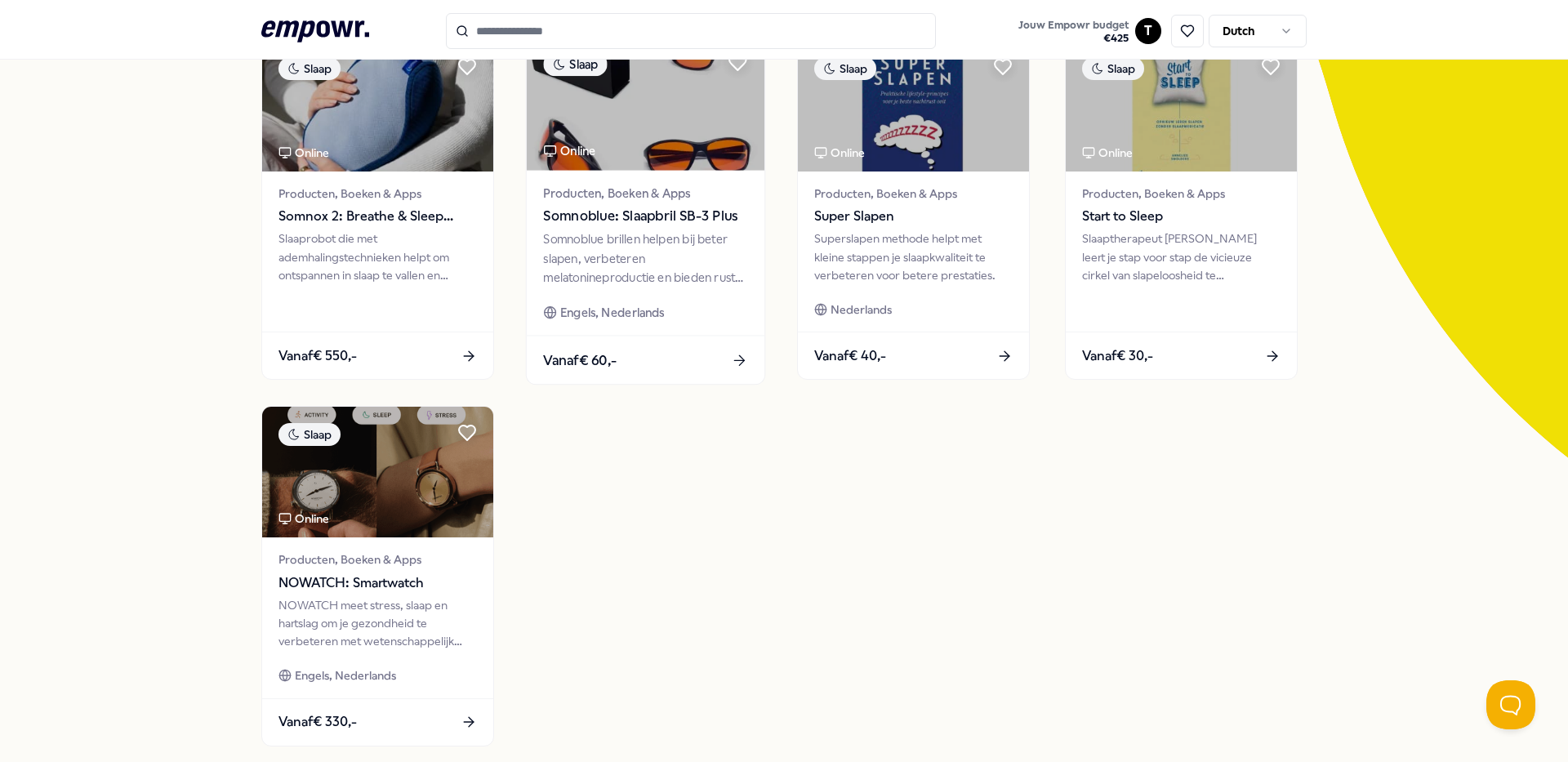
scroll to position [245, 0]
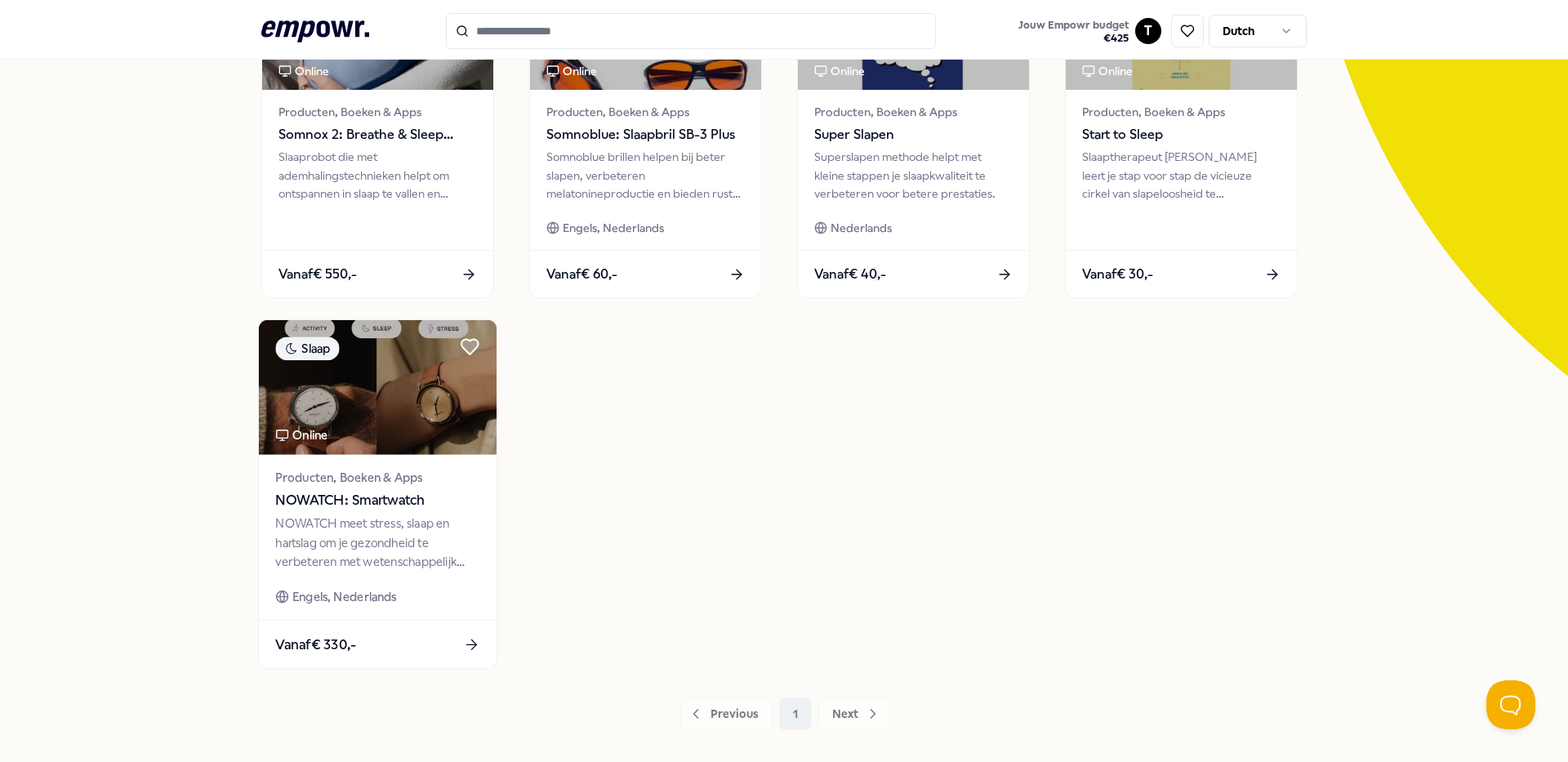
click at [390, 558] on div "NOWATCH meet stress, slaap en hartslag om je gezondheid te verbeteren met weten…" at bounding box center [377, 542] width 204 height 57
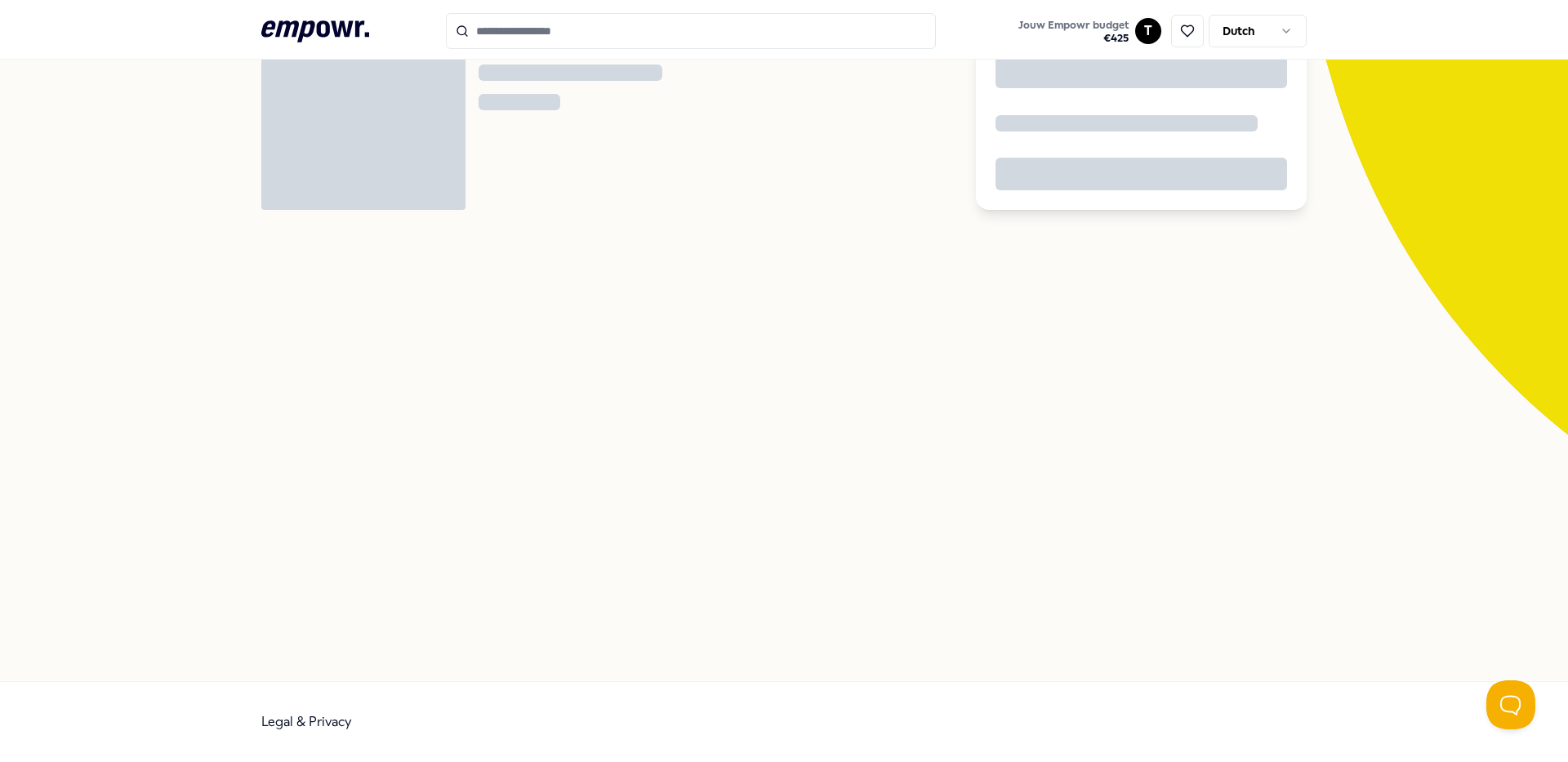
scroll to position [105, 0]
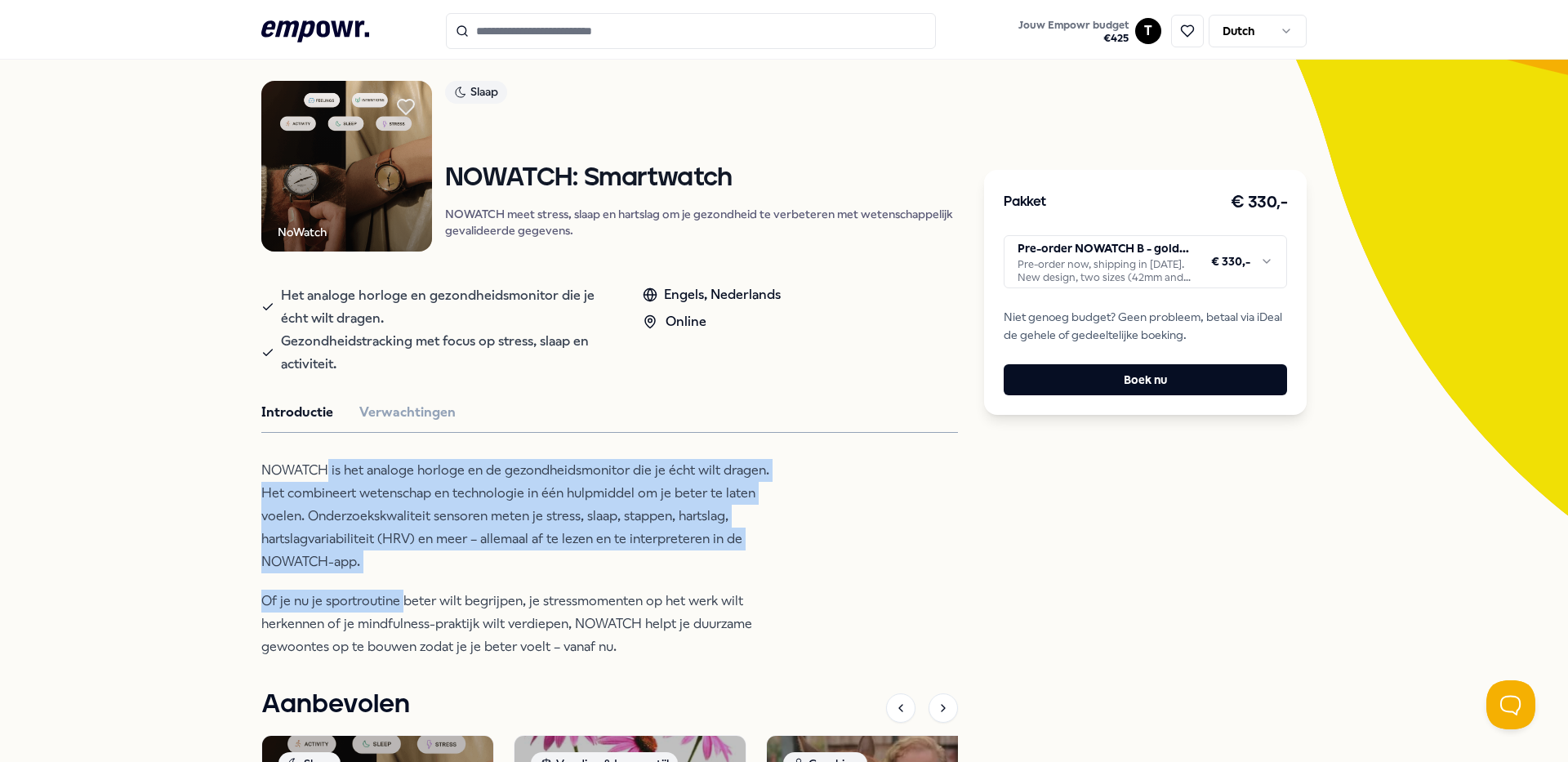
drag, startPoint x: 323, startPoint y: 469, endPoint x: 395, endPoint y: 590, distance: 140.8
click at [395, 590] on div "NOWATCH is het analoge horloge en de gezondheidsmonitor die je écht wilt dragen…" at bounding box center [527, 558] width 531 height 199
click at [596, 527] on p "NOWATCH is het analoge horloge en de gezondheidsmonitor die je écht wilt dragen…" at bounding box center [527, 515] width 531 height 114
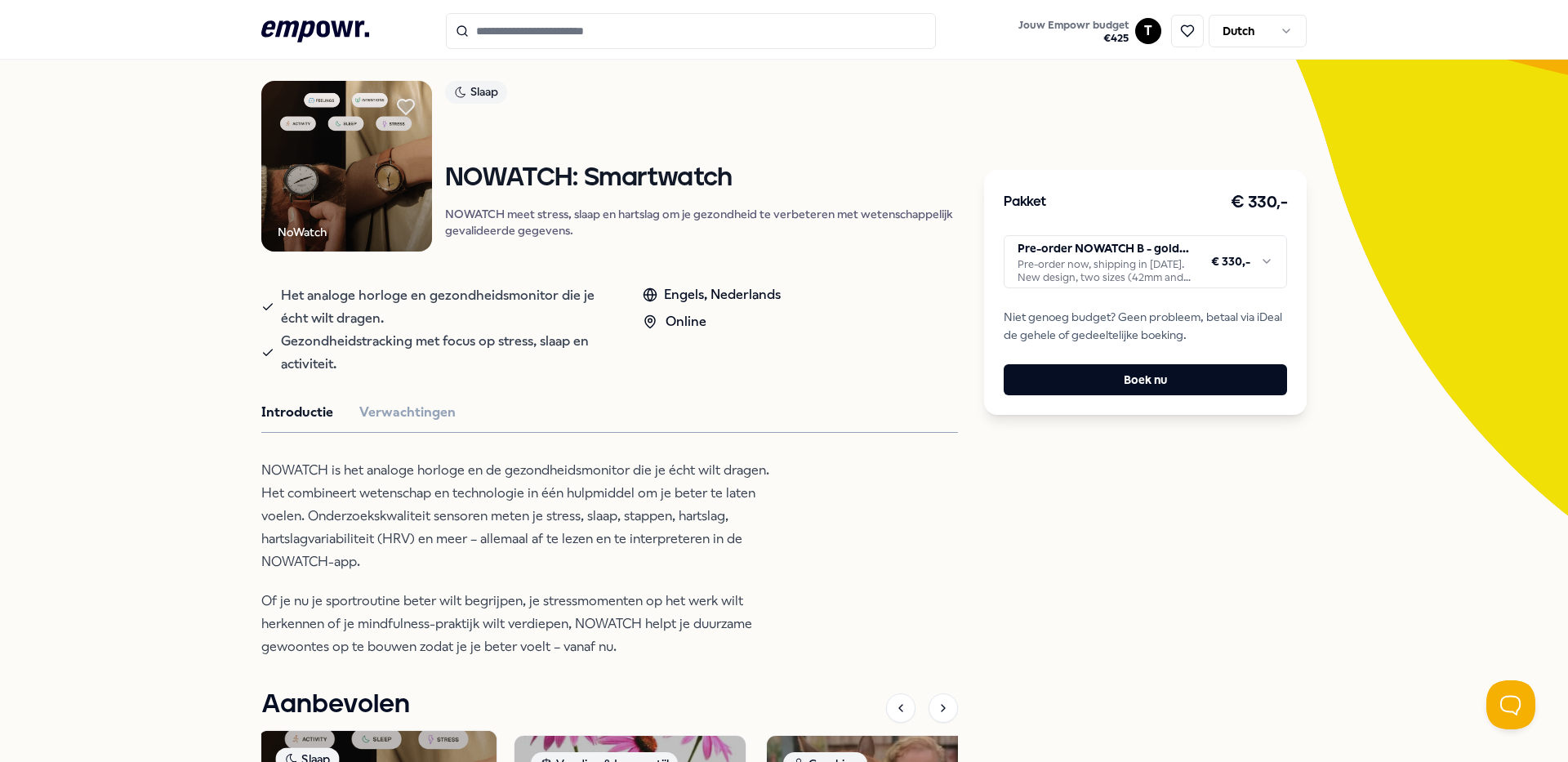
scroll to position [23, 0]
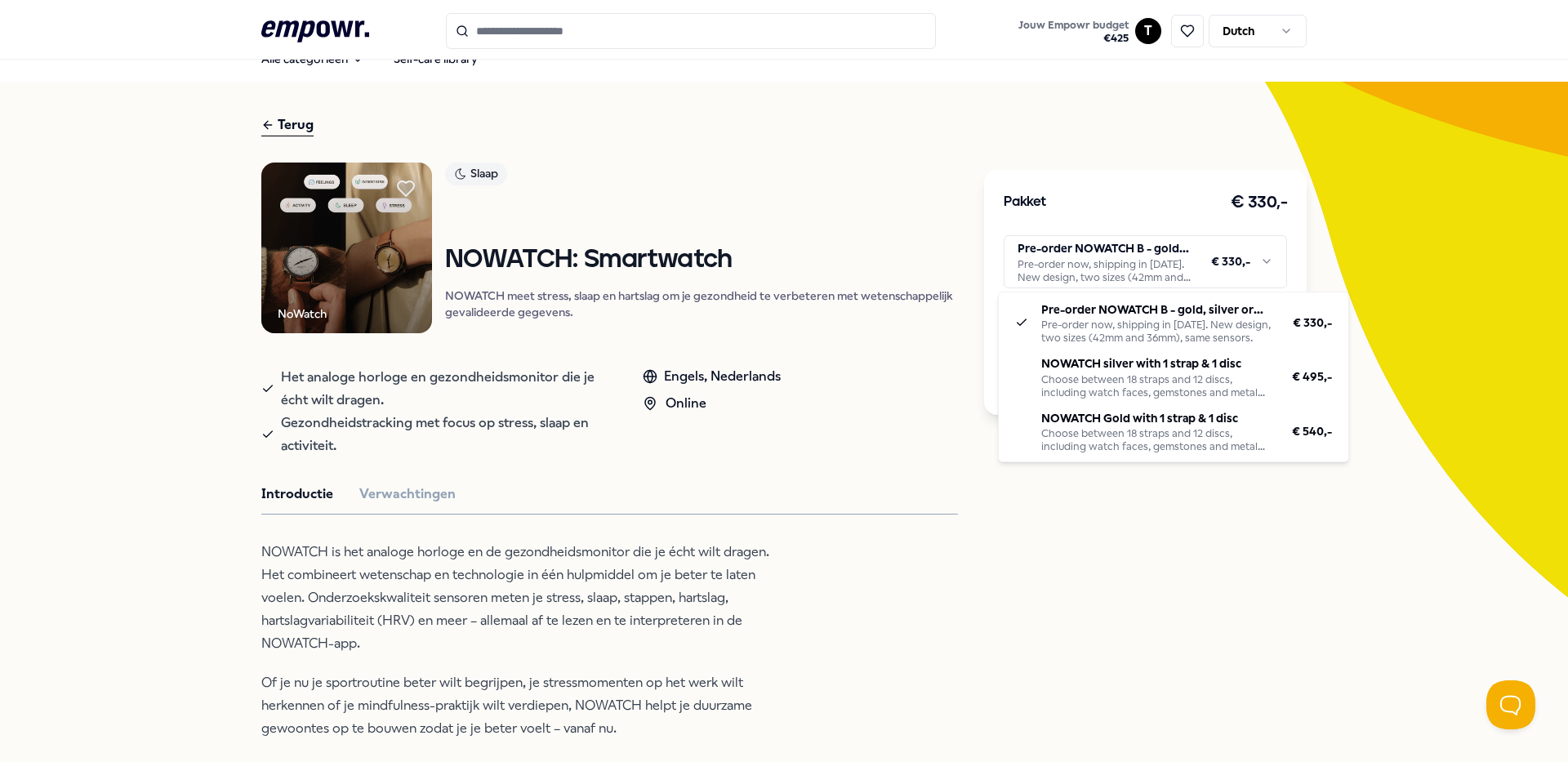
click at [1135, 263] on html ".empowr-logo_svg__cls-1{fill:#03032f} Jouw Empowr budget € 425 T Dutch Alle cat…" at bounding box center [784, 381] width 1568 height 762
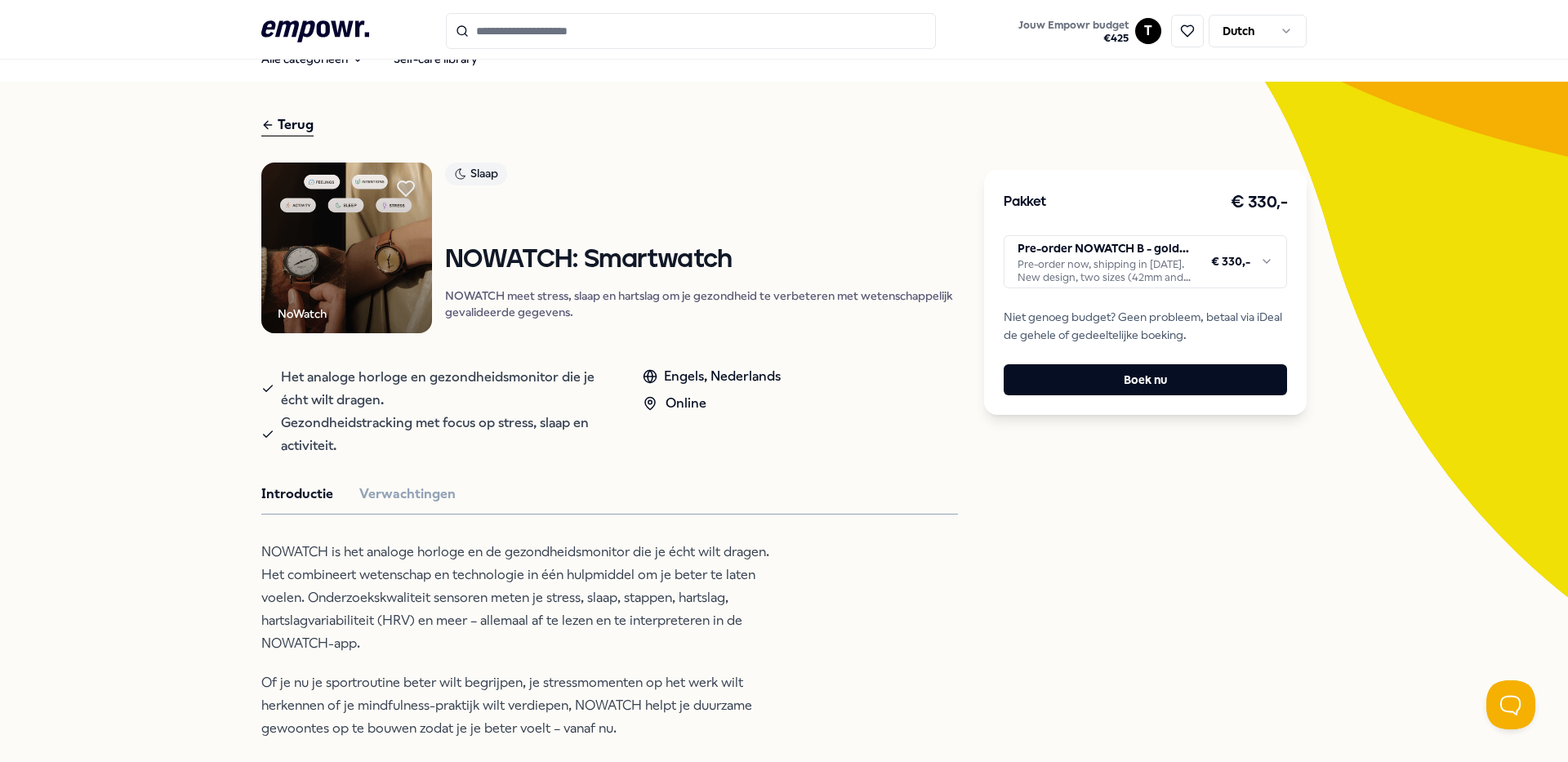
click at [798, 372] on html ".empowr-logo_svg__cls-1{fill:#03032f} Jouw Empowr budget € 425 T Dutch Alle cat…" at bounding box center [784, 381] width 1568 height 762
click at [1243, 274] on html ".empowr-logo_svg__cls-1{fill:#03032f} Jouw Empowr budget € 425 T Dutch Alle cat…" at bounding box center [784, 381] width 1568 height 762
click at [1146, 379] on button "Boek nu" at bounding box center [1145, 380] width 283 height 31
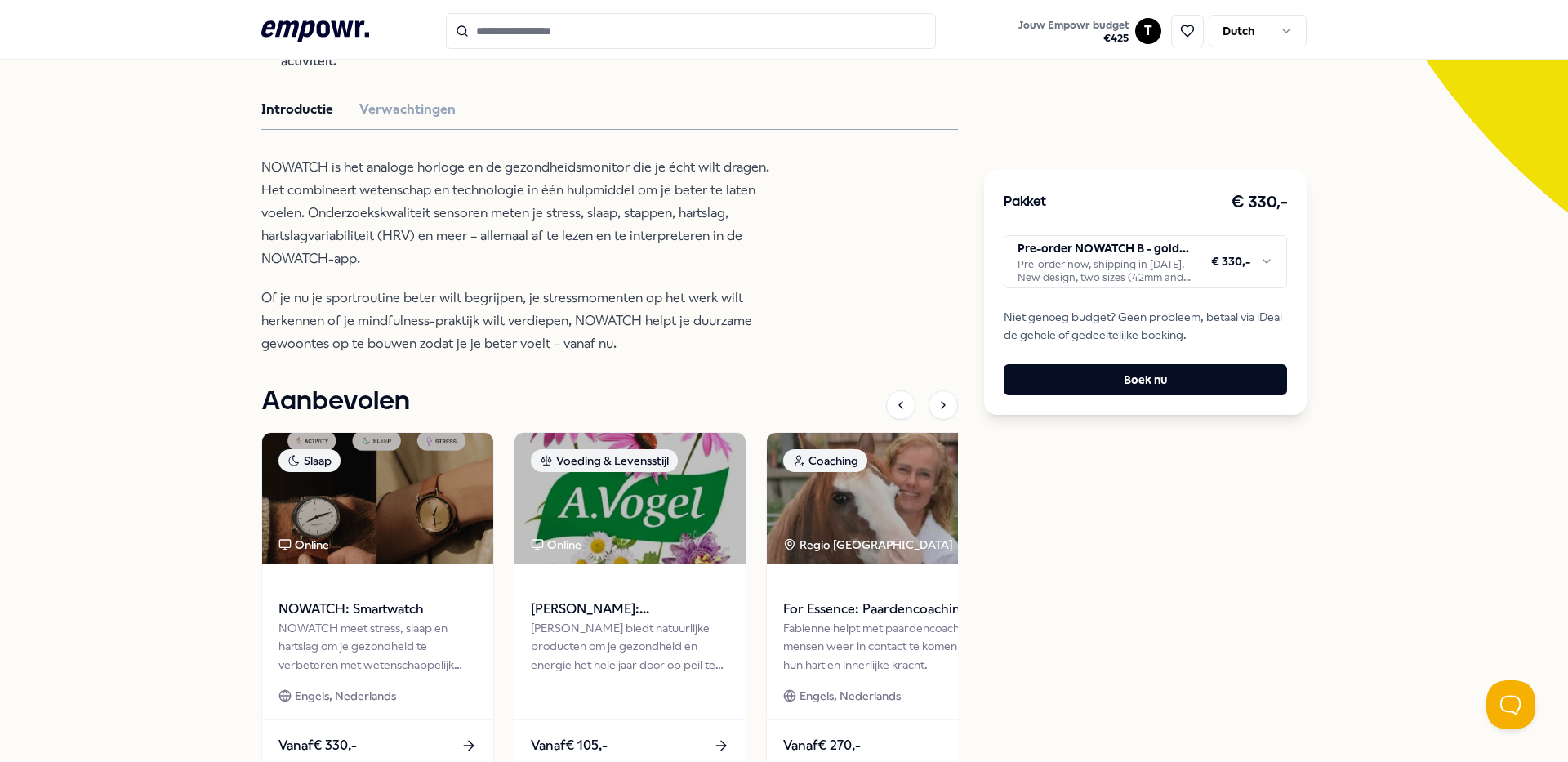
scroll to position [490, 0]
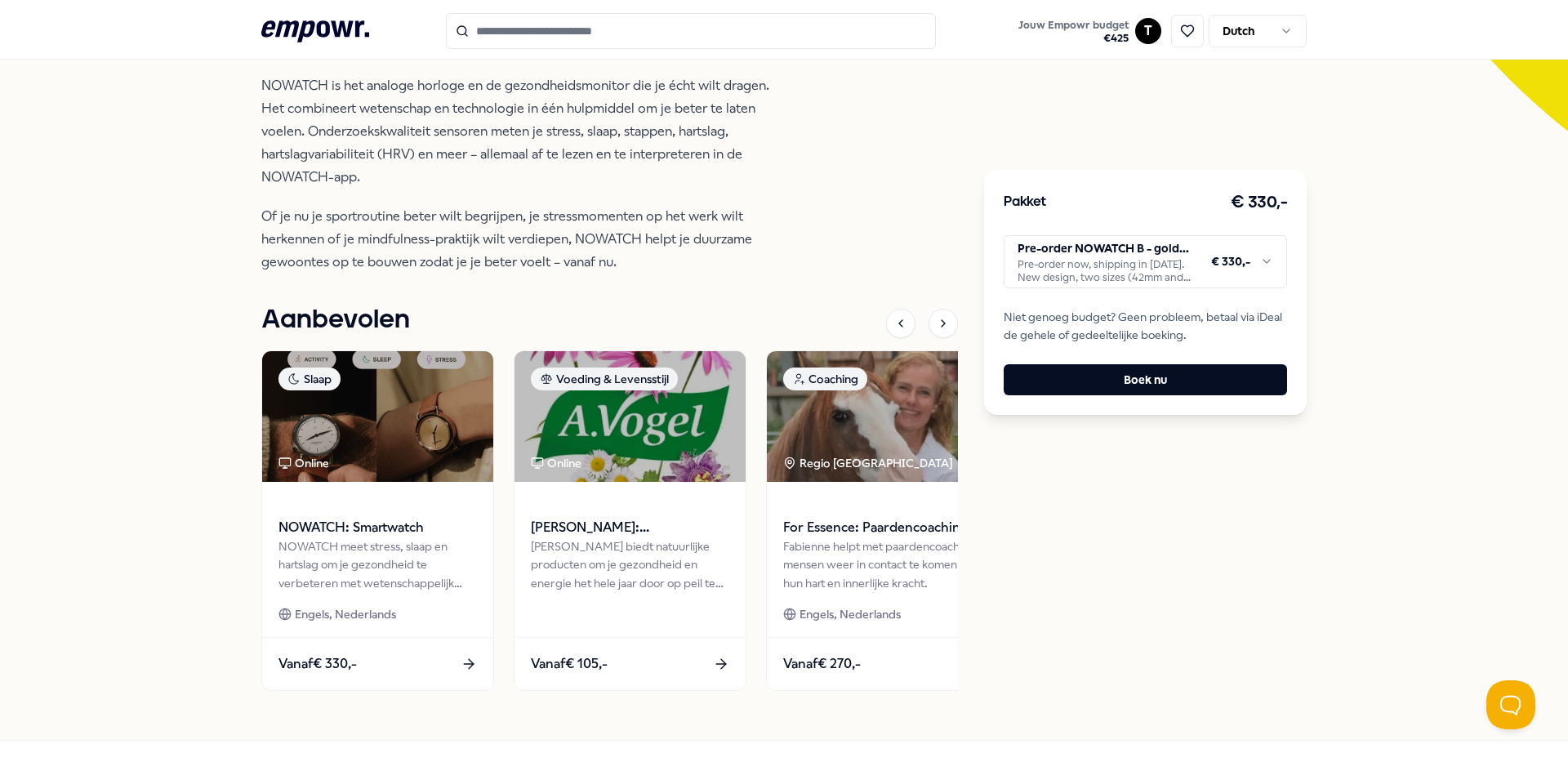
click at [1213, 261] on html ".empowr-logo_svg__cls-1{fill:#03032f} Jouw Empowr budget € 425 T Dutch Alle cat…" at bounding box center [784, 381] width 1568 height 762
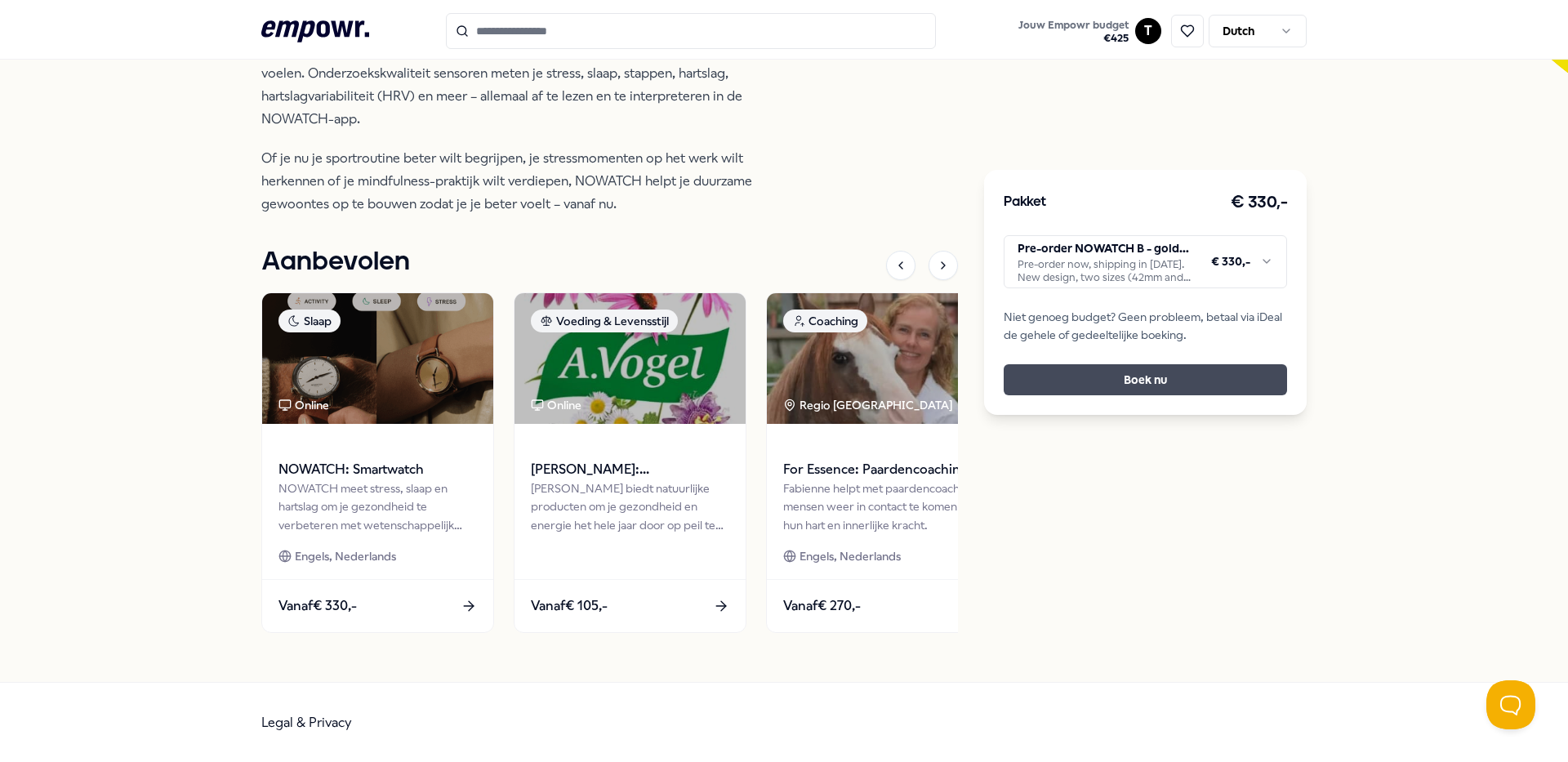
click at [1157, 378] on button "Boek nu" at bounding box center [1145, 380] width 283 height 31
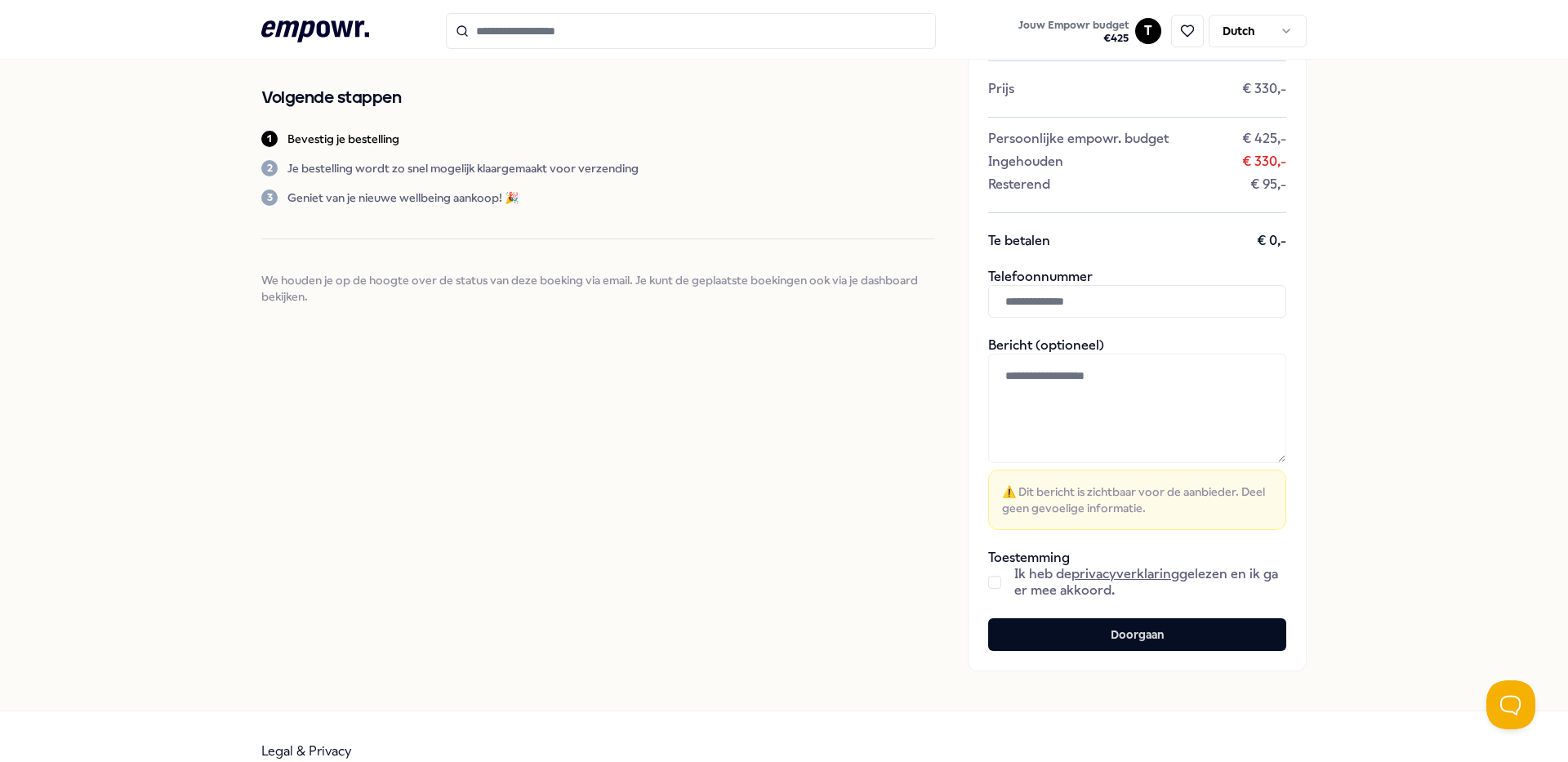
scroll to position [192, 0]
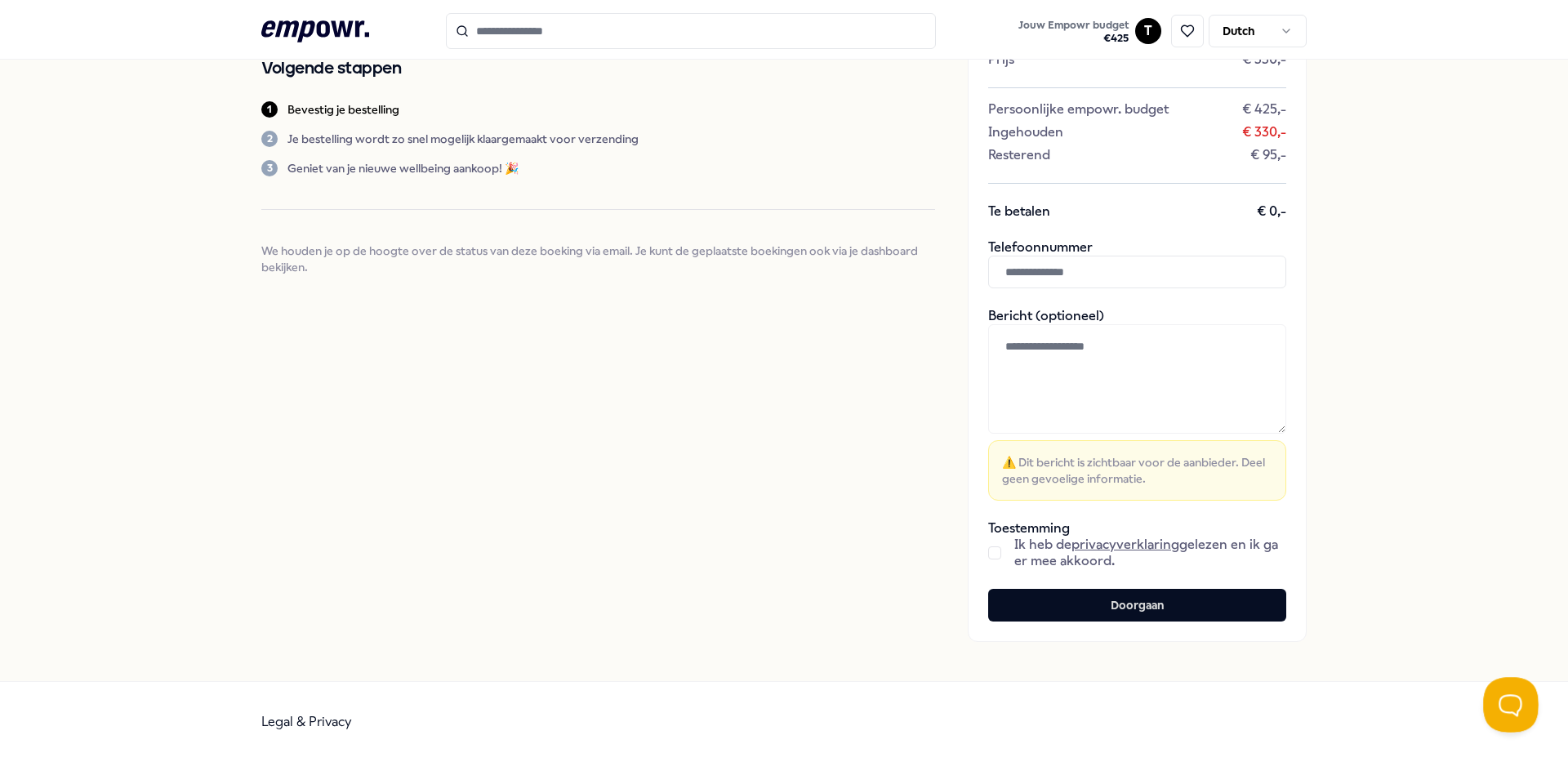
click at [1506, 702] on button "Open Beacon popover" at bounding box center [1508, 702] width 49 height 49
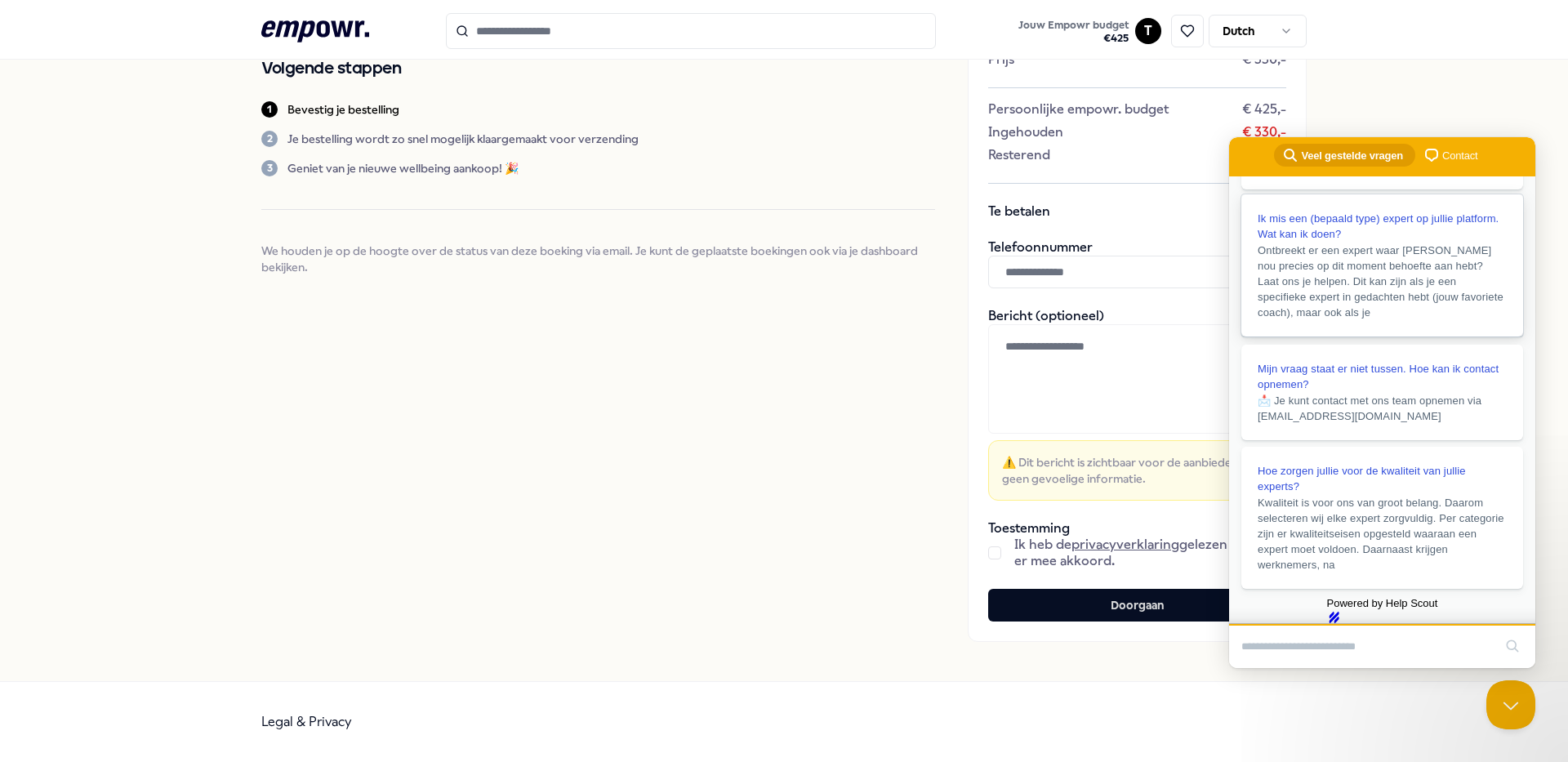
scroll to position [362, 0]
click at [547, 418] on div "Bevestig je bestelling Bevestig je boekingsverzoek door je gegevens in te vulle…" at bounding box center [598, 274] width 673 height 736
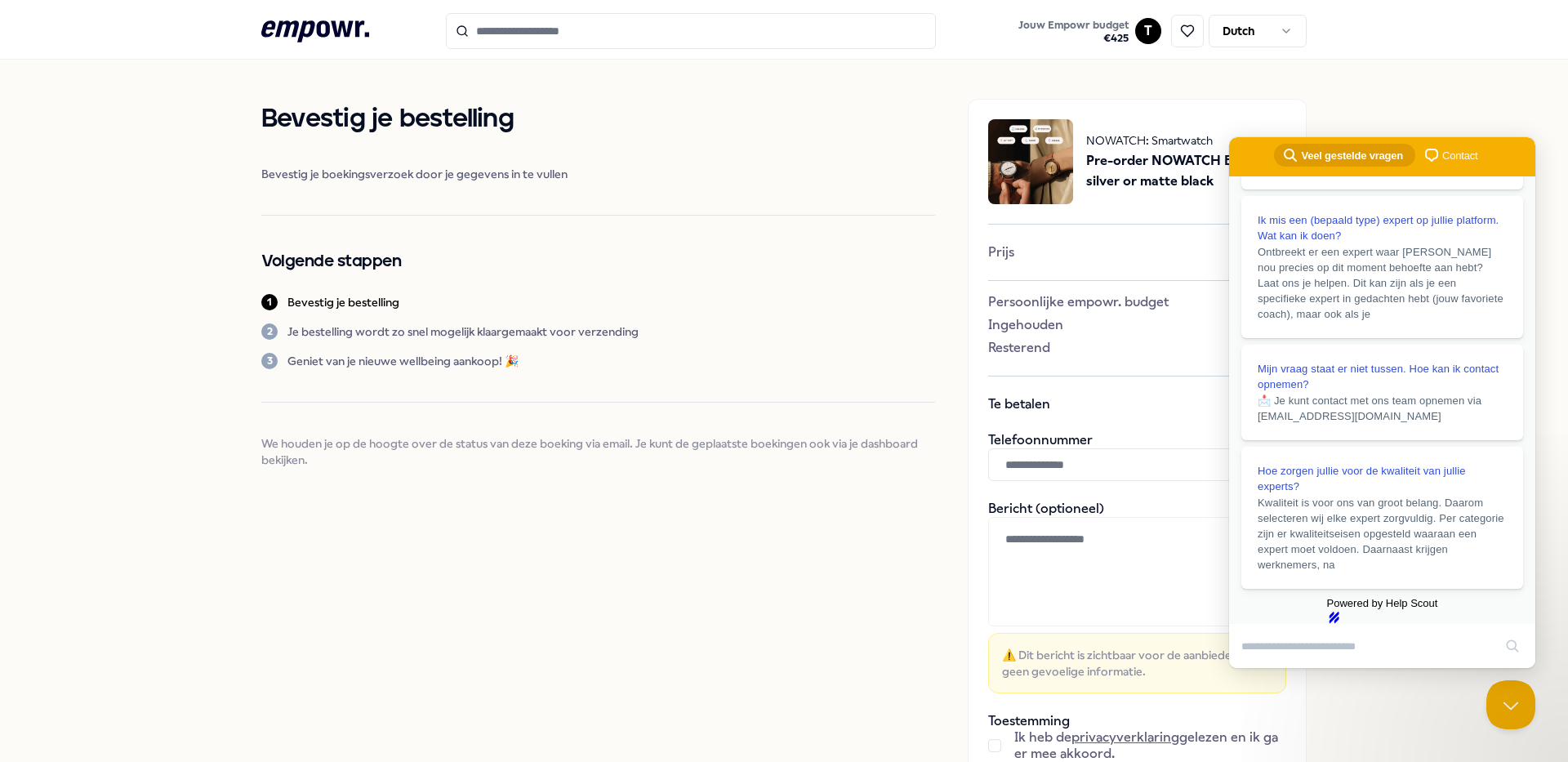
click at [1468, 97] on div "Bevestig je bestelling Bevestig je boekingsverzoek door je gegevens in te vulle…" at bounding box center [784, 466] width 1568 height 814
click at [1503, 712] on button "Close Beacon popover" at bounding box center [1508, 702] width 49 height 49
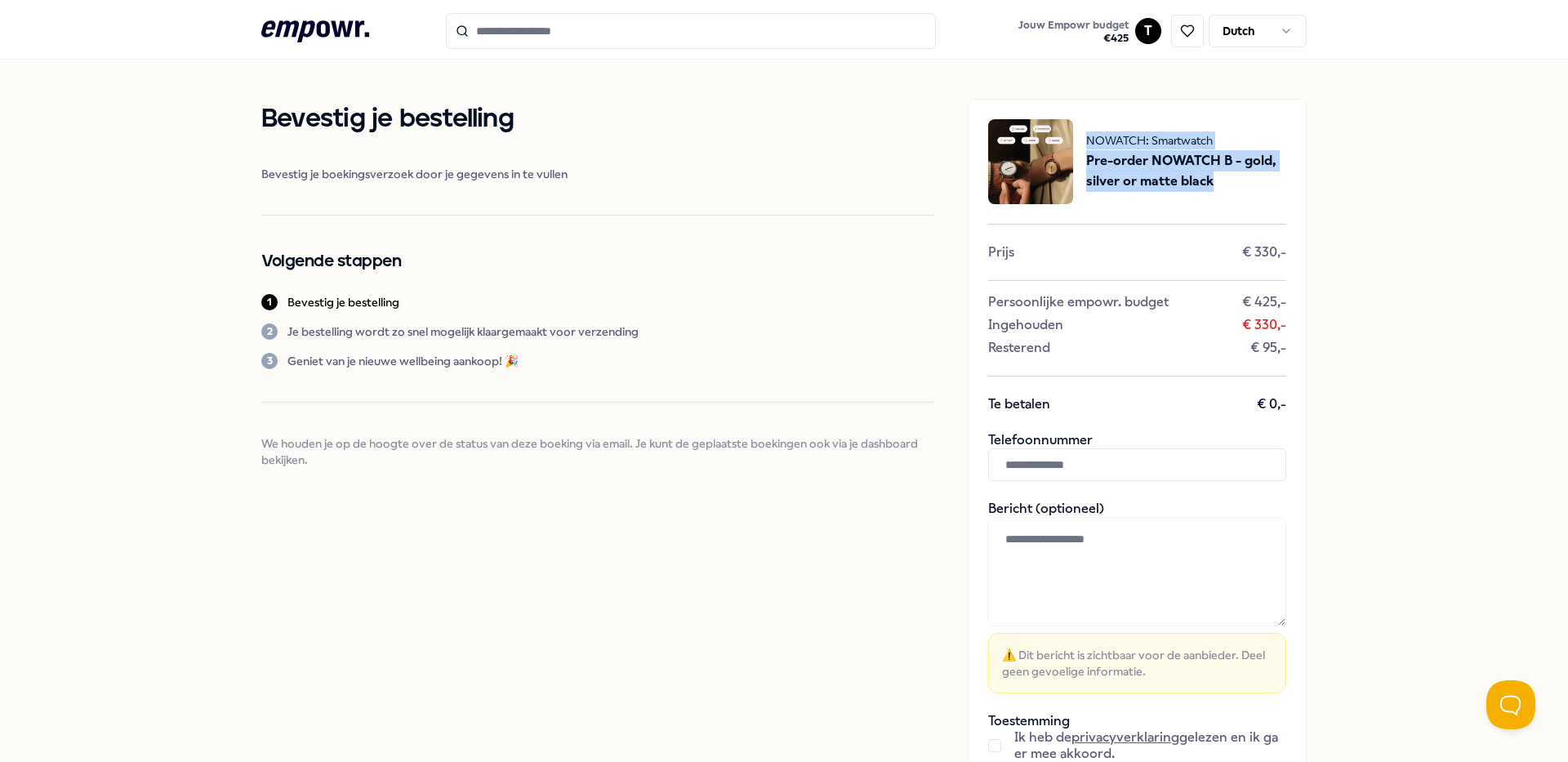
drag, startPoint x: 1217, startPoint y: 187, endPoint x: 1082, endPoint y: 135, distance: 144.7
click at [1086, 135] on div "NOWATCH: Smartwatch Pre-order NOWATCH B - gold, silver or matte black" at bounding box center [1186, 162] width 200 height 60
copy div "NOWATCH: Smartwatch Pre-order NOWATCH B - gold, silver or matte black"
click at [1295, 244] on div "NOWATCH: Smartwatch Pre-order NOWATCH B - gold, silver or matte black Prijs € 3…" at bounding box center [1137, 466] width 339 height 736
click at [1107, 156] on span "Pre-order NOWATCH B - gold, silver or matte black" at bounding box center [1186, 171] width 200 height 42
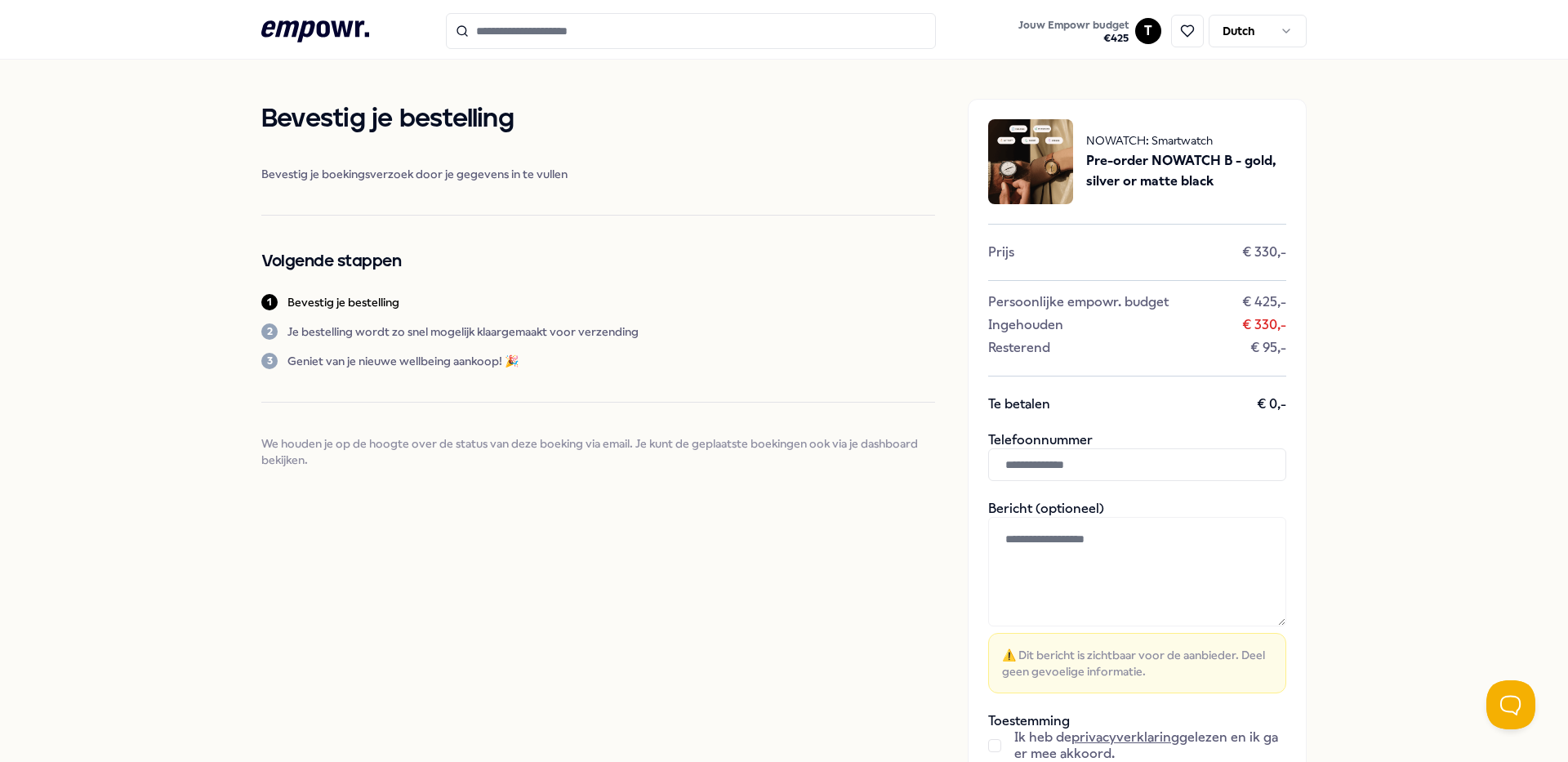
click at [1128, 140] on span "NOWATCH: Smartwatch" at bounding box center [1186, 140] width 200 height 18
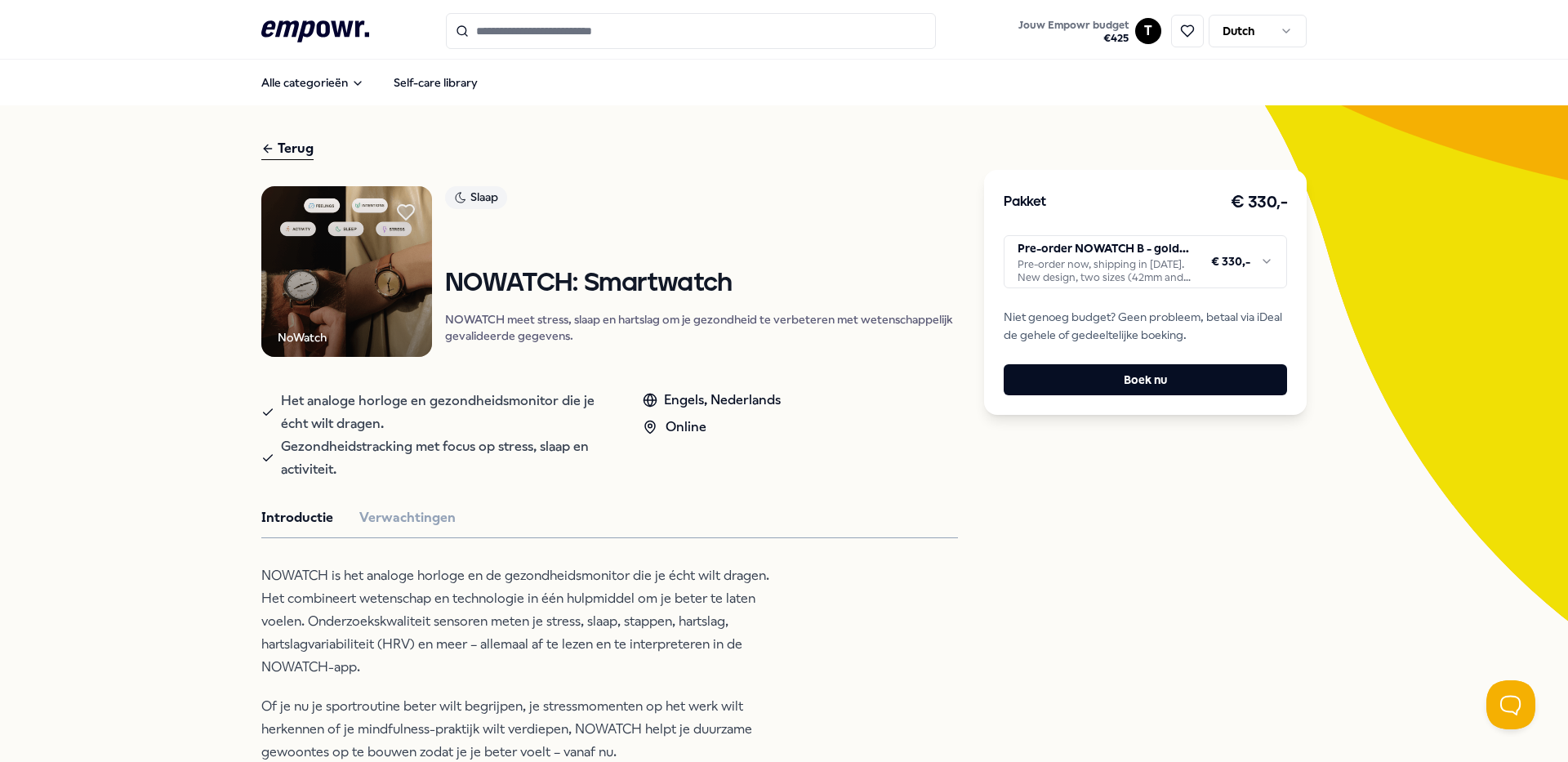
click at [1268, 256] on html ".empowr-logo_svg__cls-1{fill:#03032f} Jouw Empowr budget € 425 T Dutch Alle cat…" at bounding box center [784, 381] width 1568 height 762
click at [1139, 380] on button "Boek nu" at bounding box center [1145, 380] width 283 height 31
click at [1125, 265] on html ".empowr-logo_svg__cls-1{fill:#03032f} Jouw Empowr budget € 425 T Dutch Alle cat…" at bounding box center [784, 381] width 1568 height 762
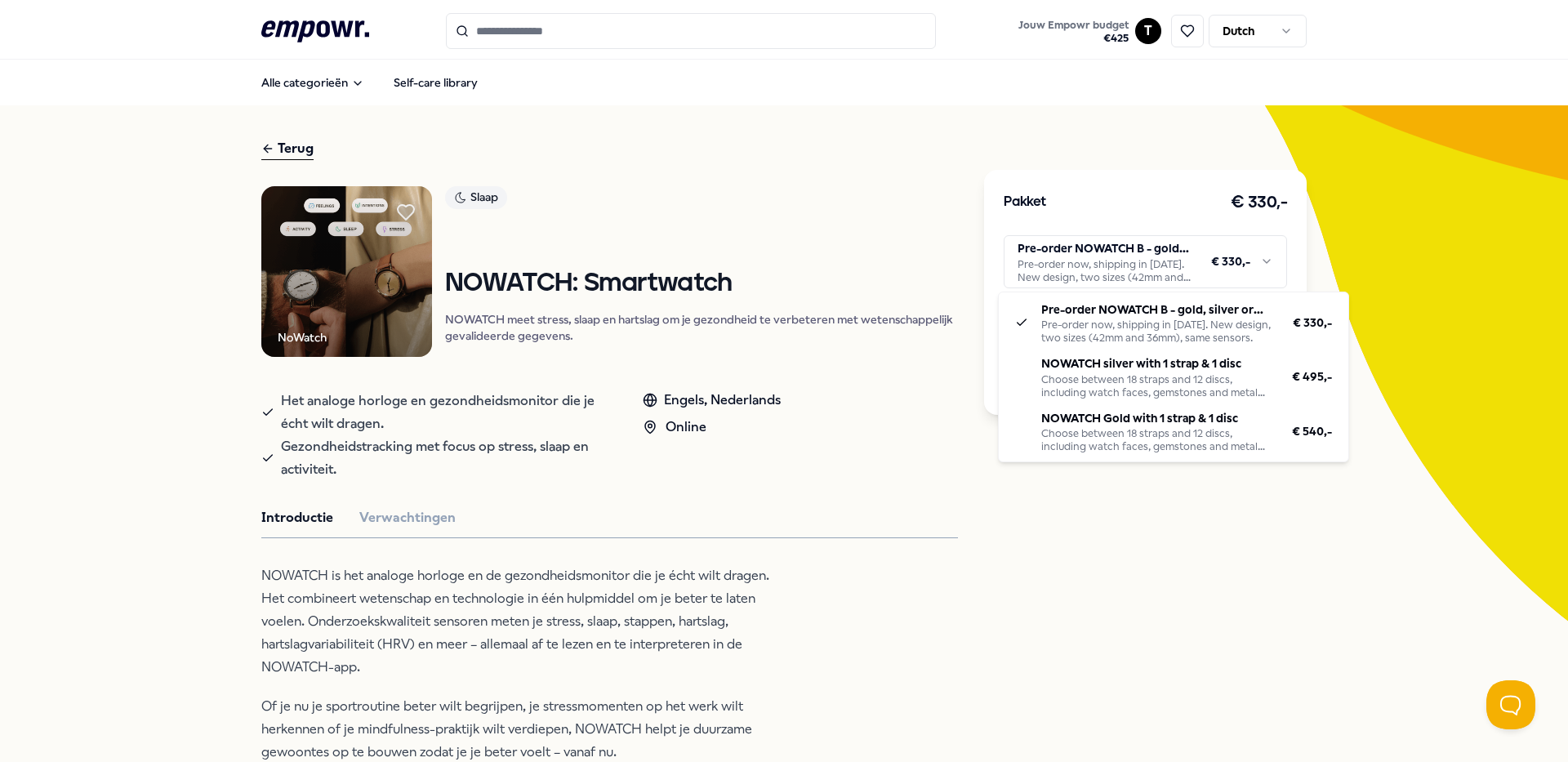
click at [694, 491] on html ".empowr-logo_svg__cls-1{fill:#03032f} Jouw Empowr budget € 425 T Dutch Alle cat…" at bounding box center [784, 381] width 1568 height 762
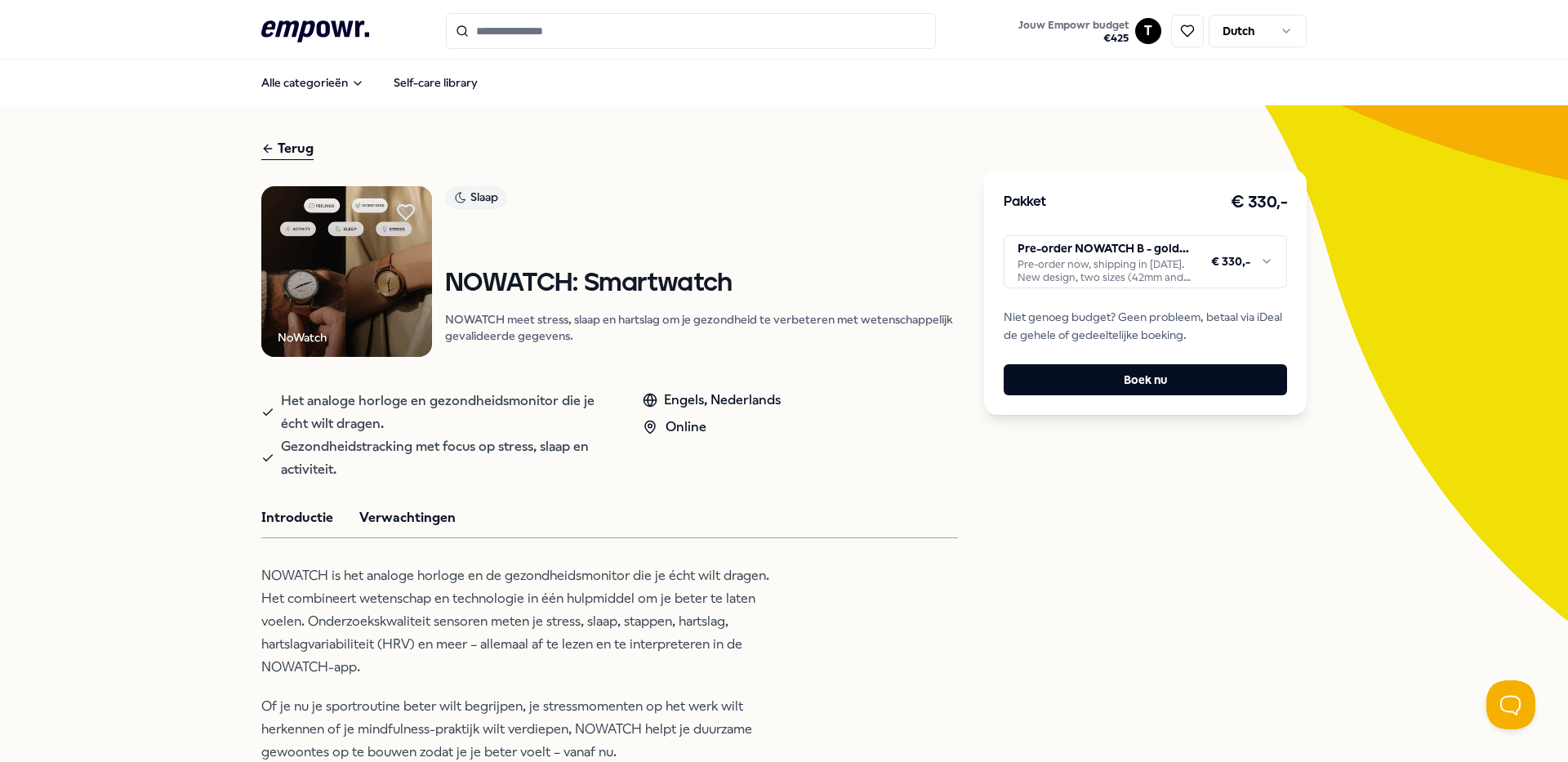
click at [368, 520] on button "Verwachtingen" at bounding box center [407, 518] width 97 height 21
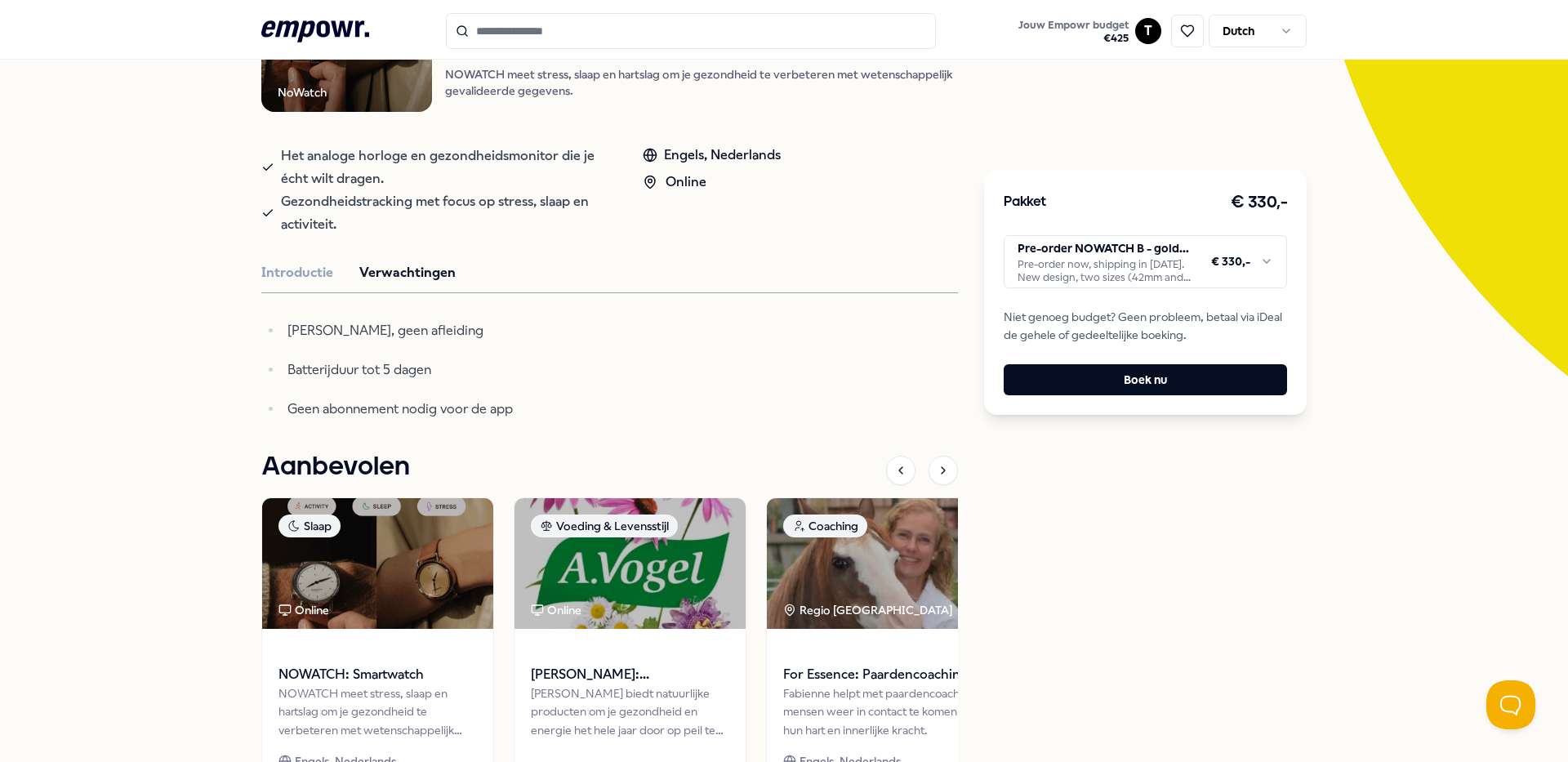
scroll to position [327, 0]
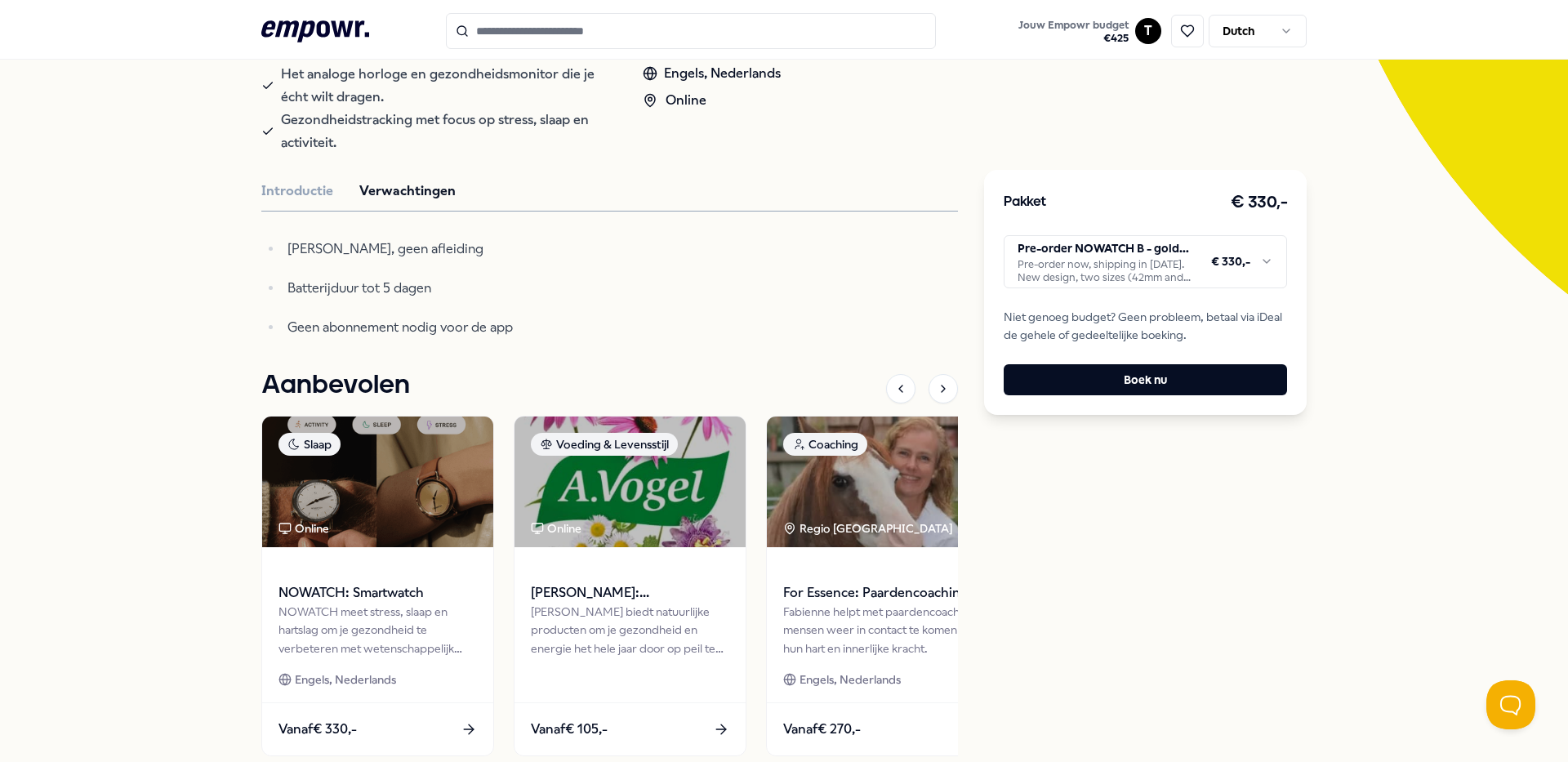
click at [1167, 259] on html ".empowr-logo_svg__cls-1{fill:#03032f} Jouw Empowr budget € 425 T Dutch Alle cat…" at bounding box center [784, 381] width 1568 height 762
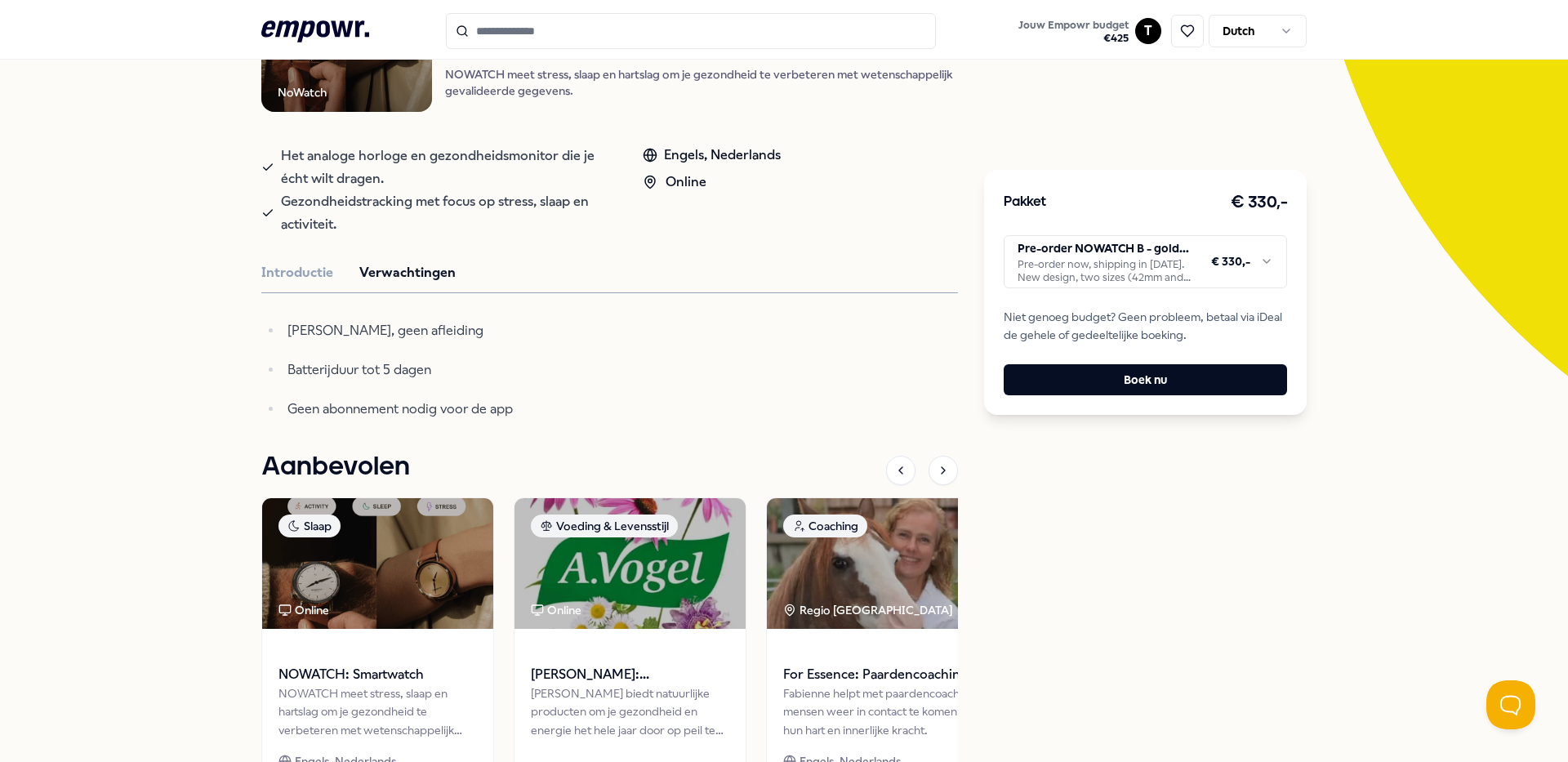
scroll to position [408, 0]
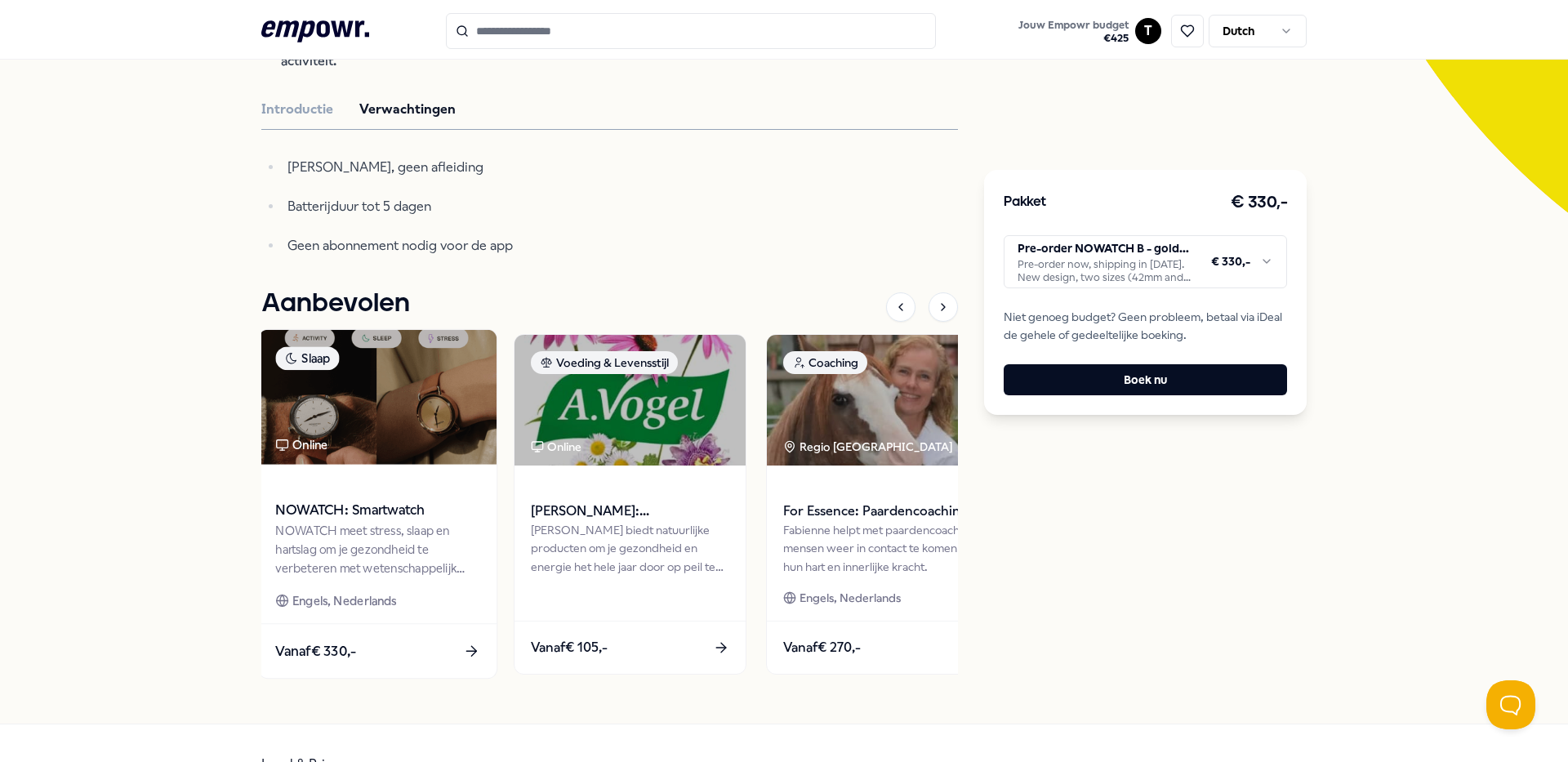
click at [372, 514] on span "NOWATCH: Smartwatch" at bounding box center [377, 510] width 204 height 21
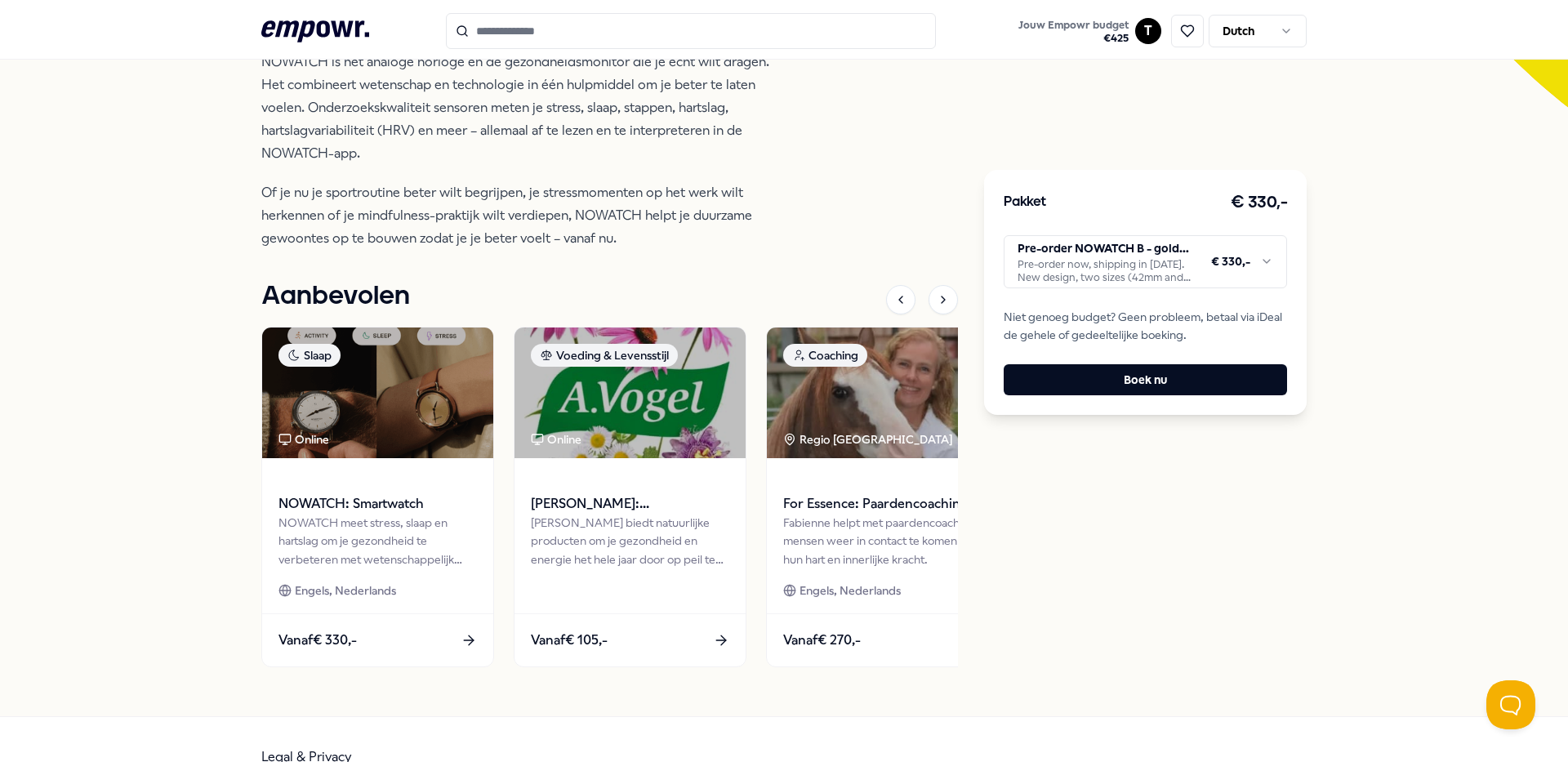
scroll to position [548, 0]
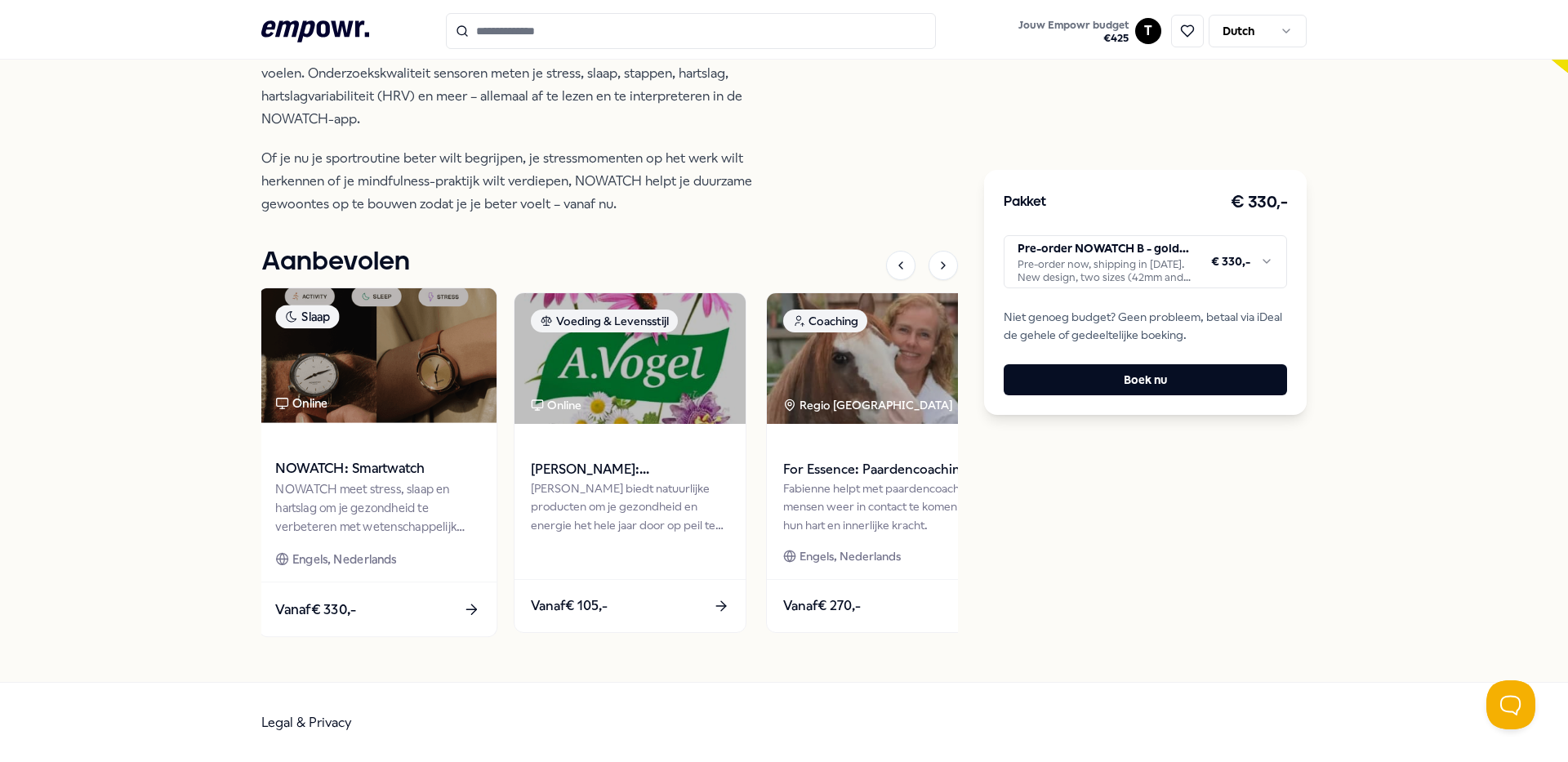
click at [368, 569] on div "NOWATCH: Smartwatch NOWATCH meet stress, slaap en hartslag om je gezondheid te …" at bounding box center [378, 501] width 238 height 159
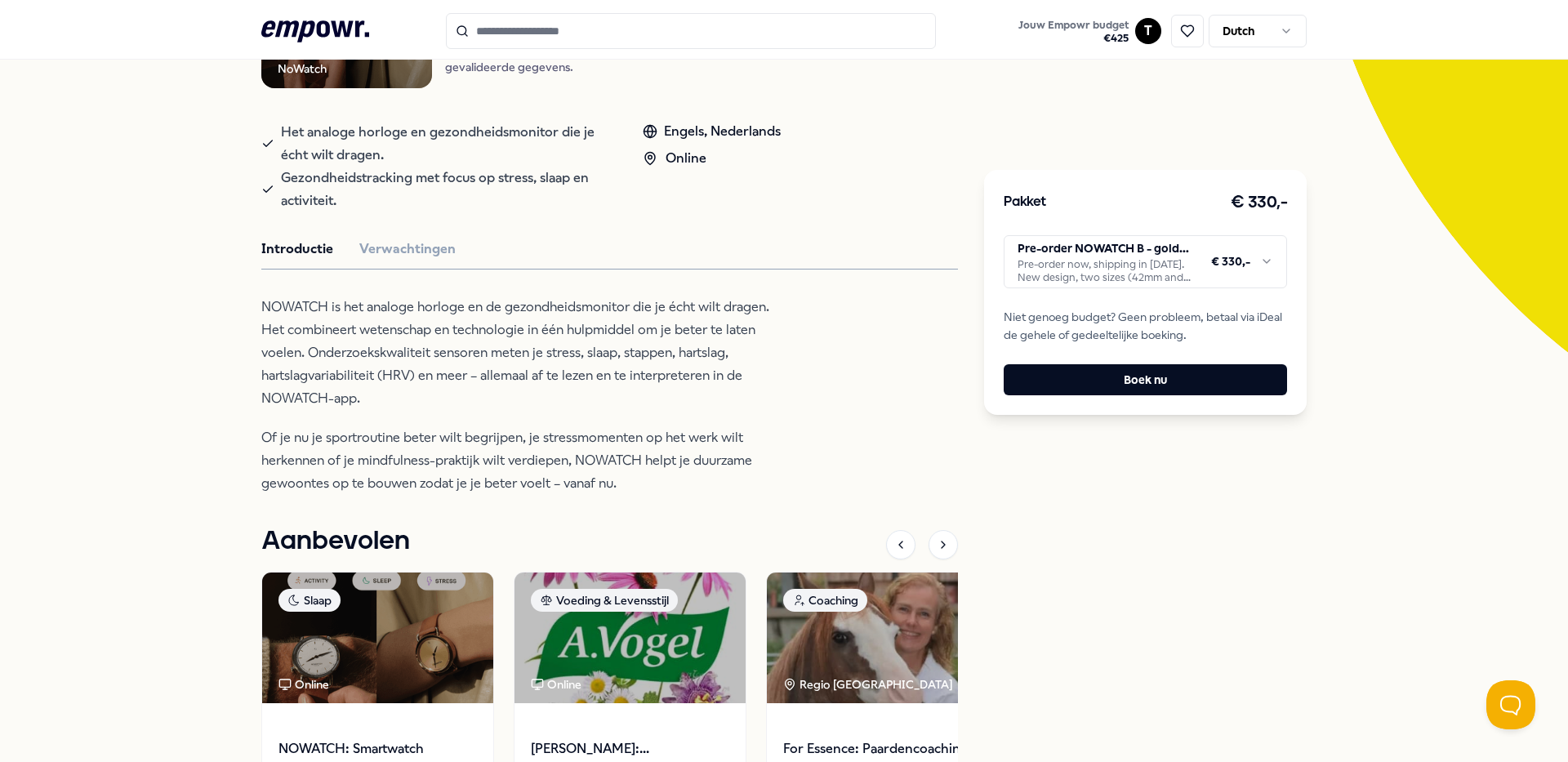
scroll to position [432, 0]
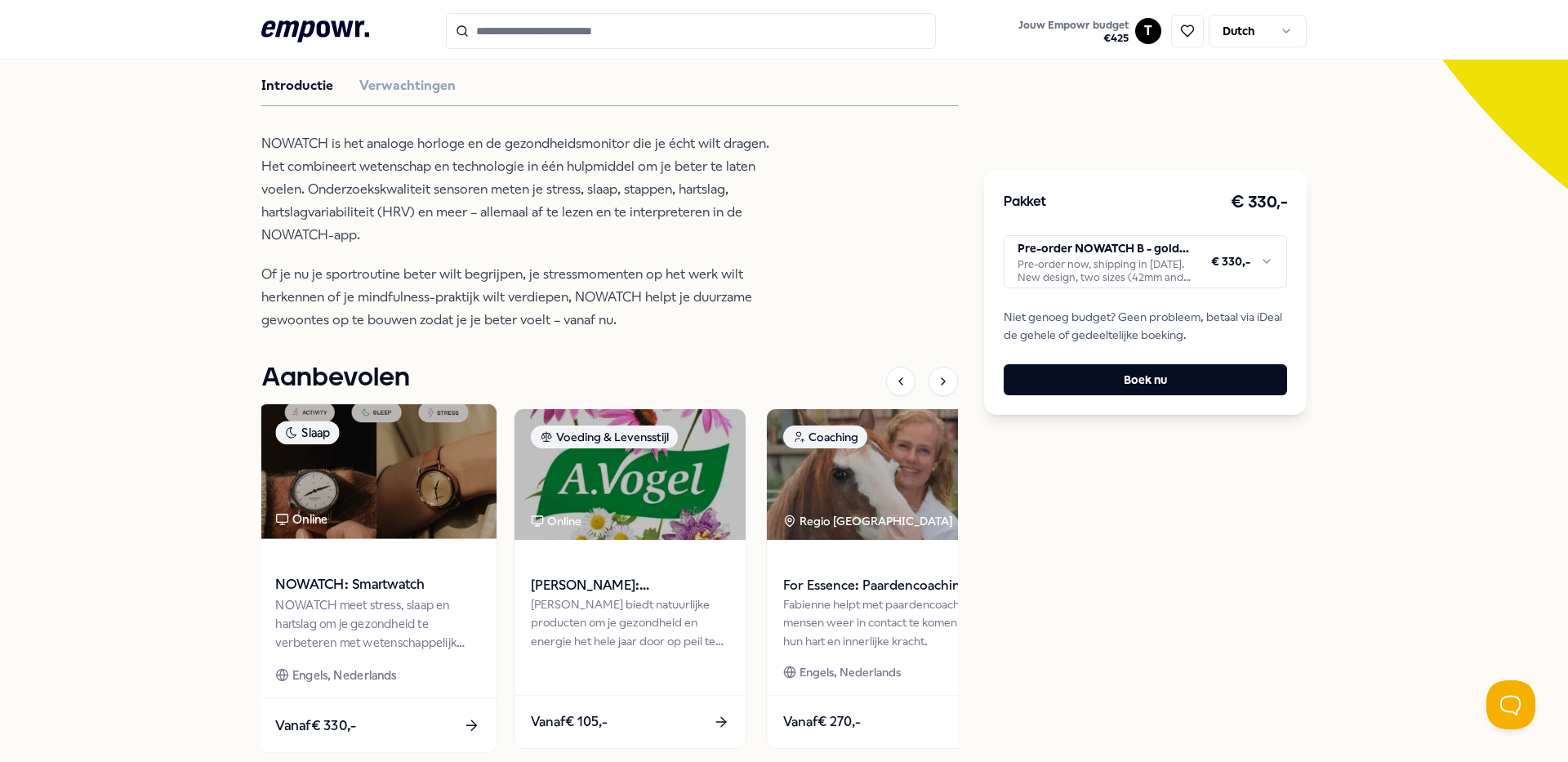
click at [327, 735] on span "Vanaf € 330,-" at bounding box center [315, 726] width 81 height 21
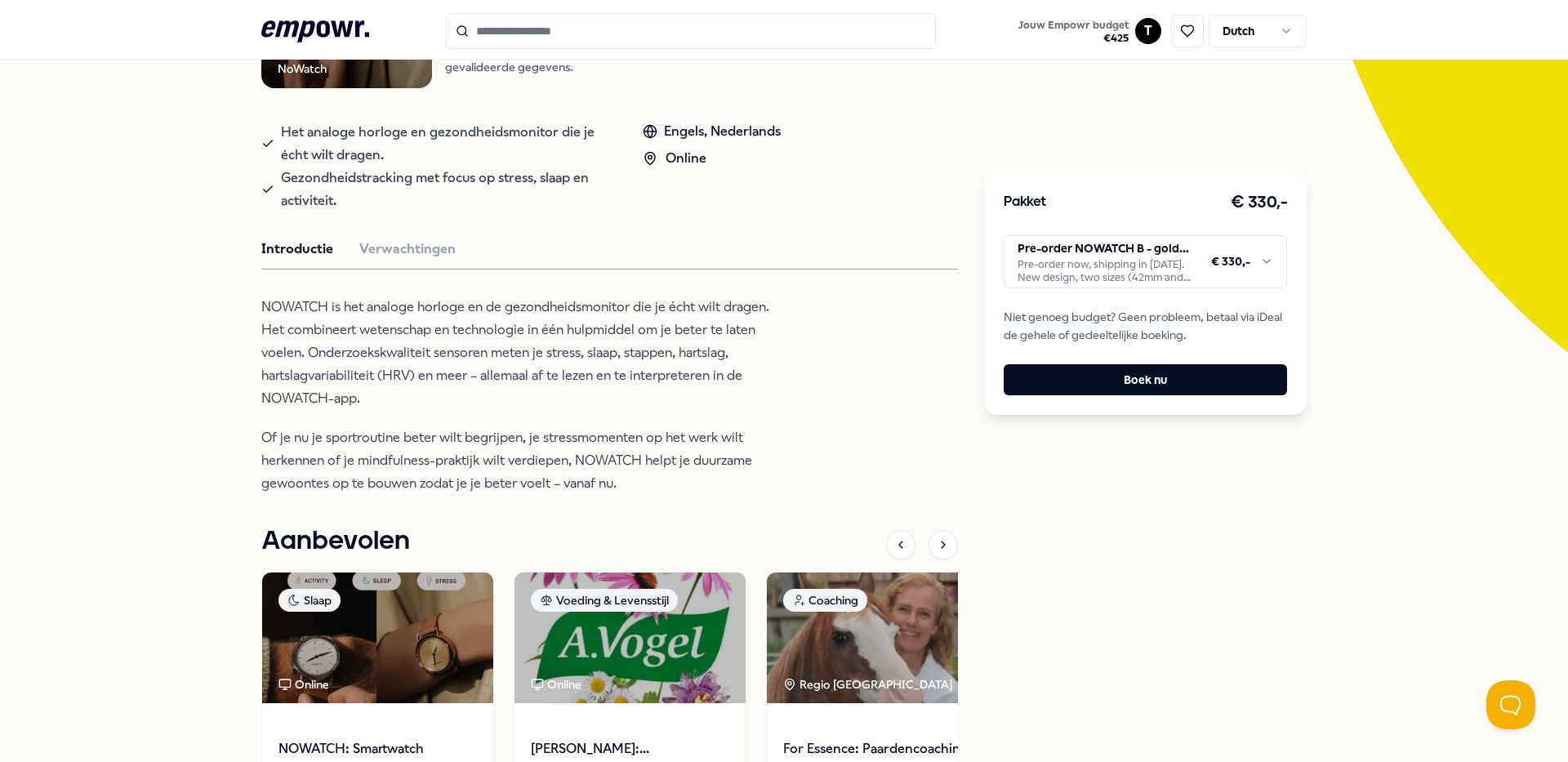
scroll to position [105, 0]
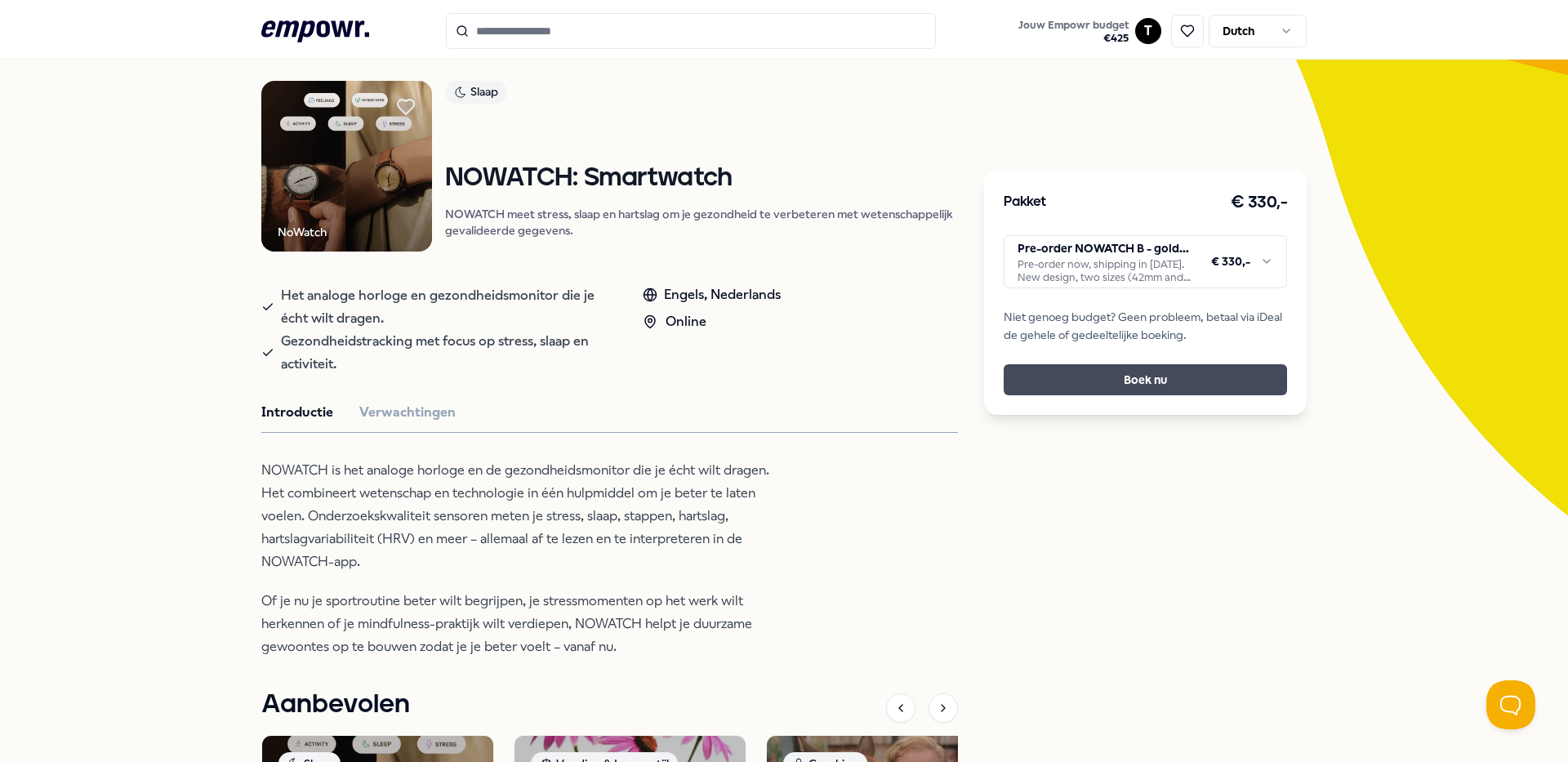
click at [1158, 381] on button "Boek nu" at bounding box center [1145, 380] width 283 height 31
